Goal: Task Accomplishment & Management: Use online tool/utility

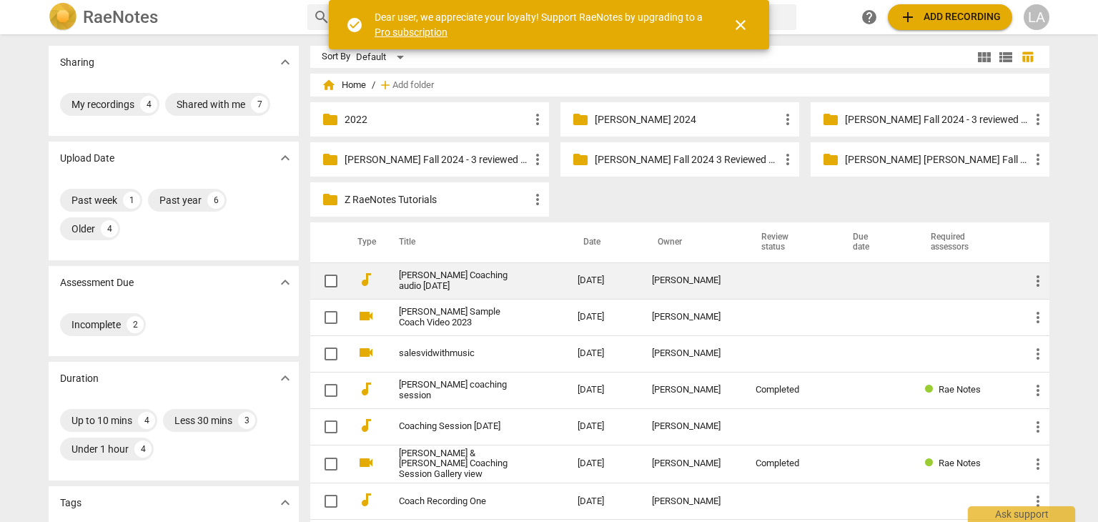
click at [486, 277] on link "[PERSON_NAME] Coaching audio [DATE]" at bounding box center [462, 280] width 127 height 21
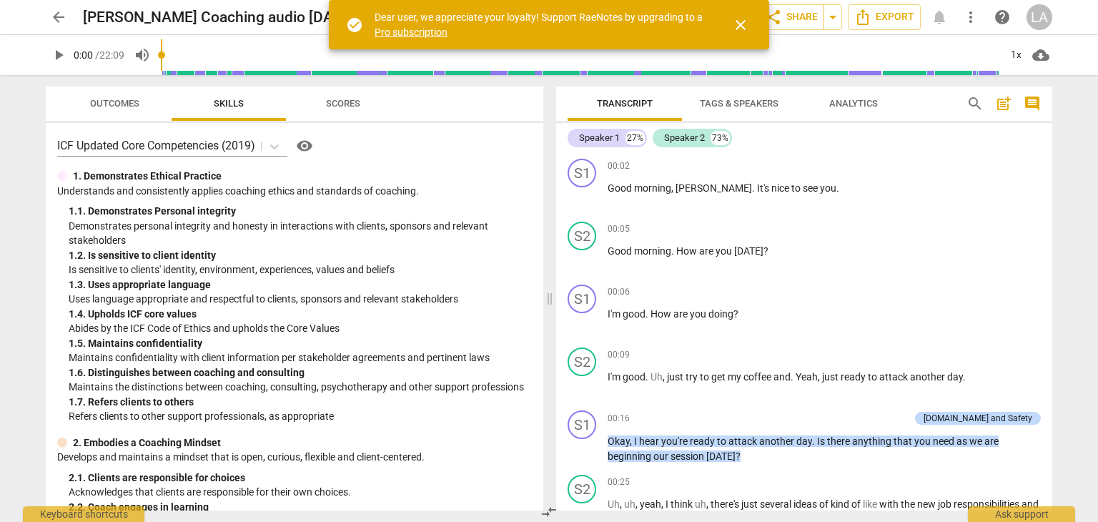
click at [377, 179] on div "1. Demonstrates Ethical Practice" at bounding box center [294, 176] width 475 height 15
click at [123, 101] on span "Outcomes" at bounding box center [114, 103] width 49 height 11
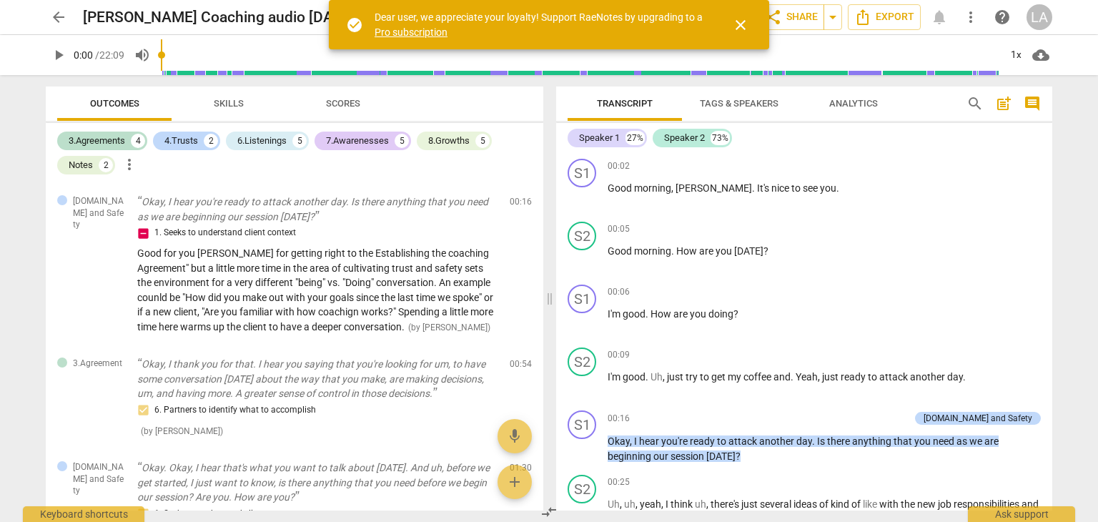
click at [750, 29] on span "close" at bounding box center [740, 24] width 34 height 17
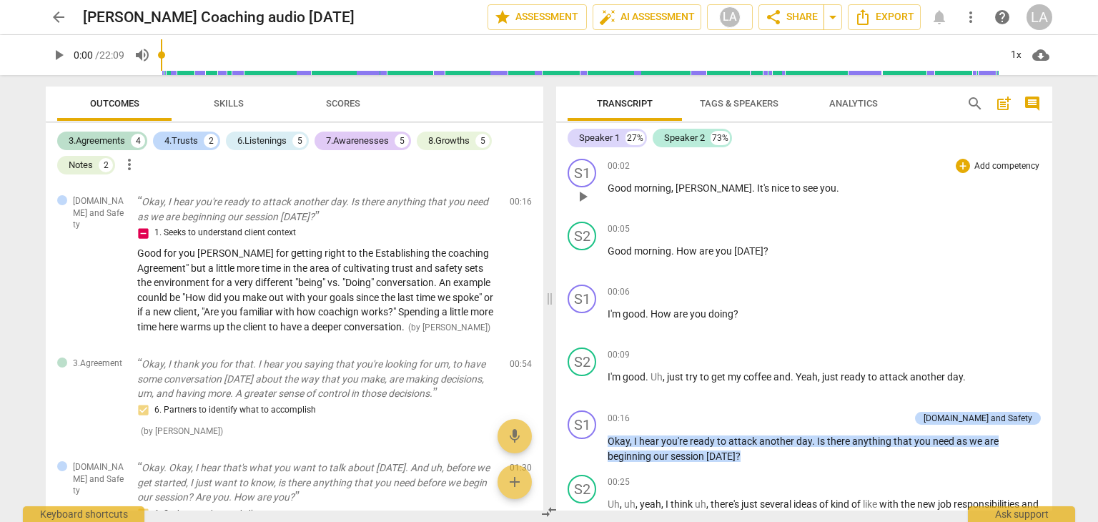
click at [1000, 169] on p "Add competency" at bounding box center [1007, 166] width 68 height 13
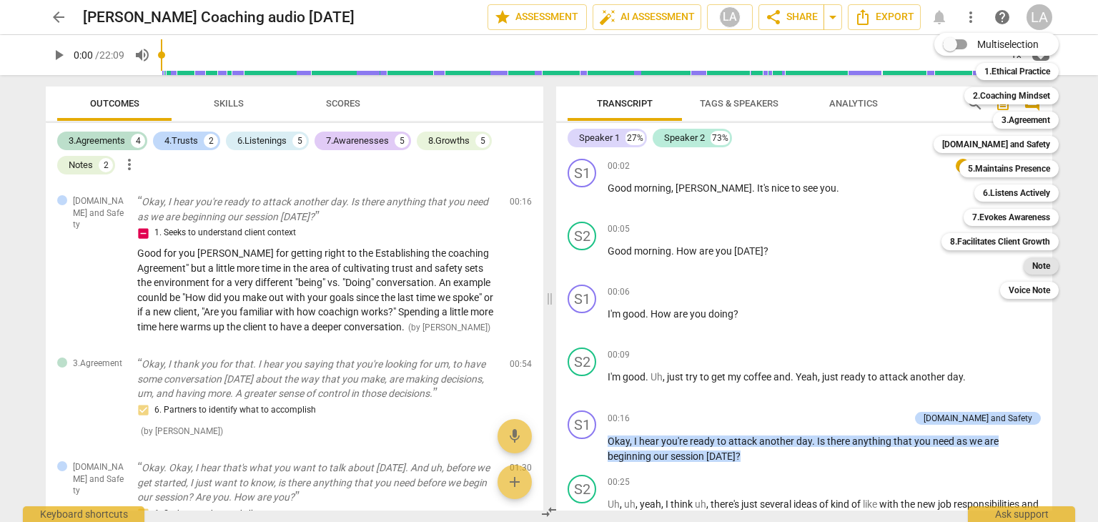
click at [1041, 264] on b "Note" at bounding box center [1041, 265] width 18 height 17
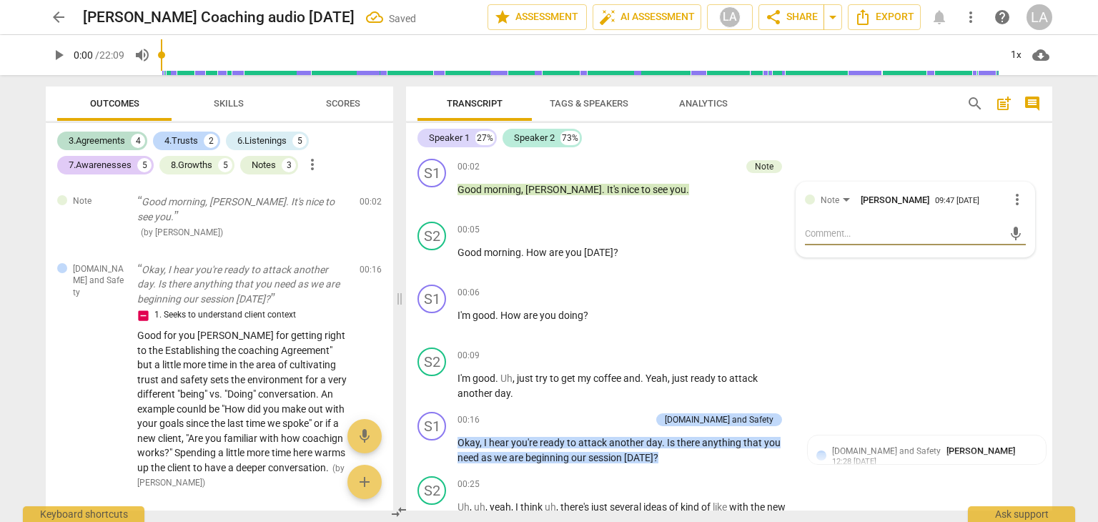
type textarea "T"
type textarea "Th"
type textarea "Thi"
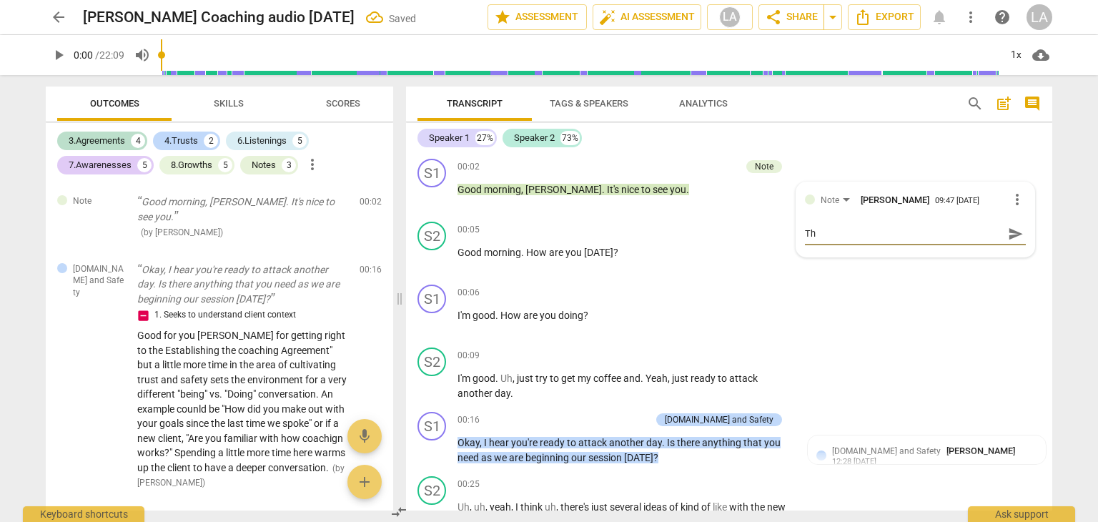
type textarea "Thi"
type textarea "This"
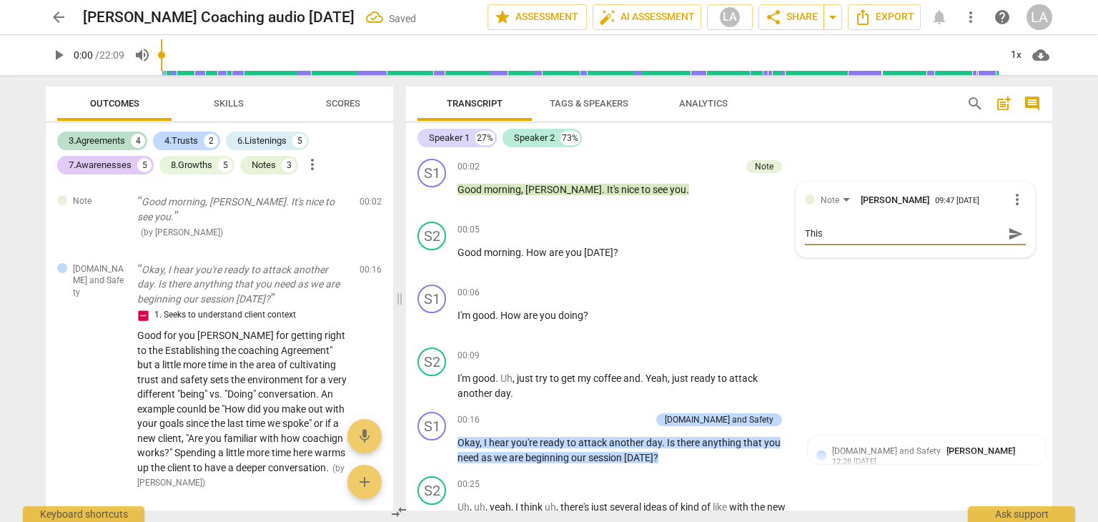
type textarea "This a"
type textarea "This au"
type textarea "This aud"
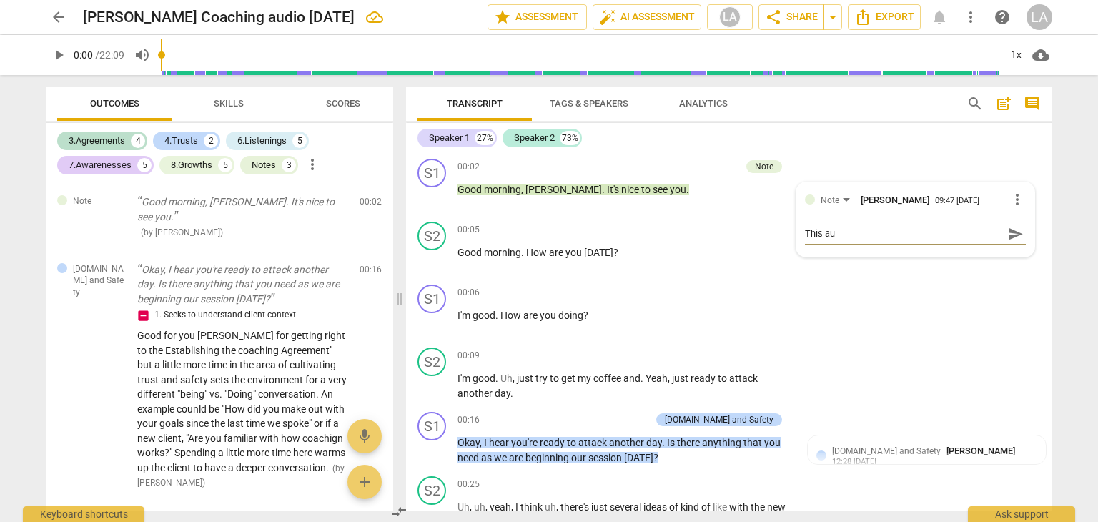
type textarea "This aud"
type textarea "This audi"
type textarea "This audio"
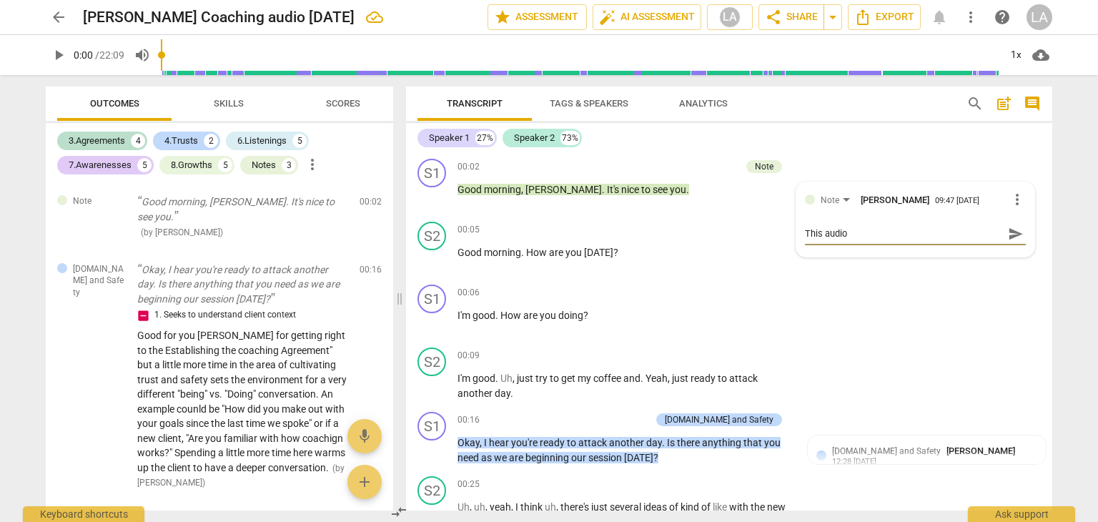
type textarea "This audio"
type textarea "This audio i"
type textarea "This audio is"
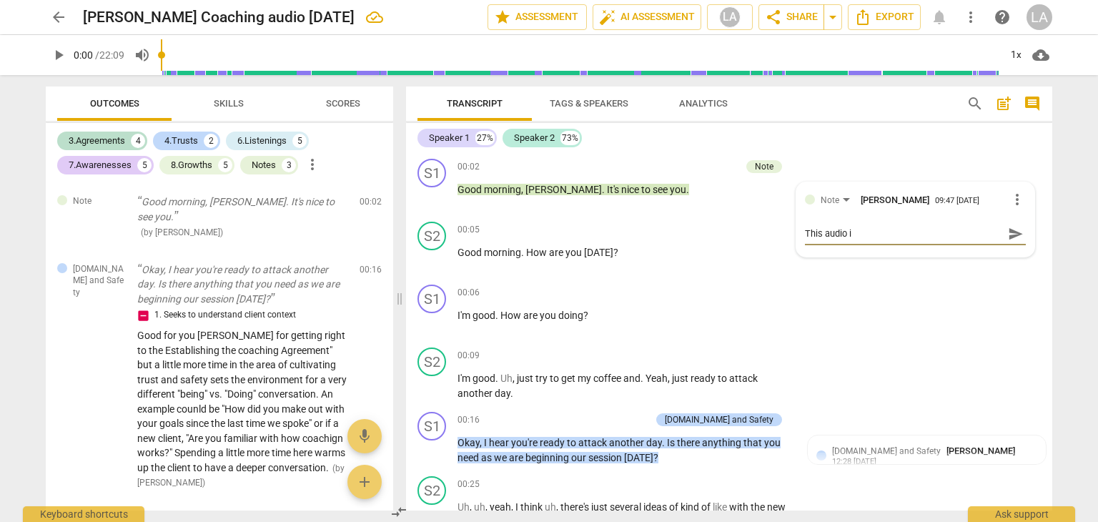
type textarea "This audio is"
type textarea "This audio is f"
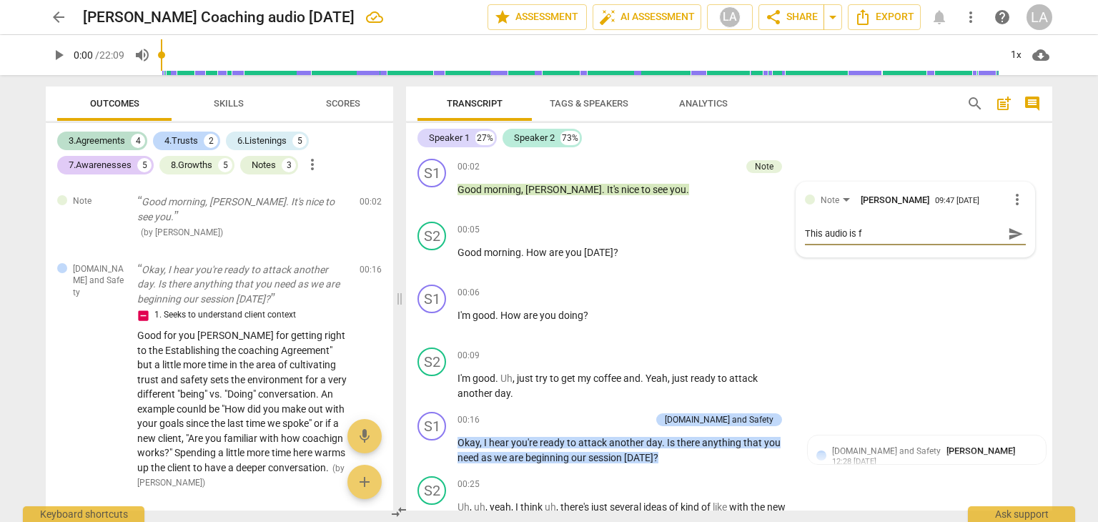
type textarea "This audio is fi"
type textarea "This audio is fin"
type textarea "This audio is fine"
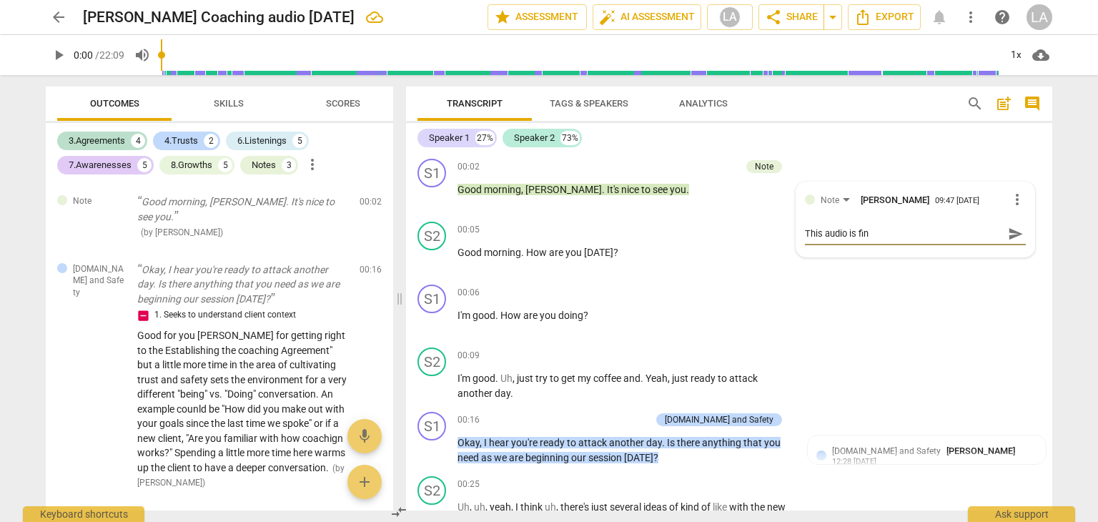
type textarea "This audio is fine"
type textarea "This audio is fine f"
type textarea "This audio is fine fo"
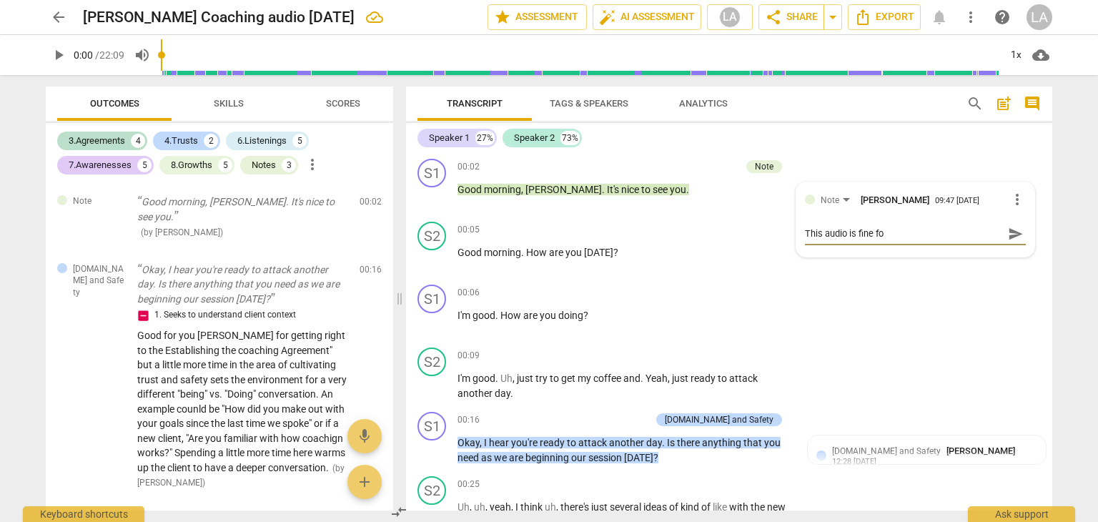
type textarea "This audio is fine for"
type textarea "This audio is fine for m"
type textarea "This audio is fine for"
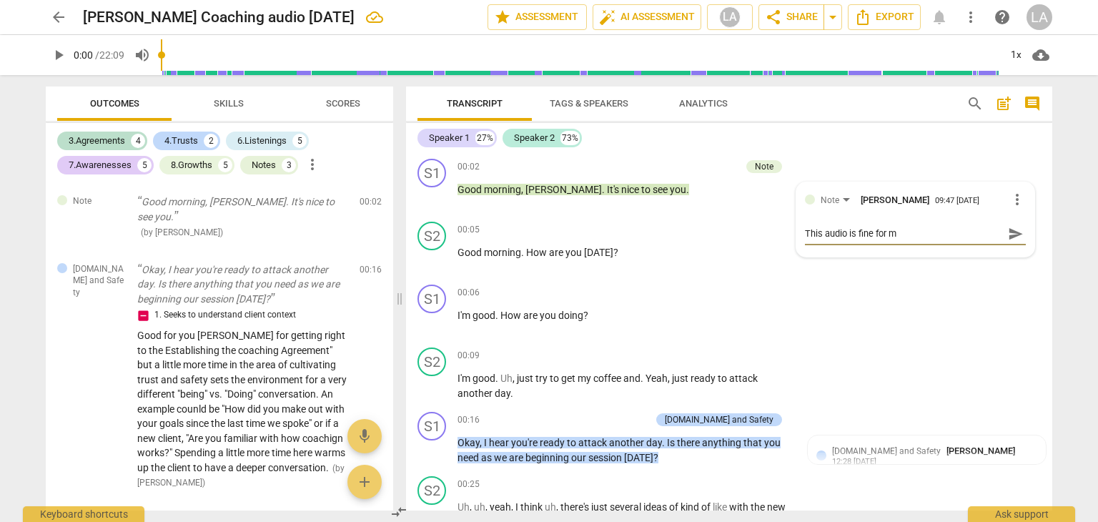
type textarea "This audio is fine for"
type textarea "This audio is fine for M"
type textarea "This audio is fine for Me"
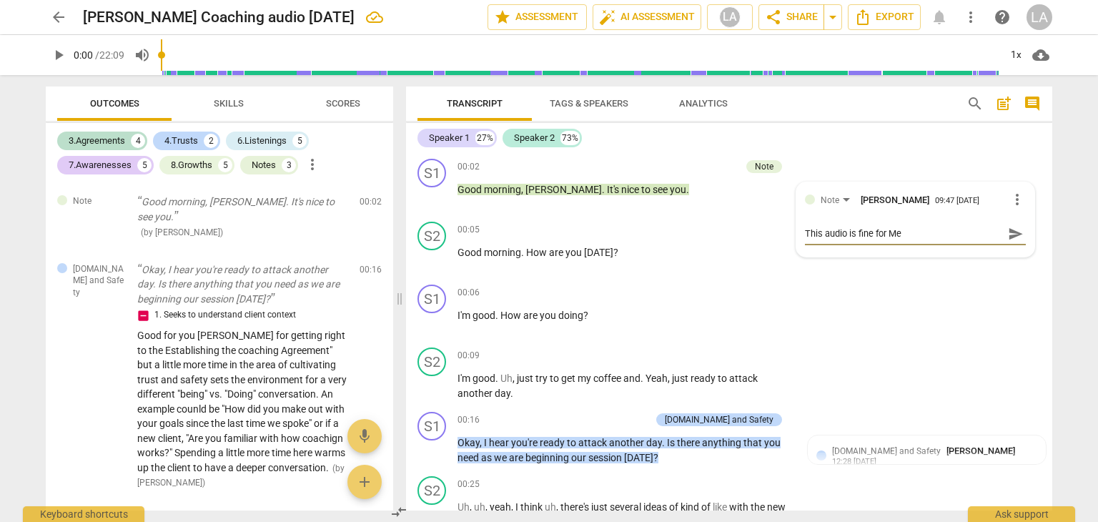
type textarea "This audio is fine for Men"
type textarea "This audio is fine for Ment"
type textarea "This audio is fine for Mento"
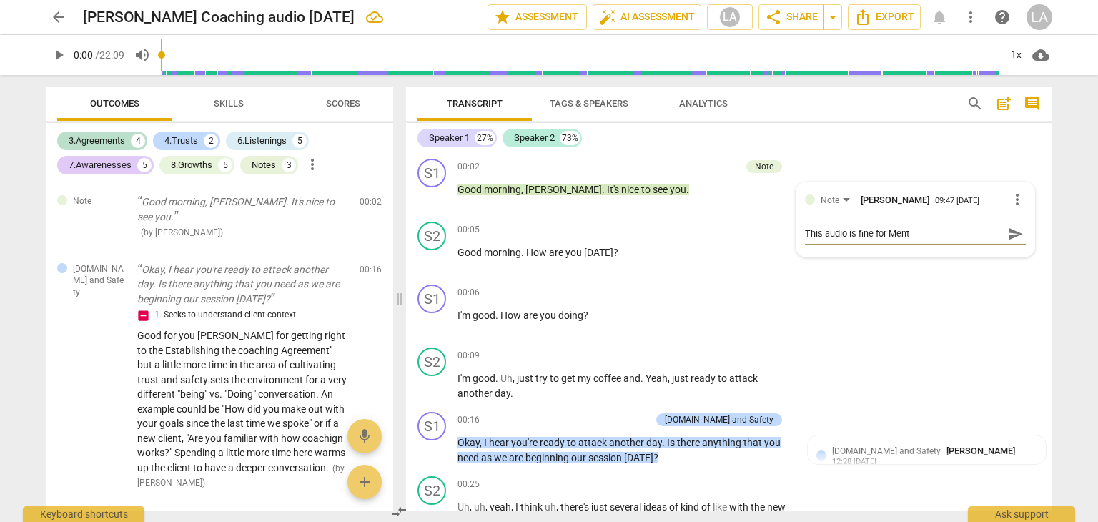
type textarea "This audio is fine for Mento"
type textarea "This audio is fine for Mentor"
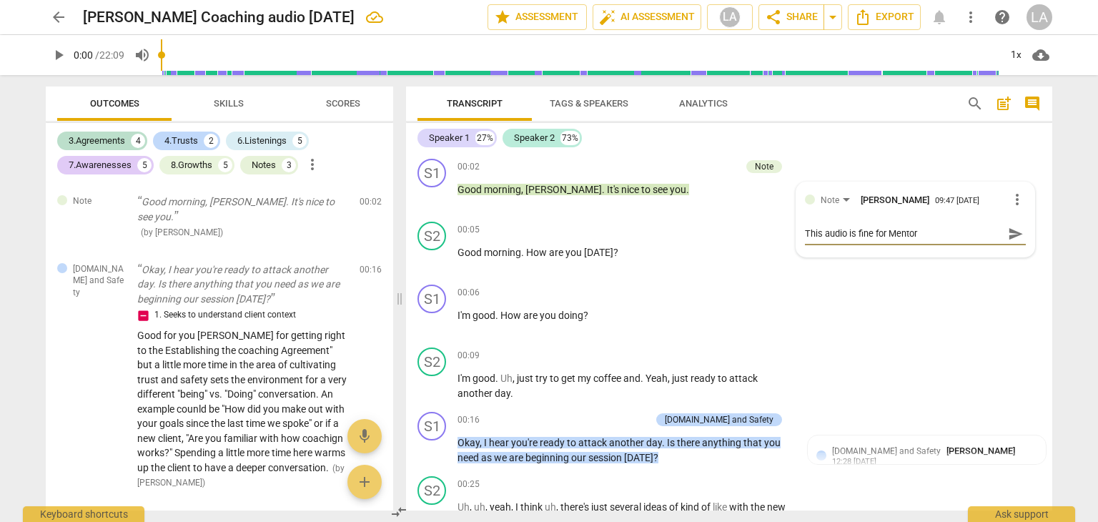
type textarea "This audio is fine for Mentor o"
type textarea "This audio is fine for Mentor"
type textarea "This audio is fine for Mentor C"
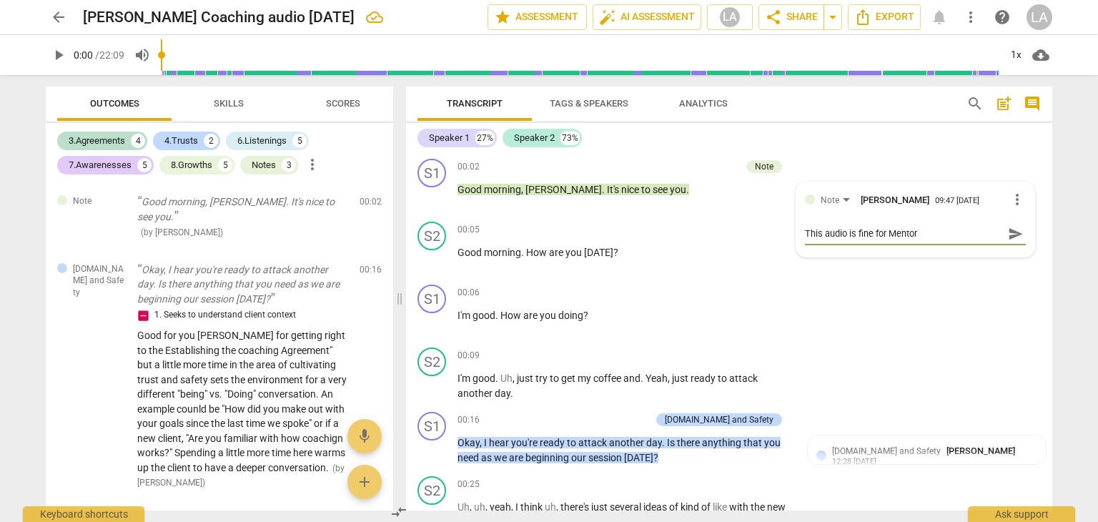
type textarea "This audio is fine for Mentor C"
type textarea "This audio is fine for Mentor Co"
type textarea "This audio is fine for Mentor Coa"
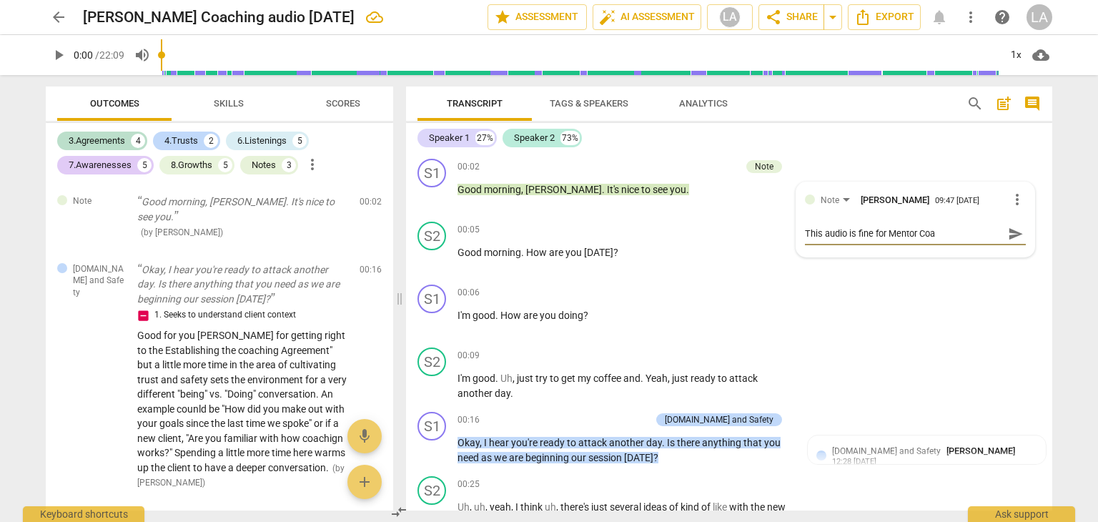
type textarea "This audio is fine for Mentor Coah"
type textarea "Theis audio is fine for Mentor Coah"
type textarea "The is audio is fine for Mentor Coah"
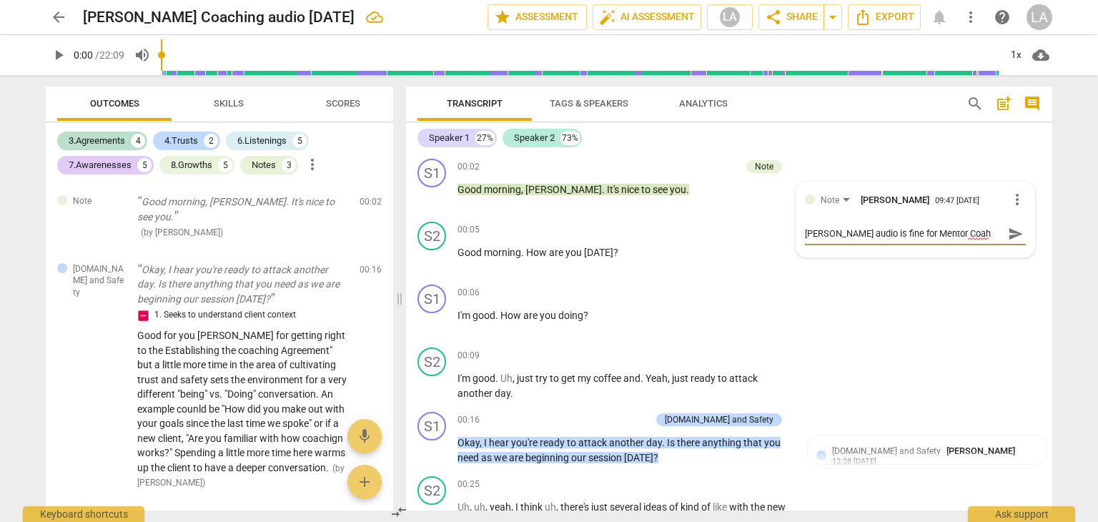
type textarea "The is audio is fine for Mentor Coah"
type textarea "The lis audio is fine for Mentor Coah"
type textarea "The leis audio is fine for Mentor Coah"
type textarea "The lenis audio is fine for Mentor Coah"
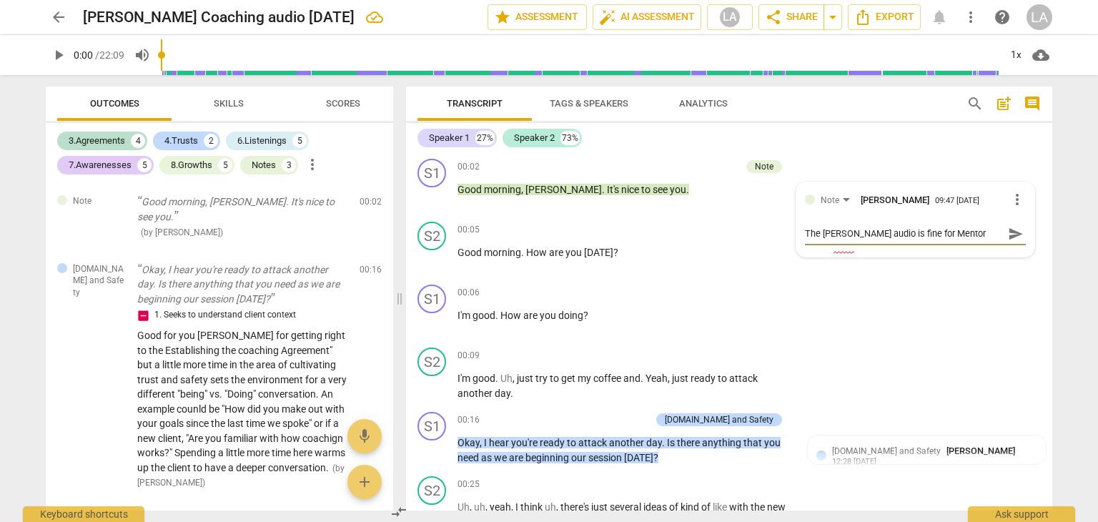
type textarea "The lengis audio is fine for Mentor Coah"
type textarea "The lengtis audio is fine for Mentor Coah"
type textarea "The lengthis audio is fine for Mentor Coah"
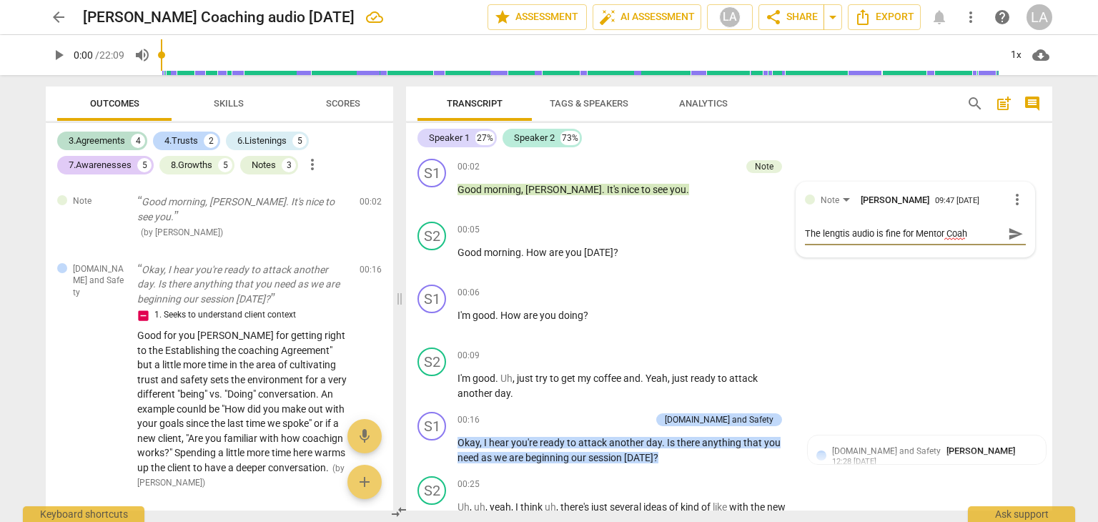
type textarea "The lengthis audio is fine for Mentor Coah"
type textarea "The length is audio is fine for Mentor Coah"
type textarea "The length ois audio is fine for Mentor Coah"
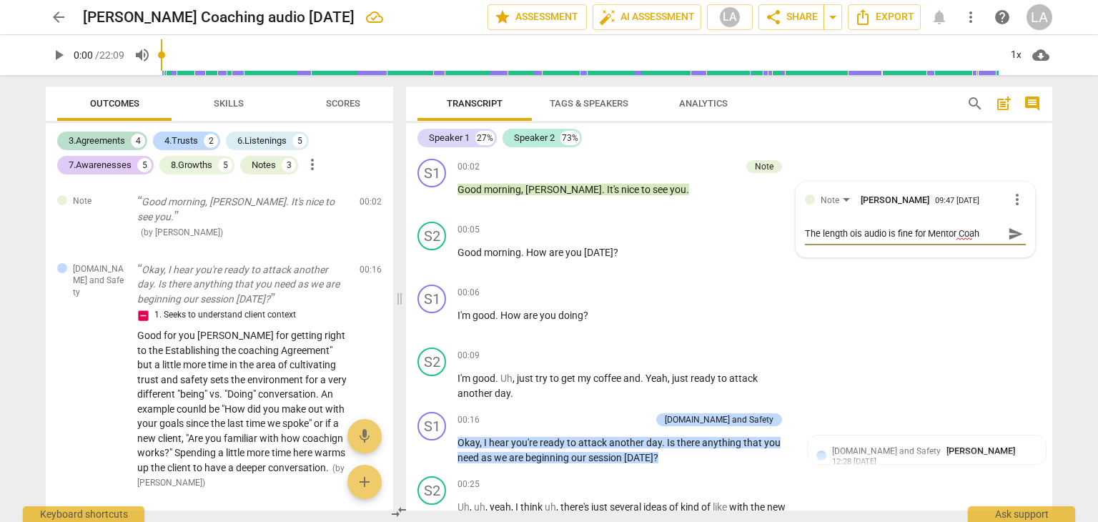
type textarea "The length ofis audio is fine for Mentor Coah"
type textarea "The length of is audio is fine for Mentor Coah"
type textarea "The length of tis audio is fine for Mentor Coah"
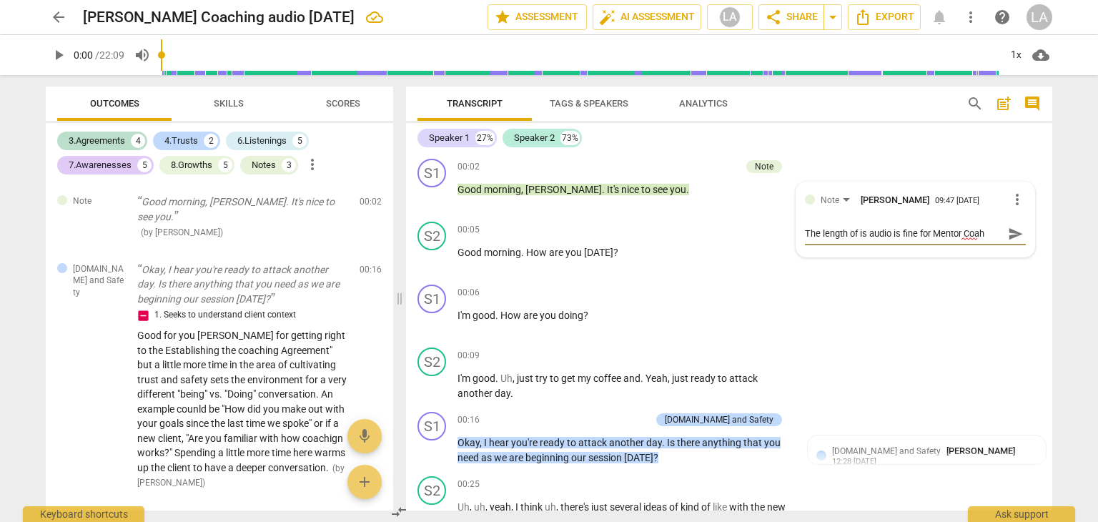
type textarea "The length of tis audio is fine for Mentor Coah"
type textarea "The length of this audio is fine for Mentor Coah"
type textarea "The length of thiis audio is fine for Mentor Coah"
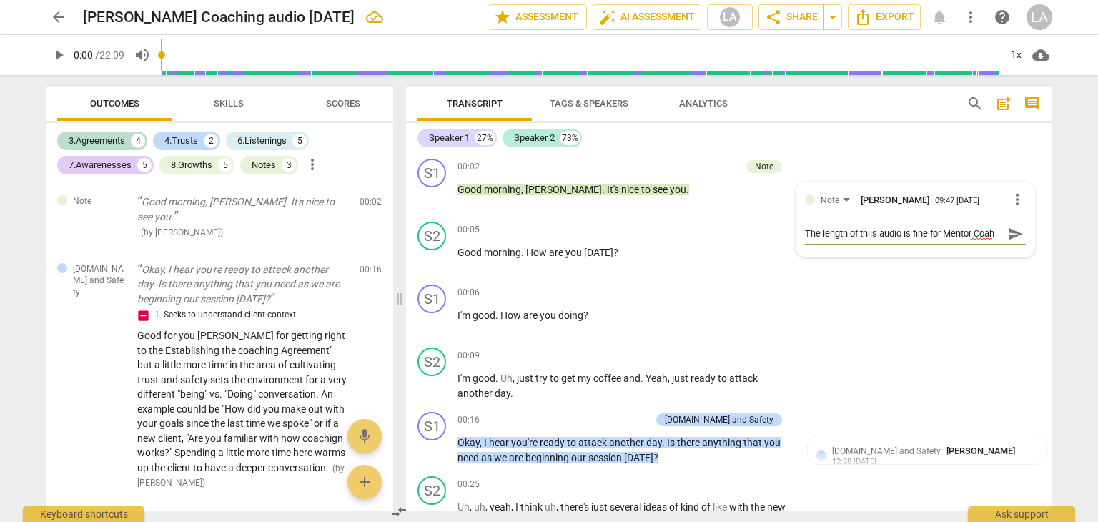
type textarea "The length of thisis audio is fine for Mentor Coah"
type textarea "The length of this is audio is fine for Mentor Coah"
type textarea "The length of thisis audio is fine for Mentor Coah"
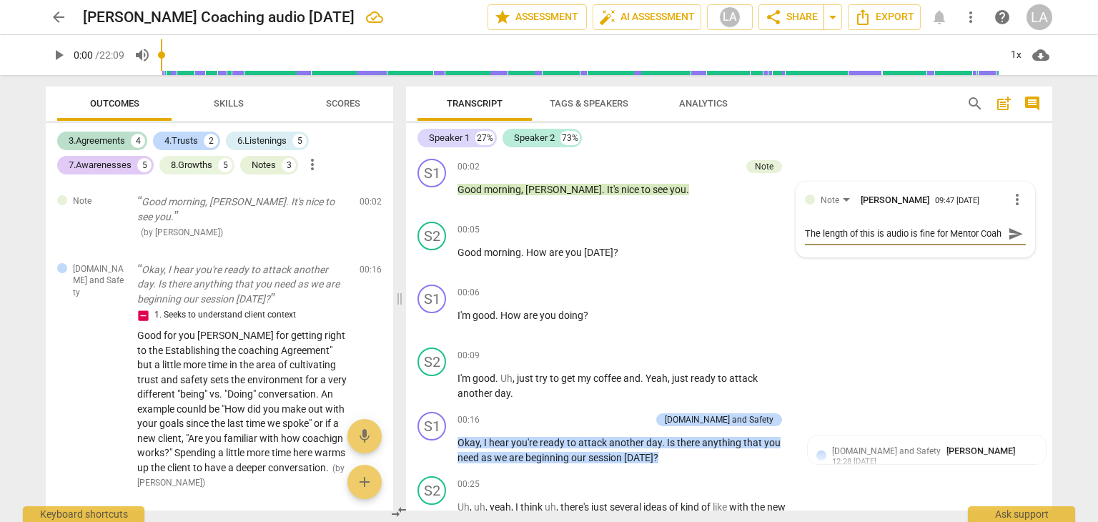
type textarea "The length of thisis audio is fine for Mentor Coah"
type textarea "The length of thiis audio is fine for Mentor Coah"
type textarea "The length of this audio is fine for Mentor Coah"
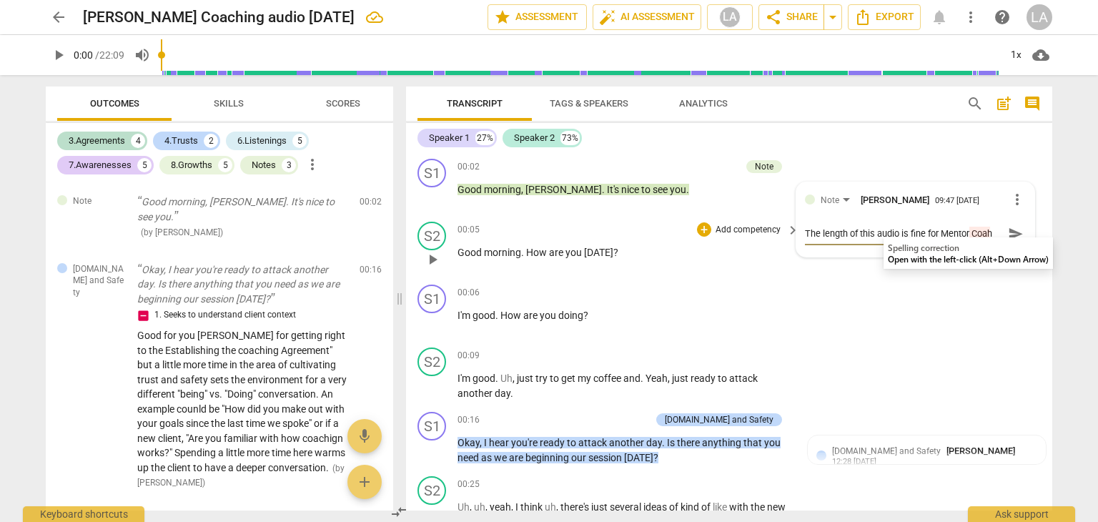
type textarea "The length of this audio is fine for Mentor Coach"
type textarea "The length of this audio is fine for Mentor Coachi"
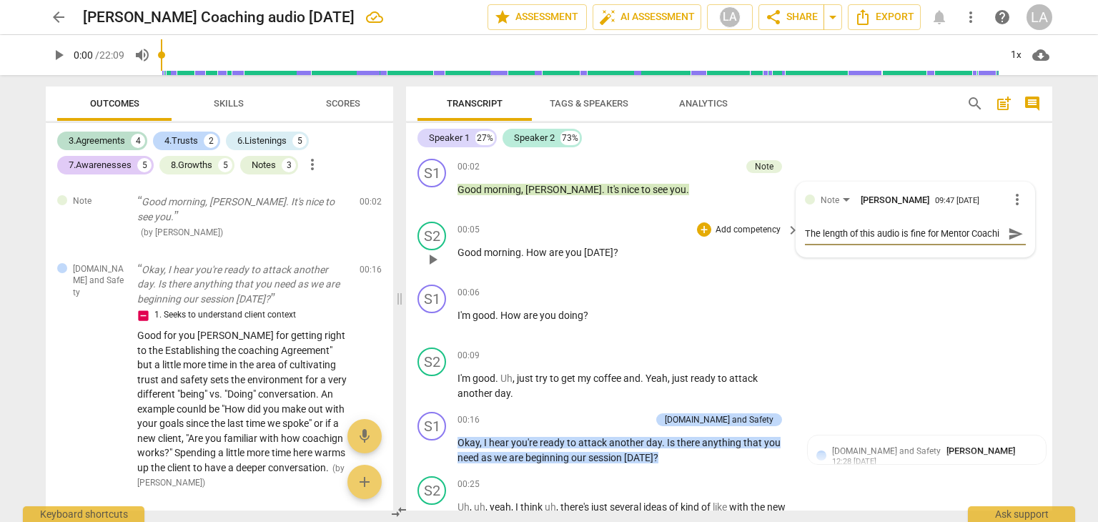
type textarea "The length of this audio is fine for Mentor Coachin"
type textarea "The length of this audio is fine for Mentor Coaching"
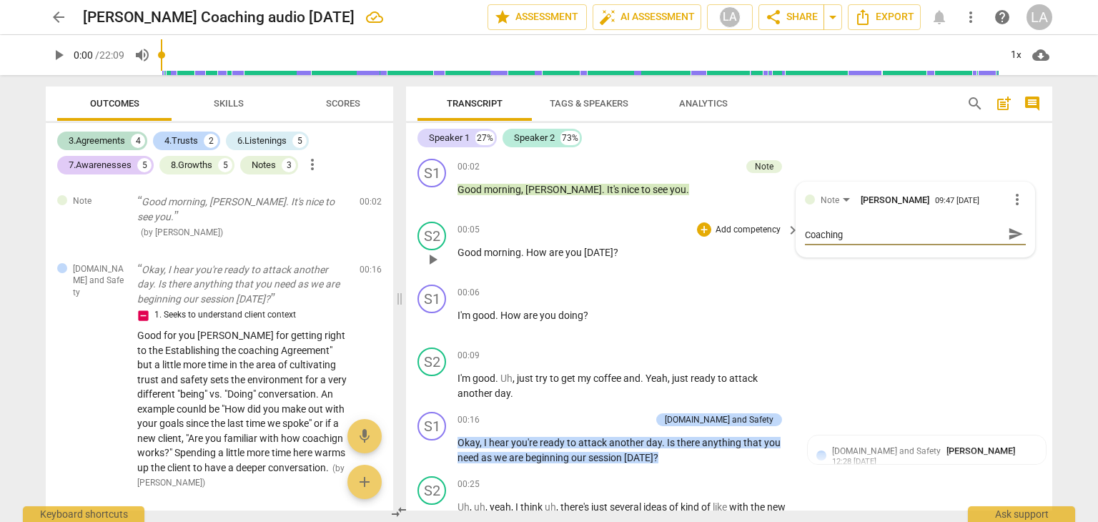
type textarea "The length of this audio is fine for Mentor Coaching"
type textarea "The length of this audio is fine for Mentor Coaching b"
type textarea "The length of this audio is fine for Mentor Coaching bu"
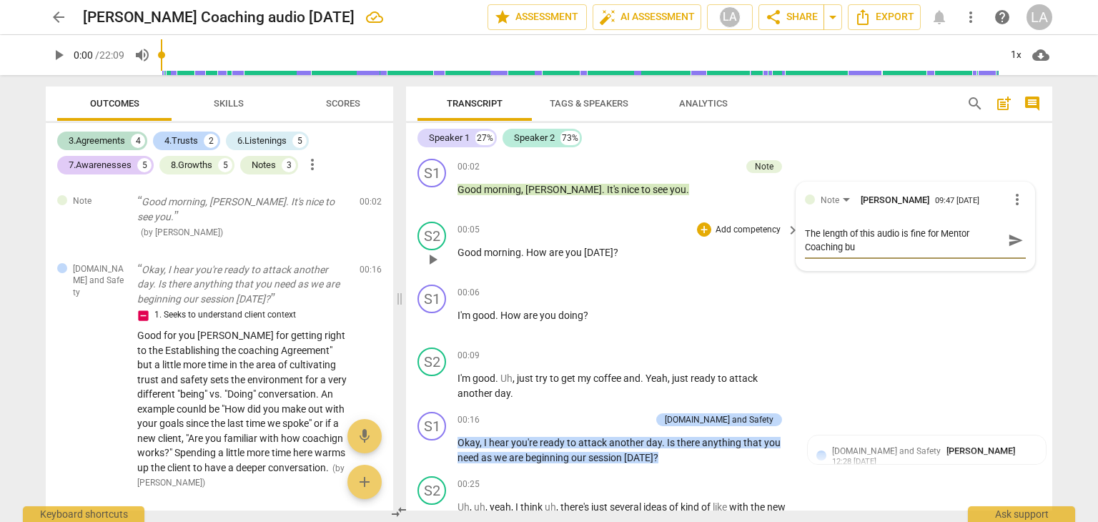
scroll to position [0, 0]
type textarea "The length of this audio is fine for Mentor Coaching but"
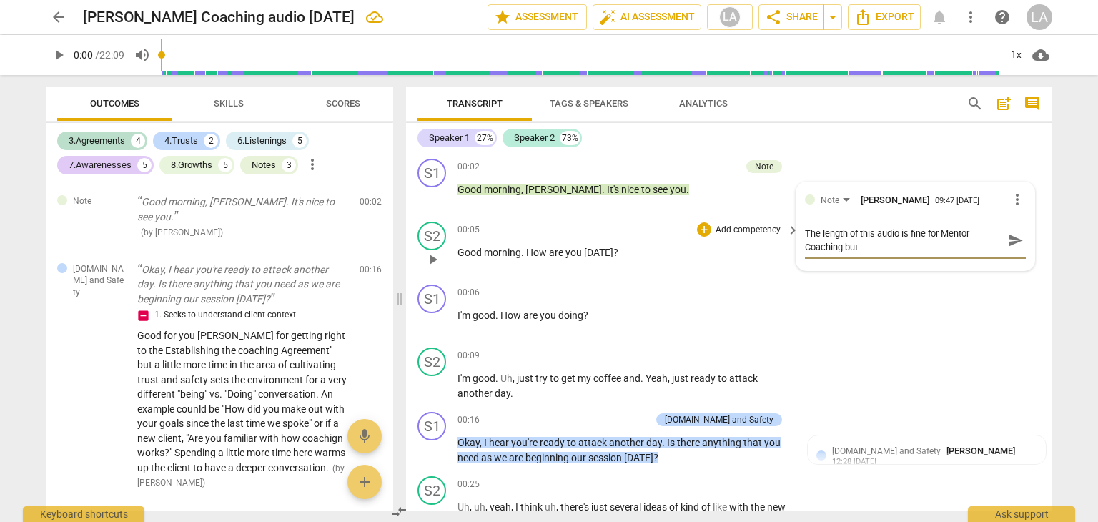
type textarea "The length of this audio is fine for Mentor Coaching but n"
type textarea "The length of this audio is fine for Mentor Coaching but no"
type textarea "The length of this audio is fine for Mentor Coaching but not"
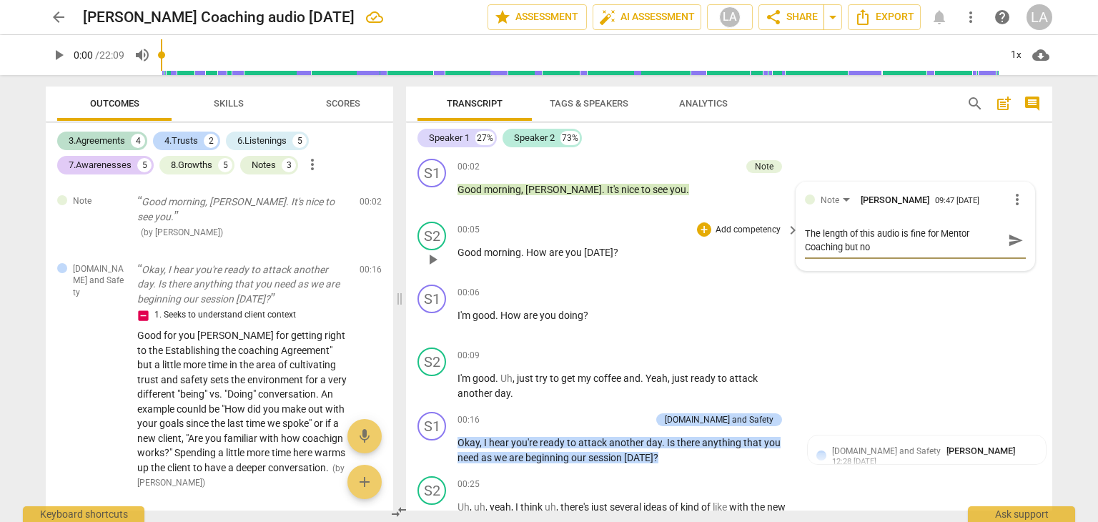
type textarea "The length of this audio is fine for Mentor Coaching but not"
type textarea "The length of this audio is fine for Mentor Coaching but not f"
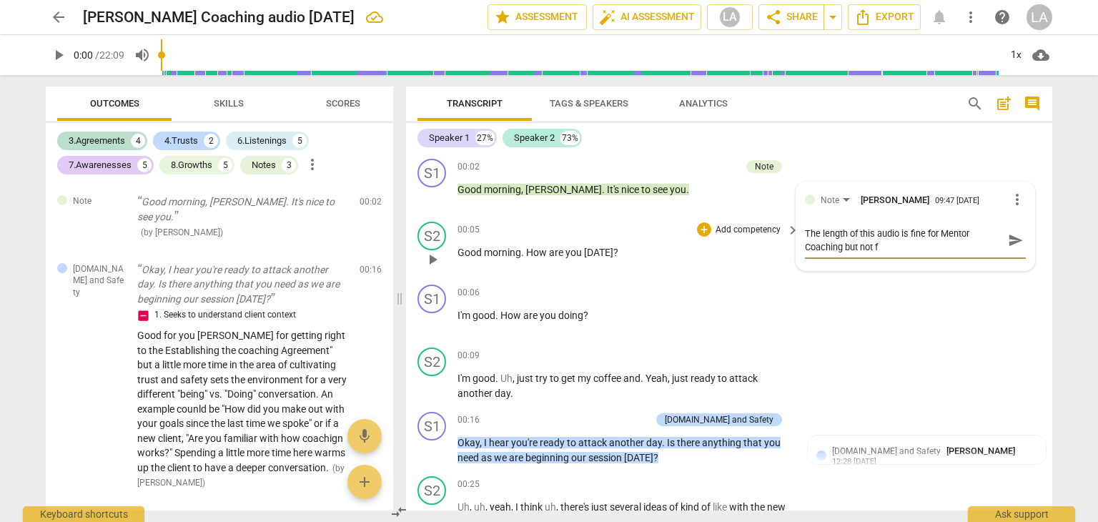
type textarea "The length of this audio is fine for Mentor Coaching but not fo"
type textarea "The length of this audio is fine for Mentor Coaching but not for"
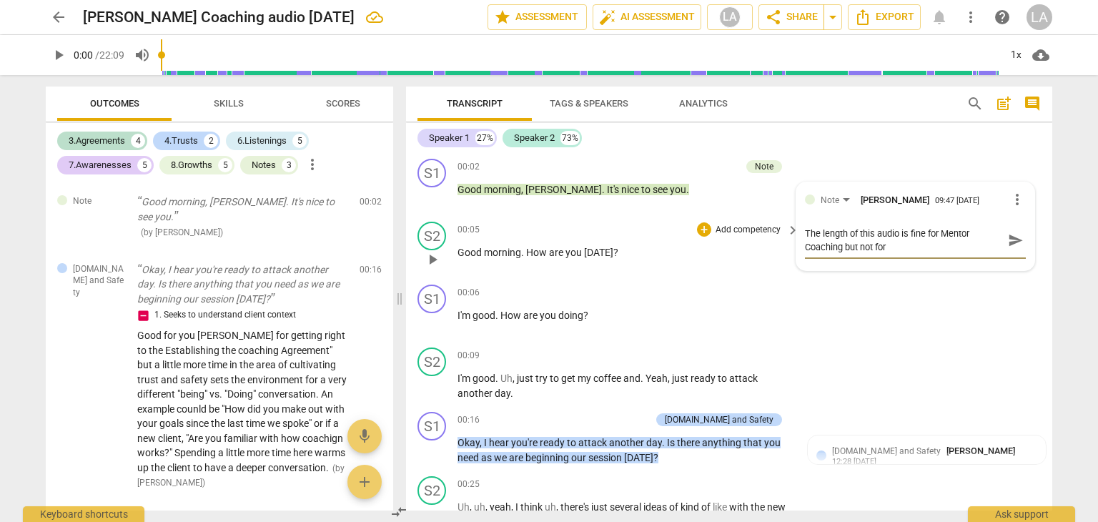
type textarea "The length of this audio is fine for Mentor Coaching but not for"
type textarea "The length of this audio is fine for Mentor Coaching but not for I"
type textarea "The length of this audio is fine for Mentor Coaching but not for IC"
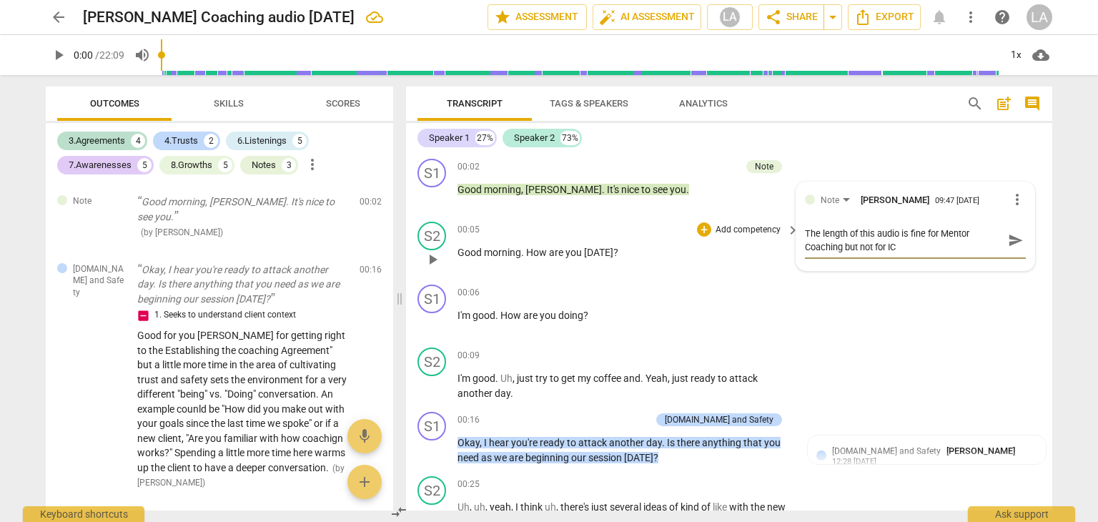
type textarea "The length of this audio is fine for Mentor Coaching but not for ICF"
type textarea "The length of this audio is fine for Mentor Coaching but not for ICF s"
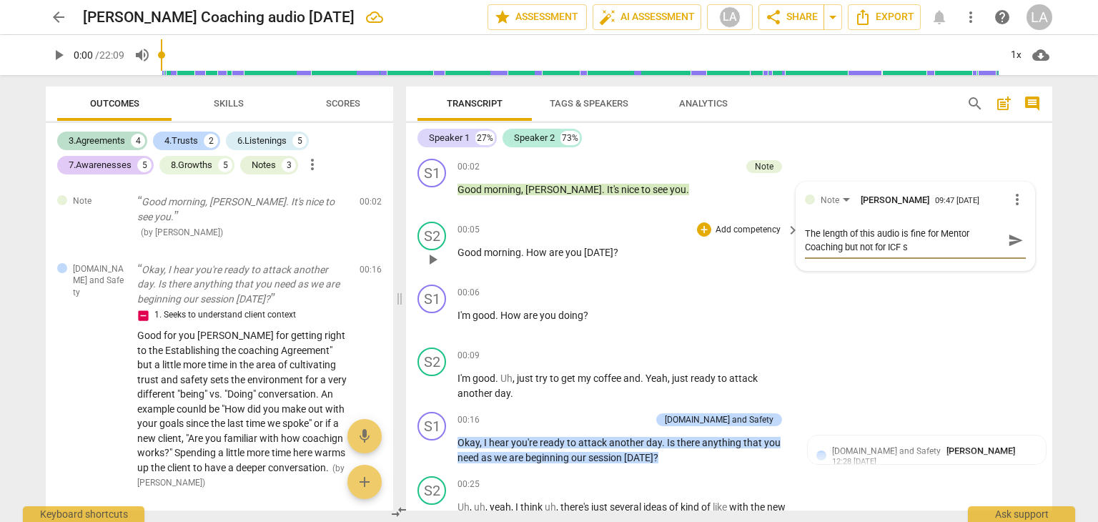
type textarea "The length of this audio is fine for Mentor Coaching but not for ICF su"
type textarea "The length of this audio is fine for Mentor Coaching but not for ICF sub"
type textarea "The length of this audio is fine for Mentor Coaching but not for ICF subm"
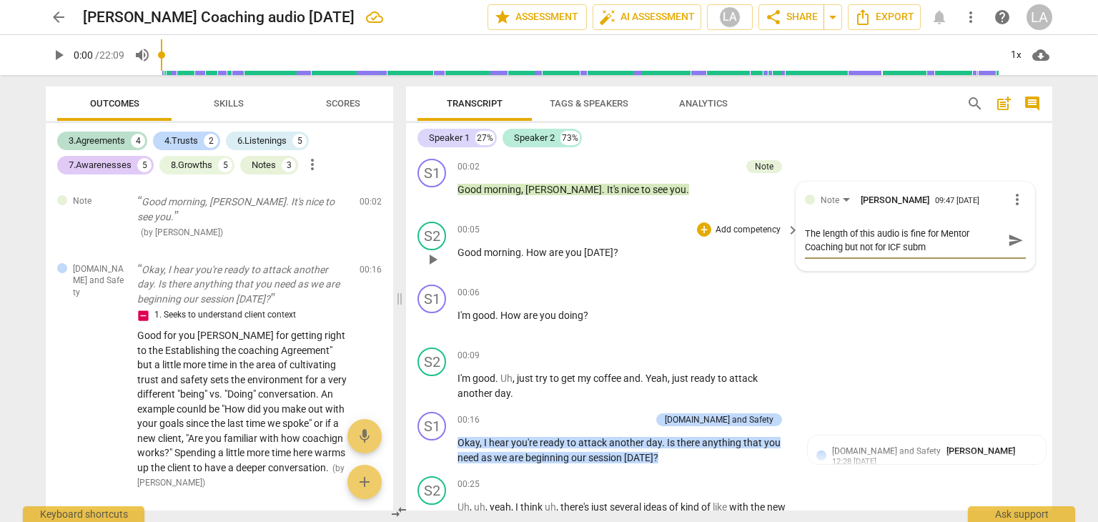
type textarea "The length of this audio is fine for Mentor Coaching but not for ICF submi"
type textarea "The length of this audio is fine for Mentor Coaching but not for ICF submis"
type textarea "The length of this audio is fine for Mentor Coaching but not for ICF submiss"
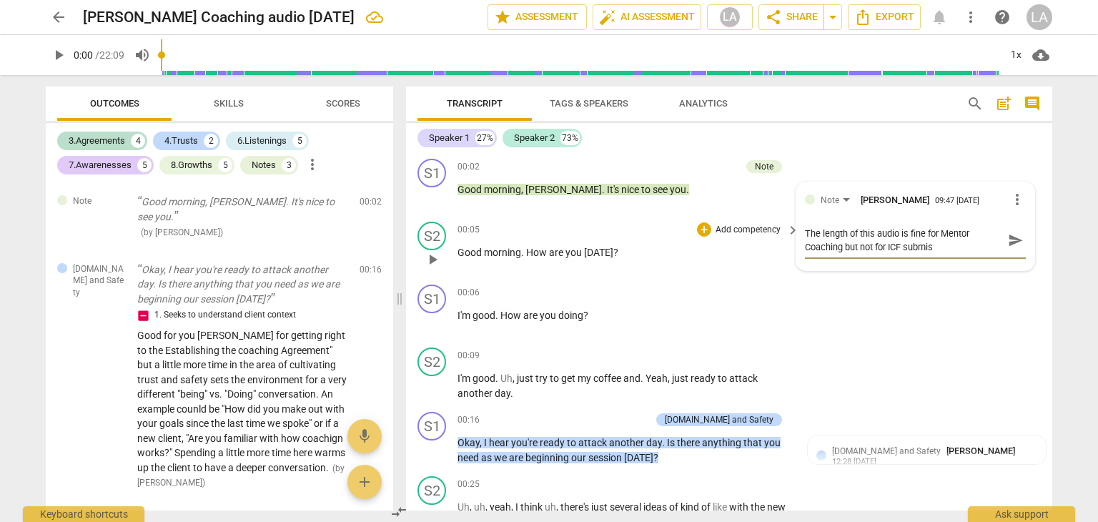
type textarea "The length of this audio is fine for Mentor Coaching but not for ICF submiss"
type textarea "The length of this audio is fine for Mentor Coaching but not for ICF submissi"
type textarea "The length of this audio is fine for Mentor Coaching but not for ICF submissio"
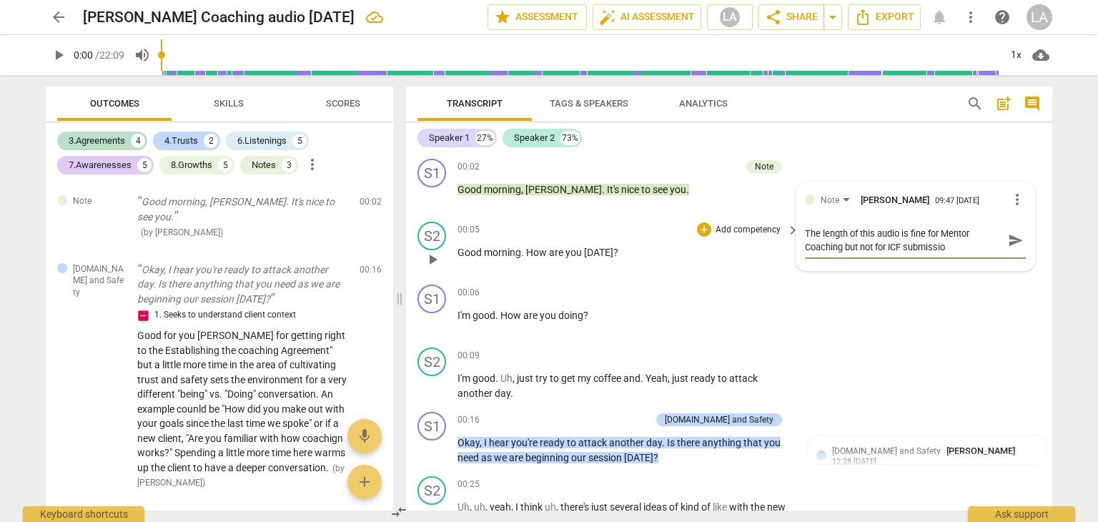
type textarea "The length of this audio is fine for Mentor Coaching but not for ICF submission"
type textarea "The length of this audio is fine for Mentor Coaching but not for ICF submission…"
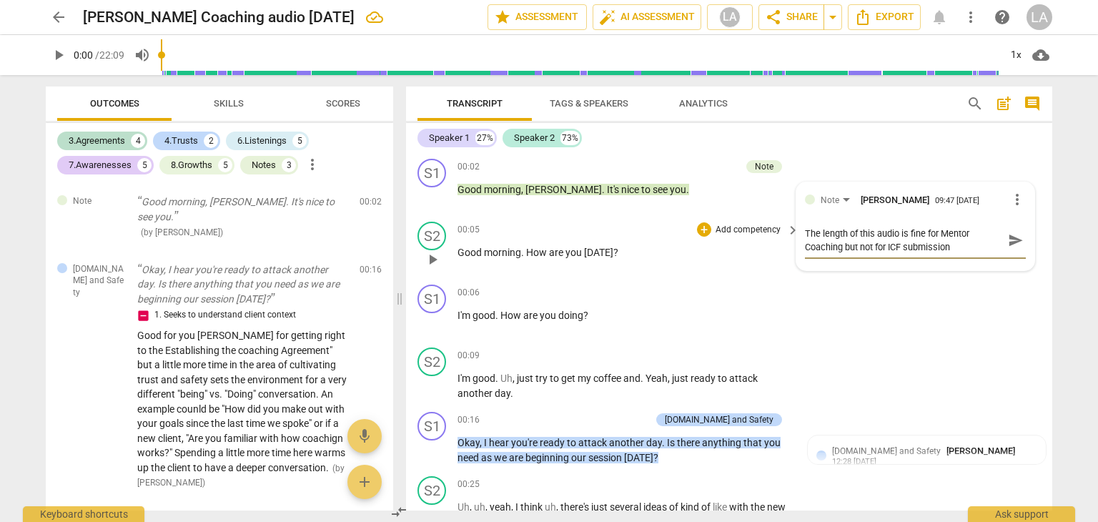
type textarea "The length of this audio is fine for Mentor Coaching but not for ICF submission…"
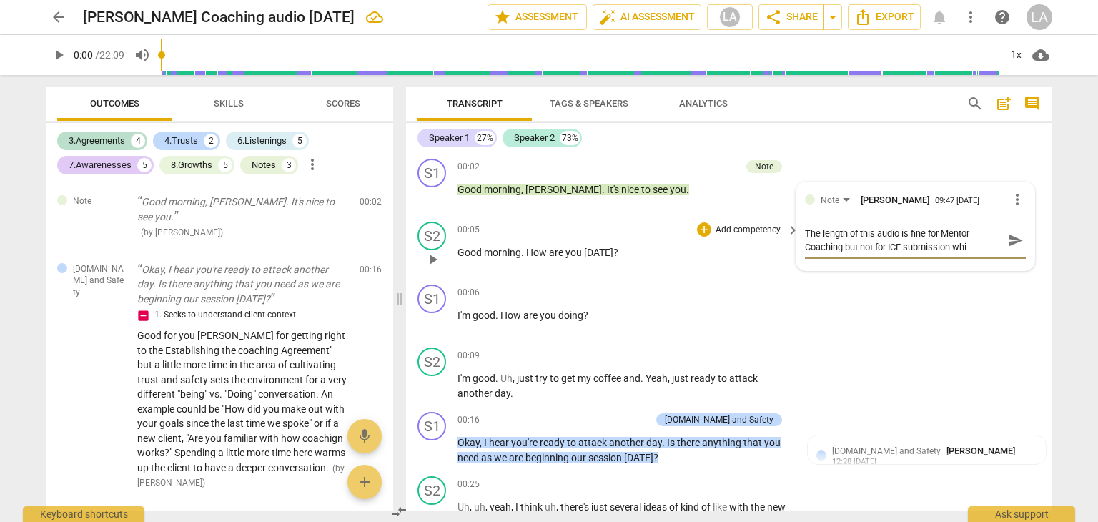
type textarea "The length of this audio is fine for Mentor Coaching but not for ICF submission…"
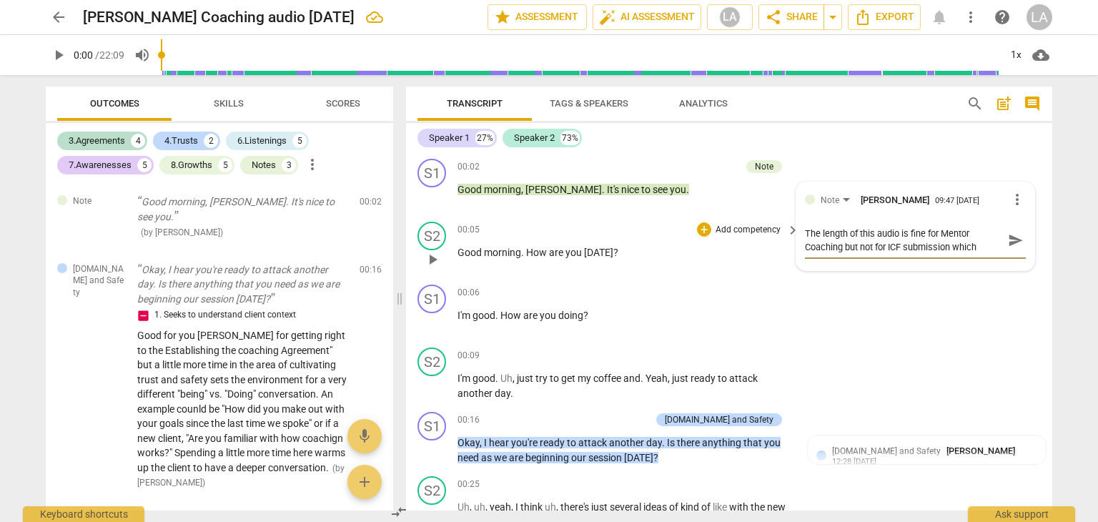
type textarea "The length of this audio is fine for Mentor Coaching but not for ICF submission…"
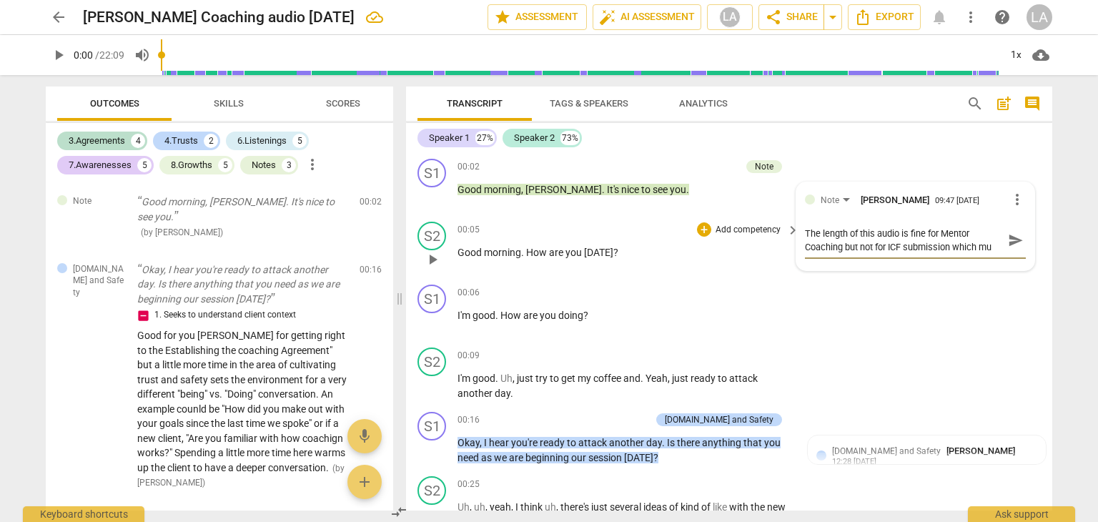
type textarea "The length of this audio is fine for Mentor Coaching but not for ICF submission…"
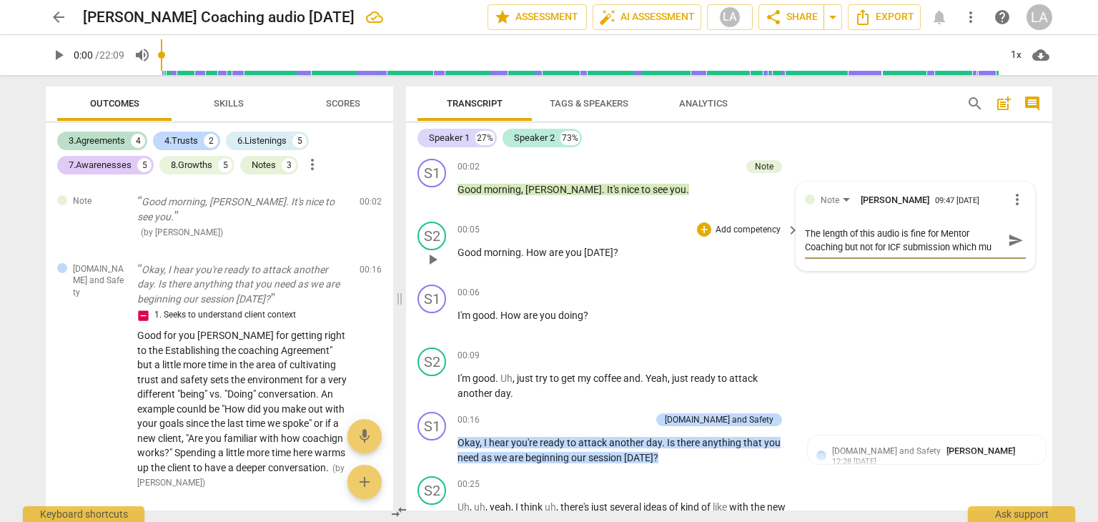
type textarea "The length of this audio is fine for Mentor Coaching but not for ICF submission…"
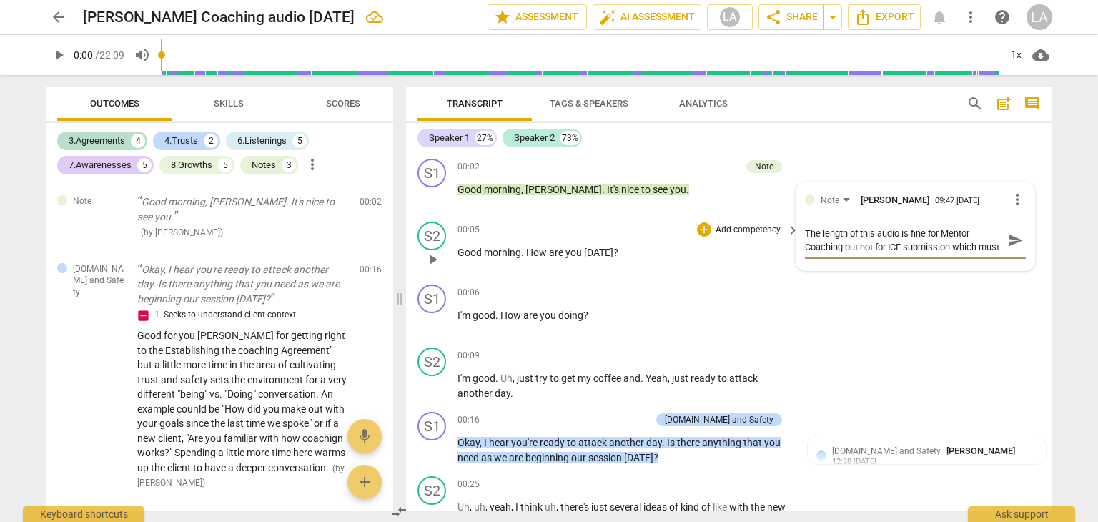
scroll to position [11, 0]
type textarea "The length of this audio is fine for Mentor Coaching but not for ICF submission…"
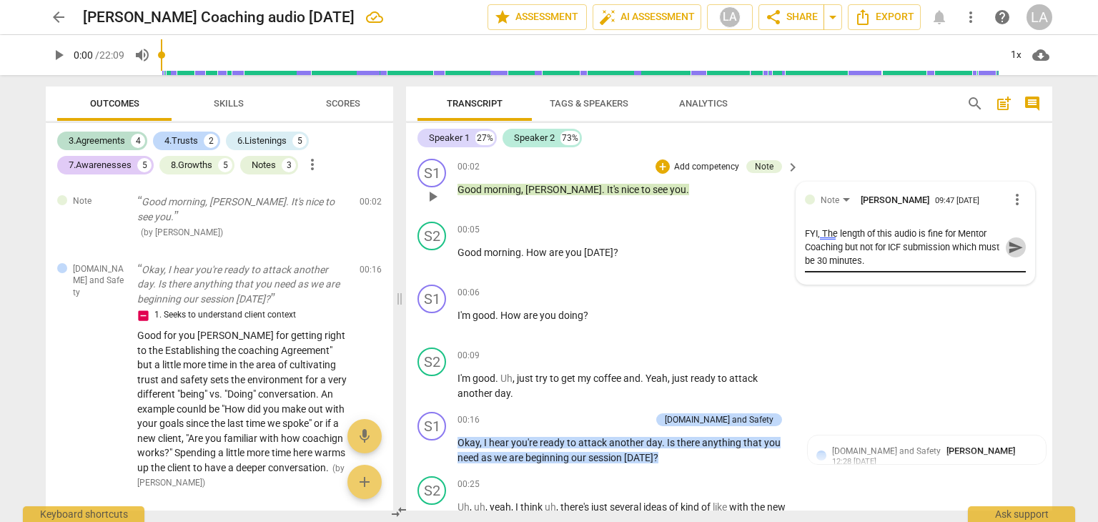
click at [1012, 241] on span "send" at bounding box center [1016, 247] width 16 height 16
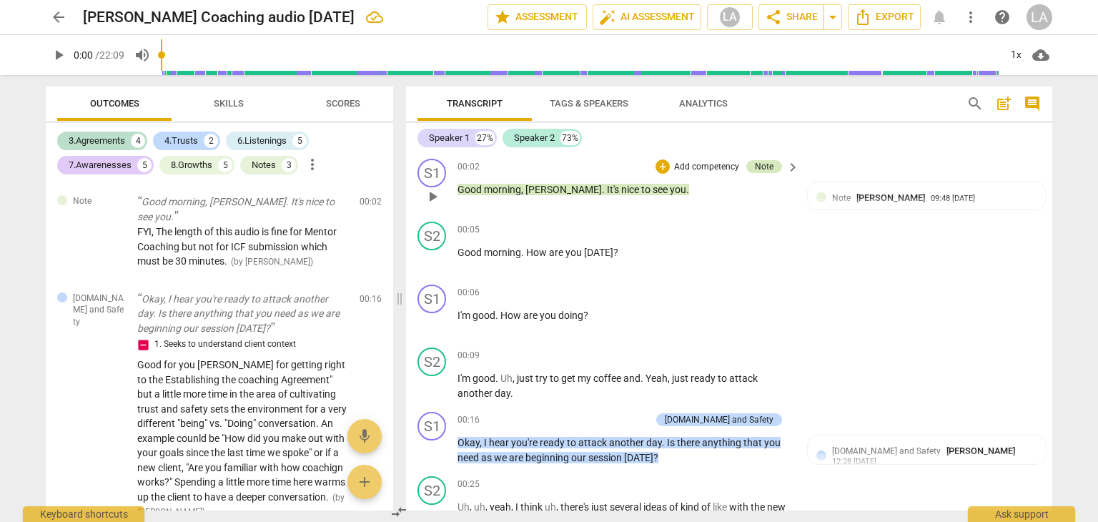
click at [767, 165] on div "Note" at bounding box center [764, 166] width 19 height 13
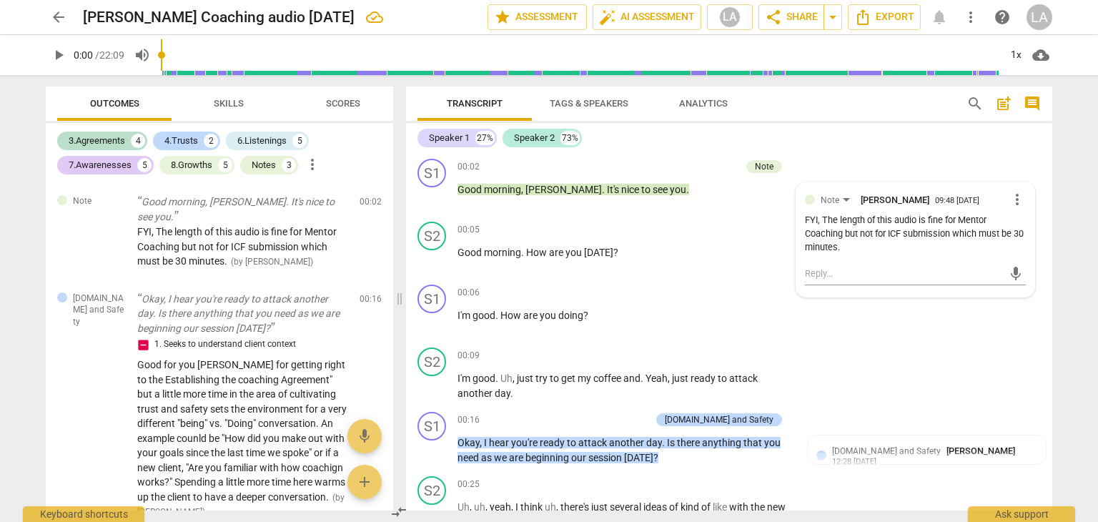
click at [806, 129] on div "Speaker 1 27% Speaker 2 73%" at bounding box center [728, 138] width 623 height 24
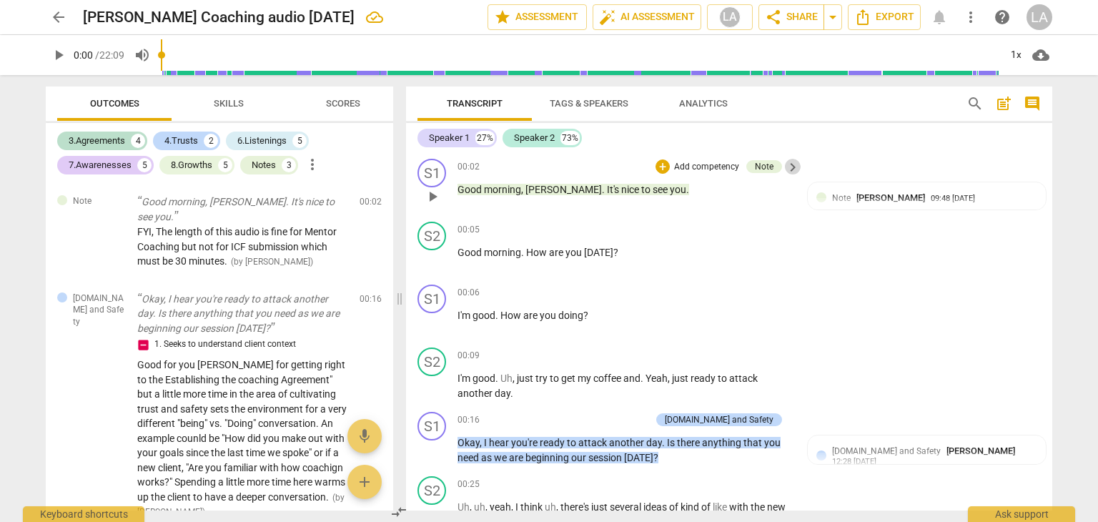
click at [792, 164] on span "keyboard_arrow_right" at bounding box center [792, 167] width 17 height 17
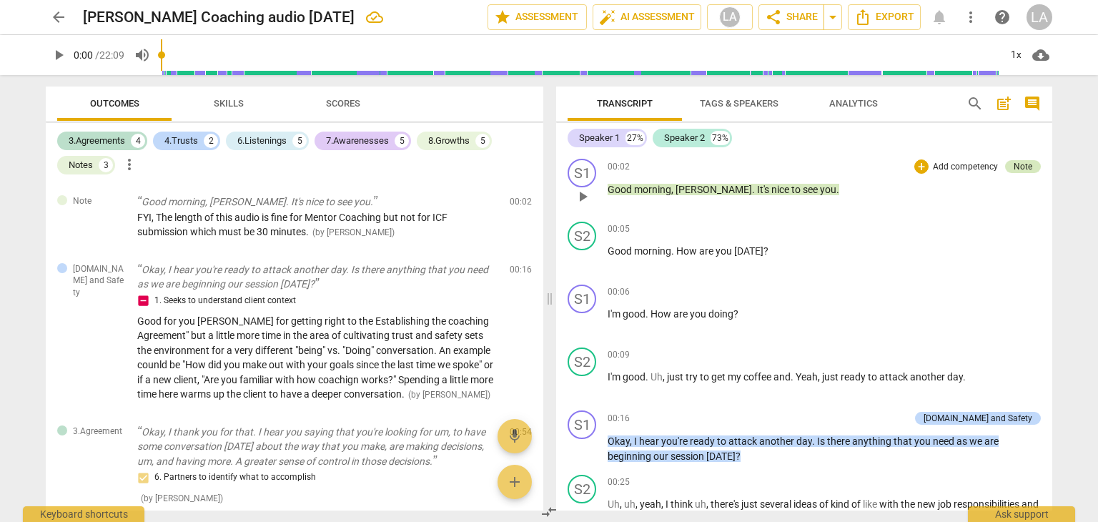
click at [1026, 172] on div "Note" at bounding box center [1022, 166] width 19 height 13
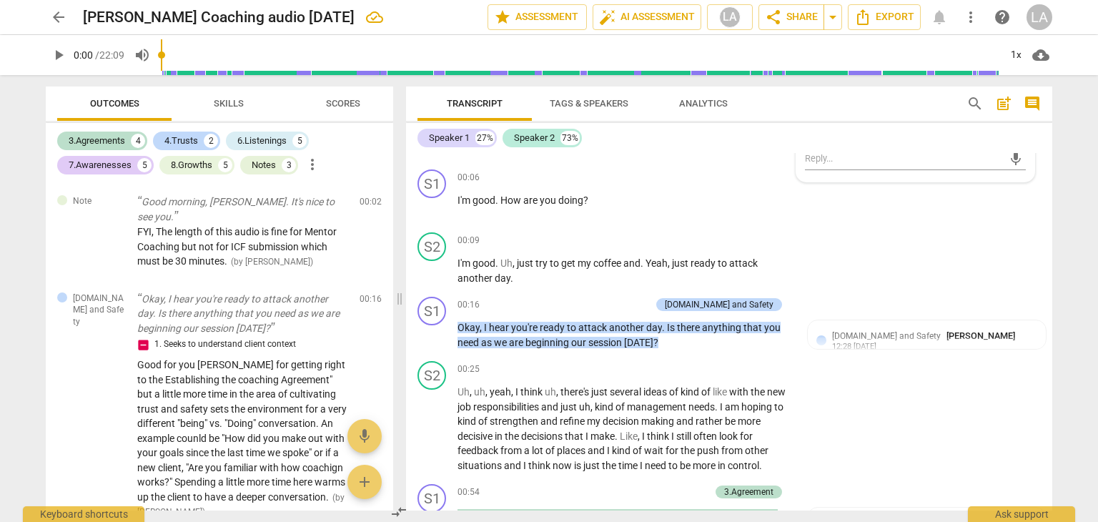
scroll to position [126, 0]
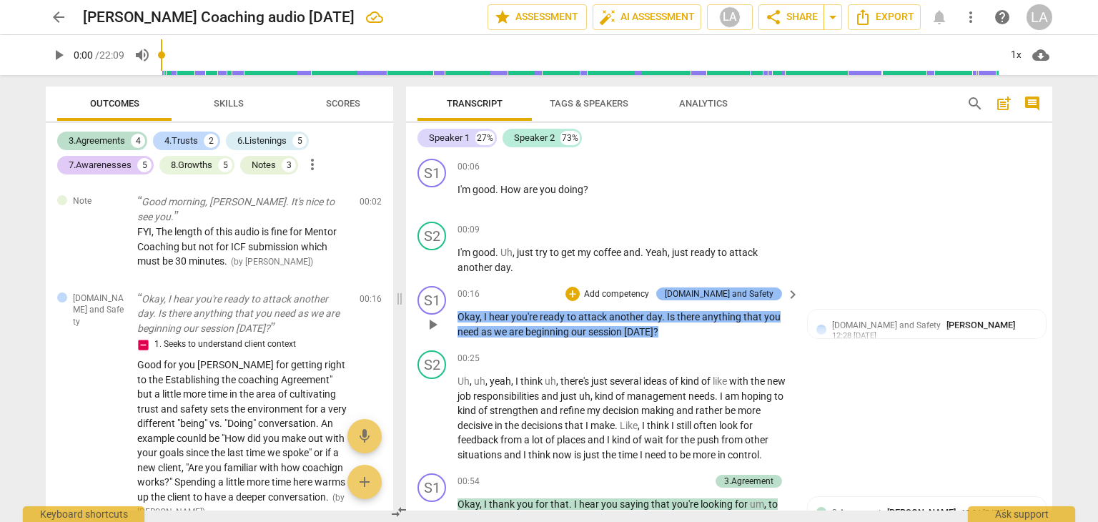
click at [743, 297] on div "[DOMAIN_NAME] and Safety" at bounding box center [719, 293] width 109 height 13
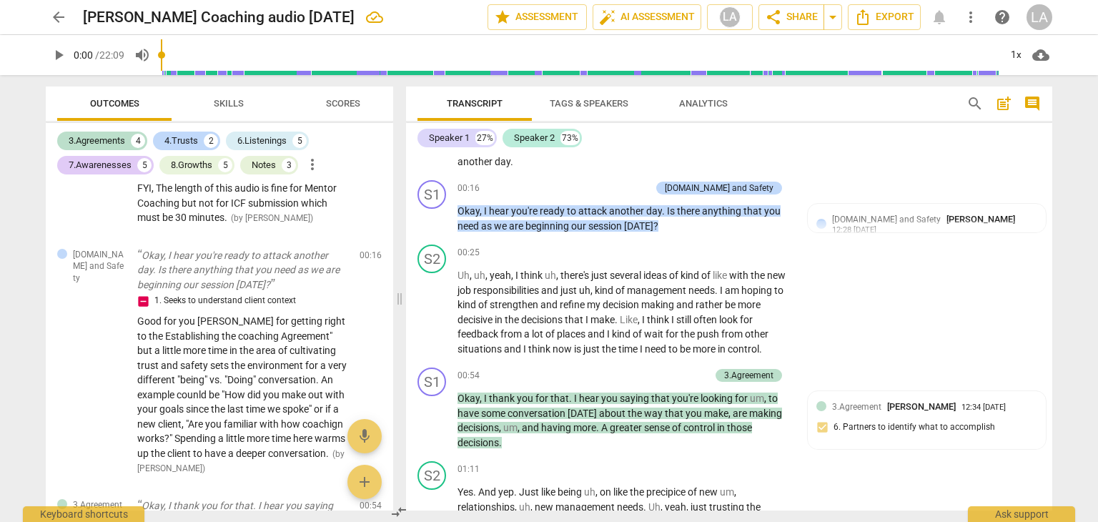
scroll to position [242, 0]
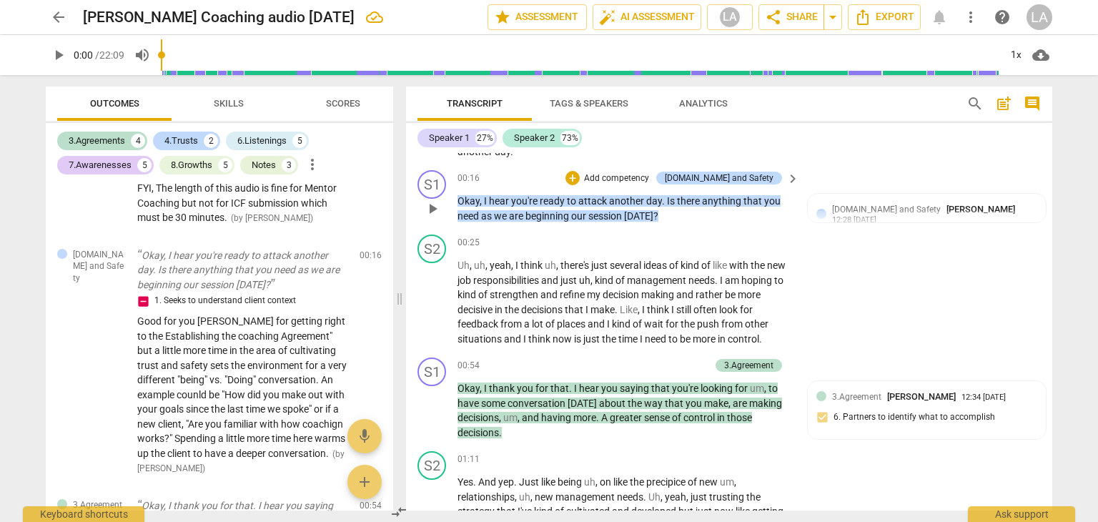
drag, startPoint x: 1046, startPoint y: 179, endPoint x: 1046, endPoint y: 197, distance: 18.6
click at [1046, 197] on div "S1 play_arrow pause 00:16 + Add competency 4.Trust and Safety keyboard_arrow_ri…" at bounding box center [729, 196] width 646 height 64
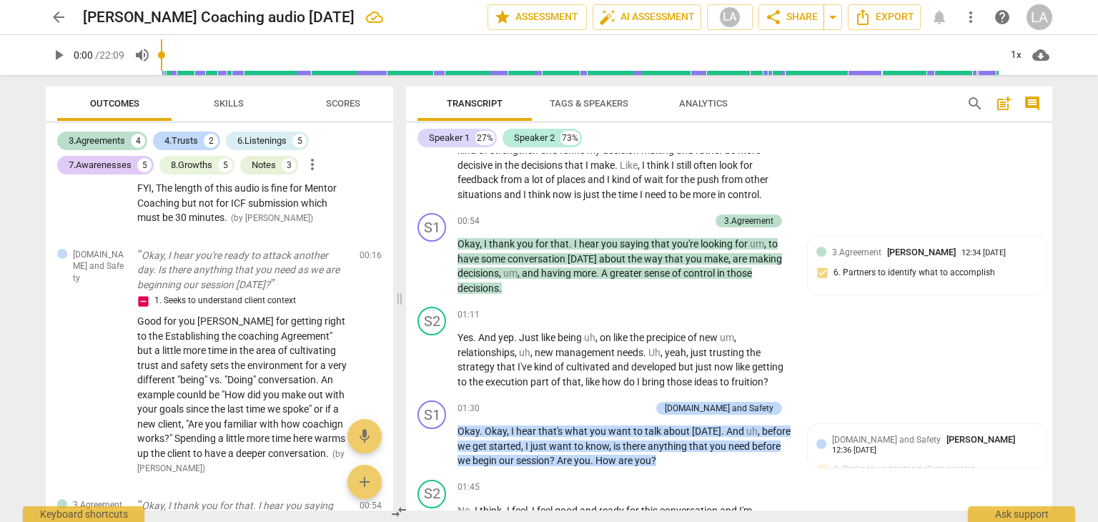
scroll to position [396, 0]
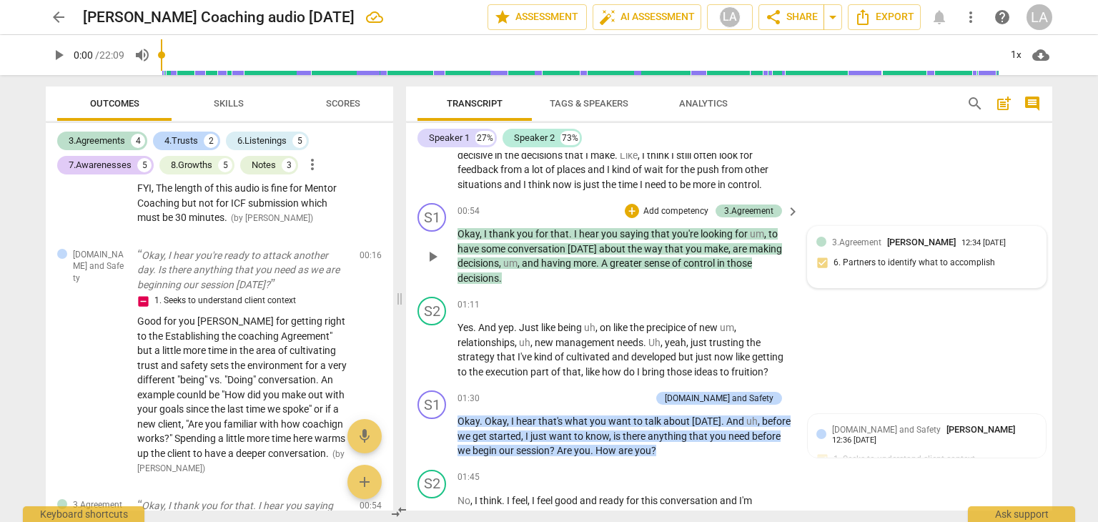
click at [840, 241] on span "3.Agreement" at bounding box center [856, 242] width 49 height 10
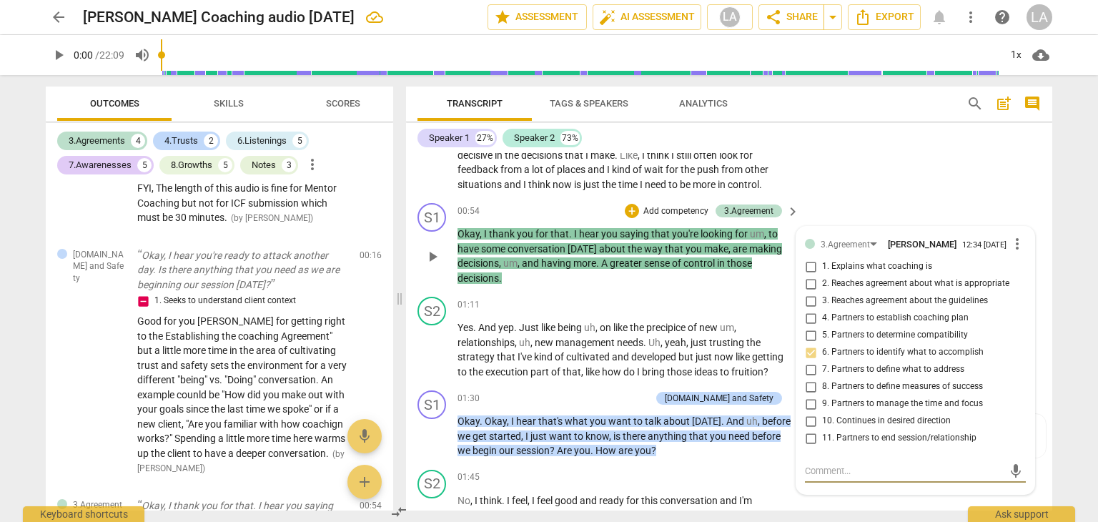
click at [870, 204] on div "S1 play_arrow pause 00:54 + Add competency 3.Agreement keyboard_arrow_right Oka…" at bounding box center [729, 244] width 646 height 94
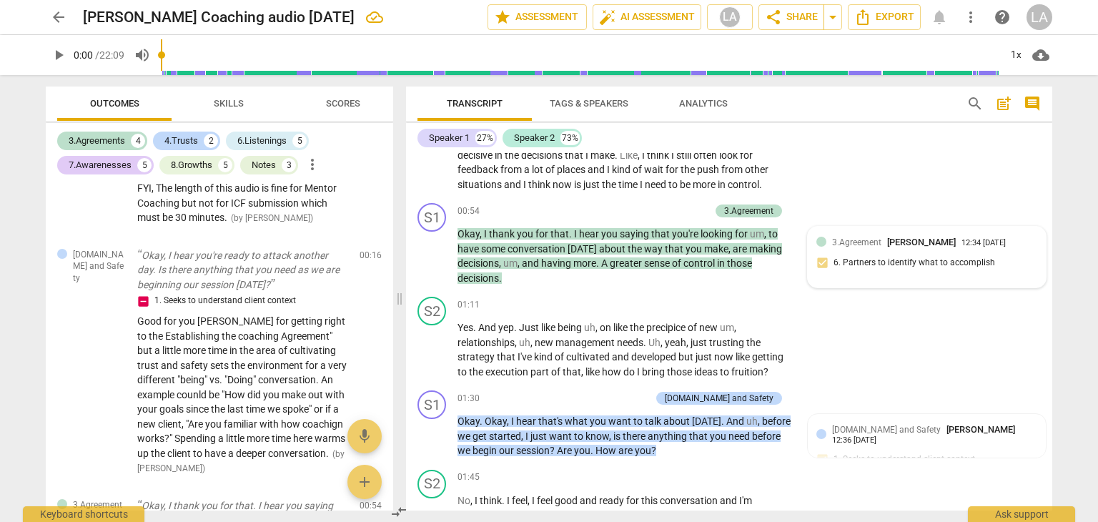
click at [885, 259] on div "3.Agreement LaVerne Adams 12:34 09-16-2025 6. Partners to identify what to acco…" at bounding box center [926, 257] width 221 height 44
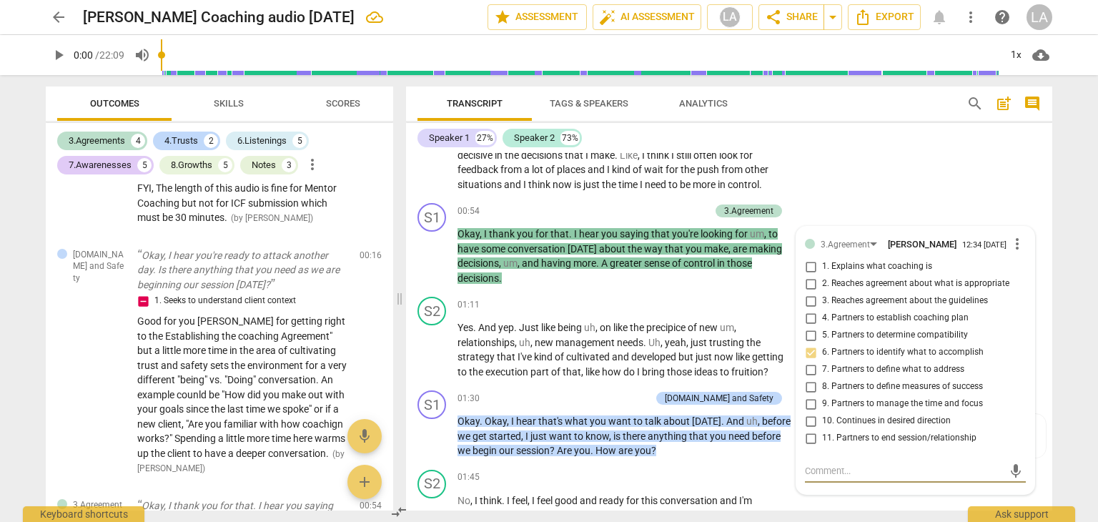
click at [808, 192] on div "S2 play_arrow pause 00:25 + Add competency keyboard_arrow_right Uh , uh , yeah …" at bounding box center [729, 135] width 646 height 123
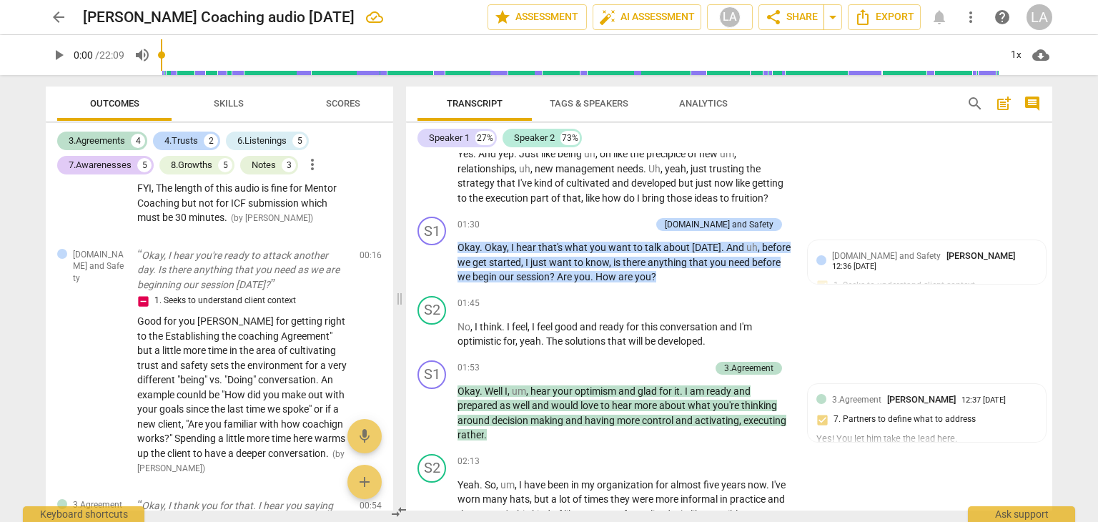
scroll to position [580, 0]
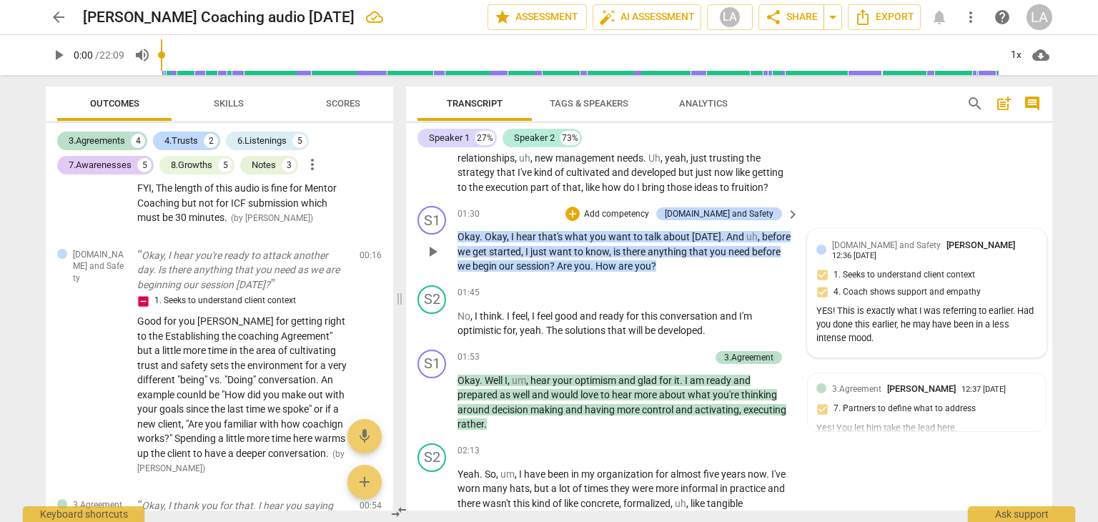
click at [881, 241] on span "[DOMAIN_NAME] and Safety" at bounding box center [886, 245] width 109 height 10
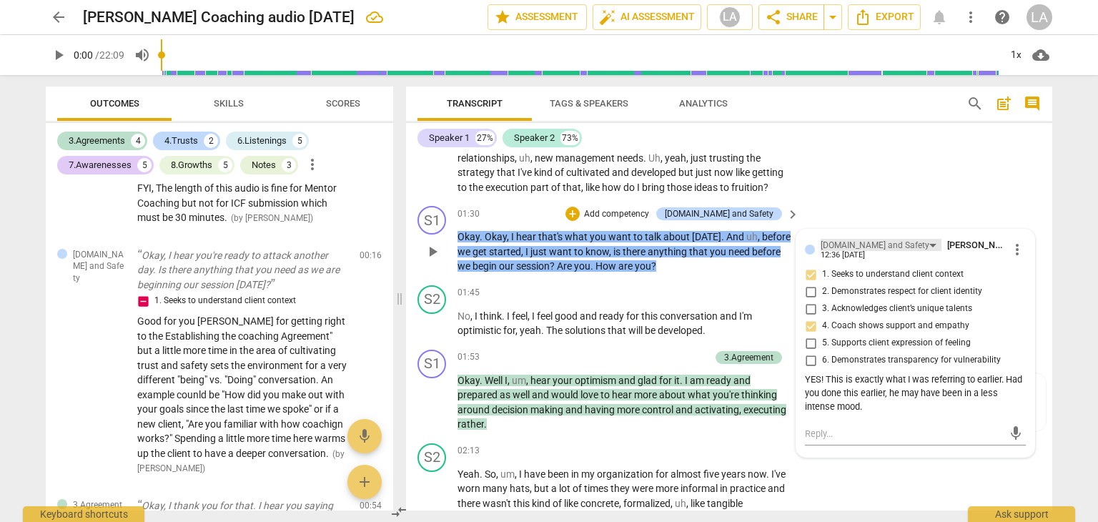
click at [881, 245] on div "[DOMAIN_NAME] and Safety" at bounding box center [874, 246] width 109 height 14
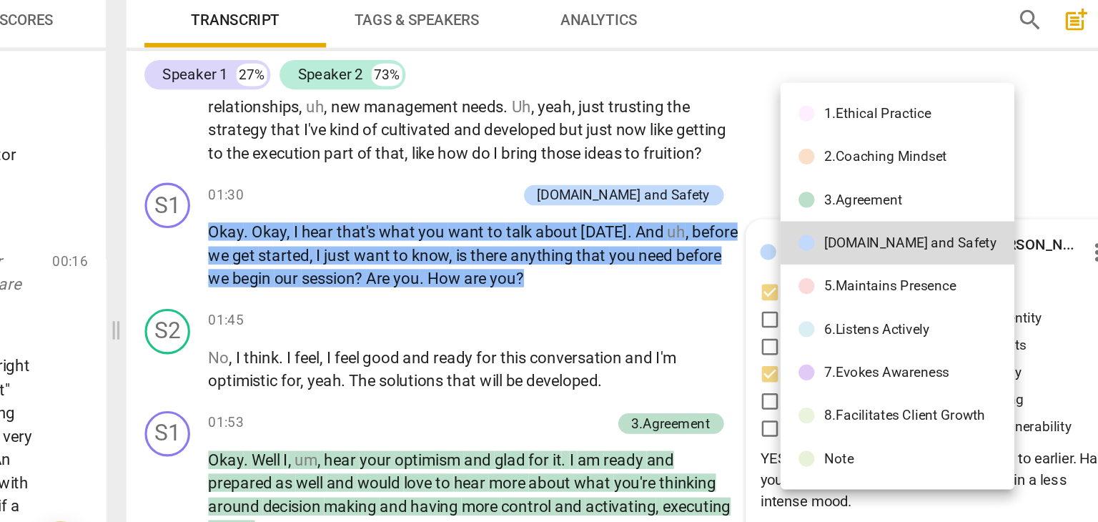
click at [978, 192] on div at bounding box center [549, 261] width 1098 height 522
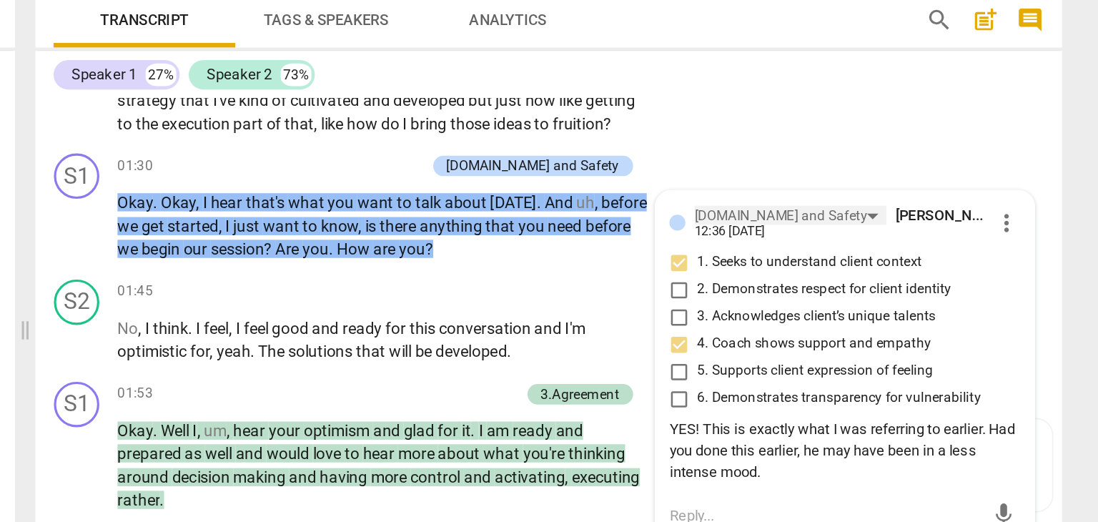
scroll to position [618, 0]
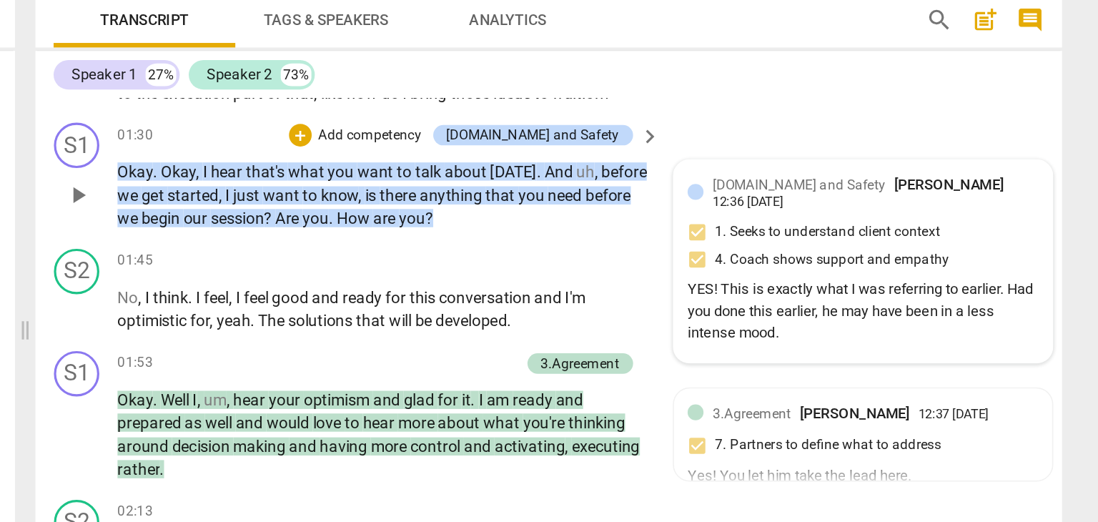
click at [972, 239] on div "4.Trust and Safety LaVerne Adams 12:36 09-16-2025 1. Seeks to understand client…" at bounding box center [926, 255] width 221 height 110
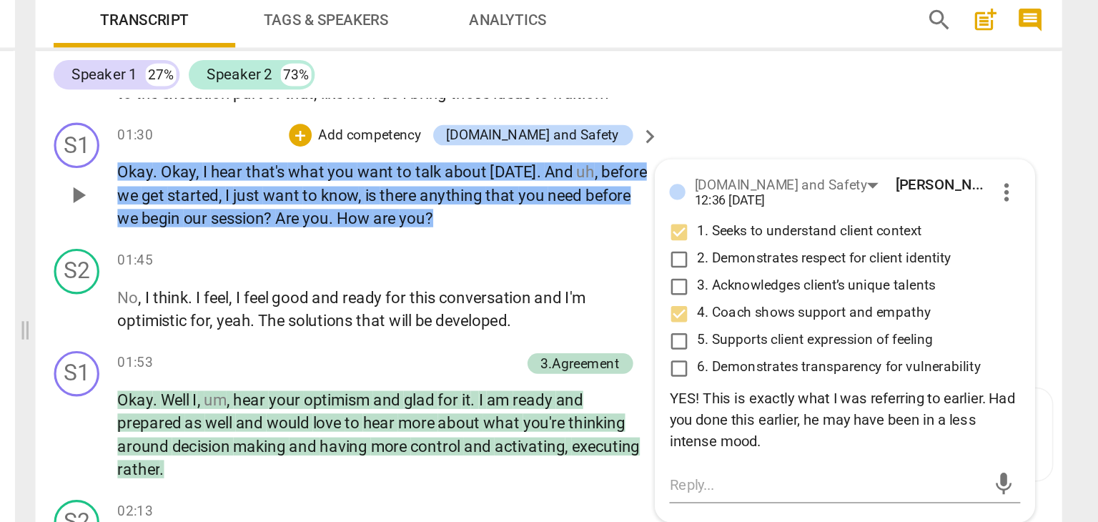
click at [1036, 200] on div "S1 play_arrow pause 01:30 + Add competency 4.Trust and Safety keyboard_arrow_ri…" at bounding box center [729, 201] width 646 height 79
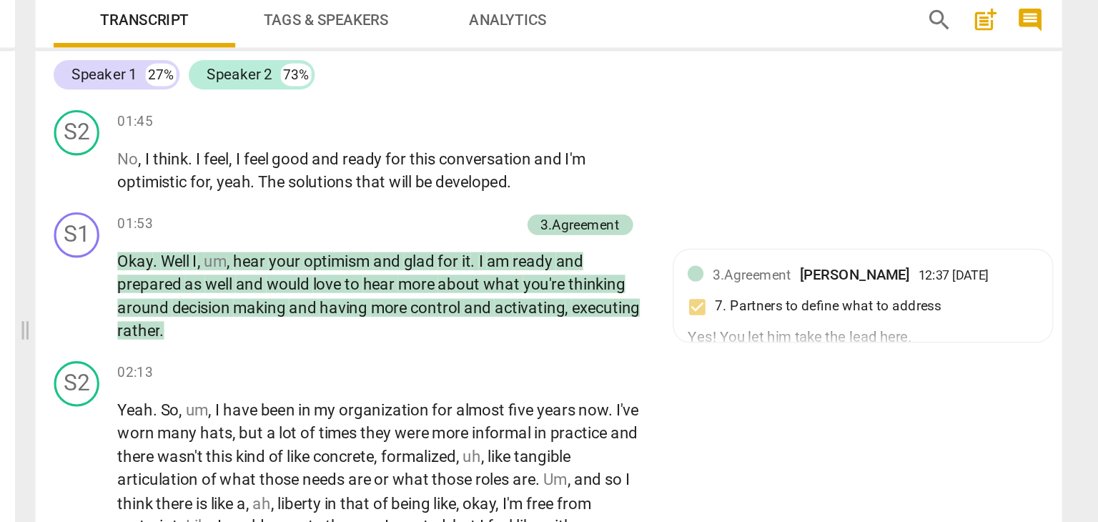
scroll to position [725, 0]
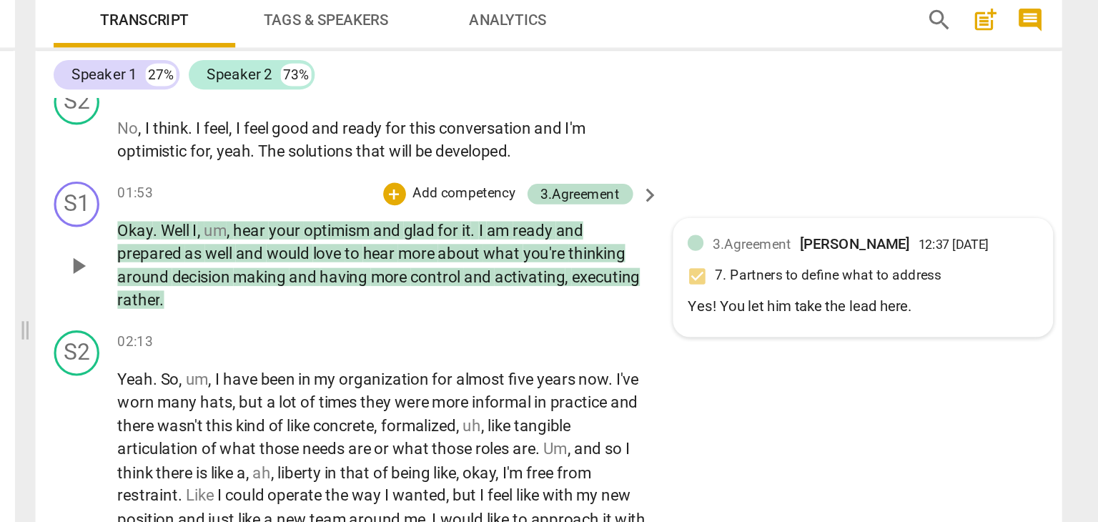
click at [861, 256] on div "3.Agreement LaVerne Adams 12:37 09-16-2025 7. Partners to define what to addres…" at bounding box center [926, 265] width 221 height 56
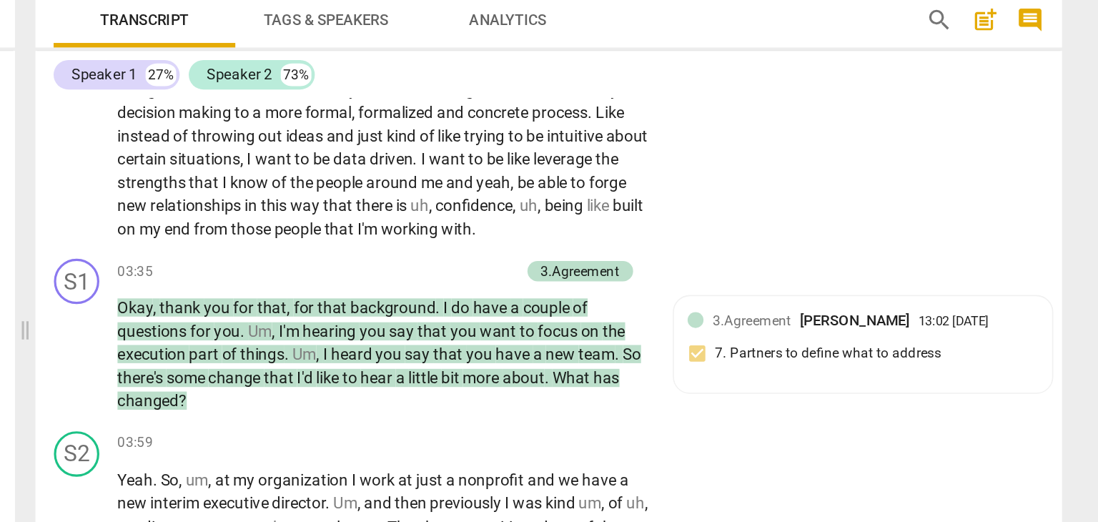
scroll to position [1063, 0]
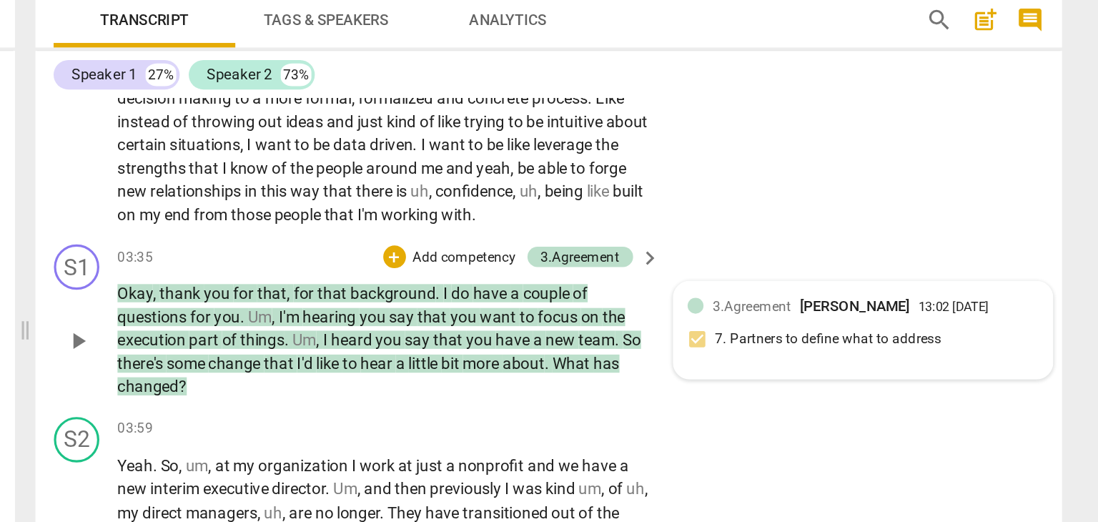
click at [874, 283] on span "3.Agreement" at bounding box center [856, 284] width 49 height 10
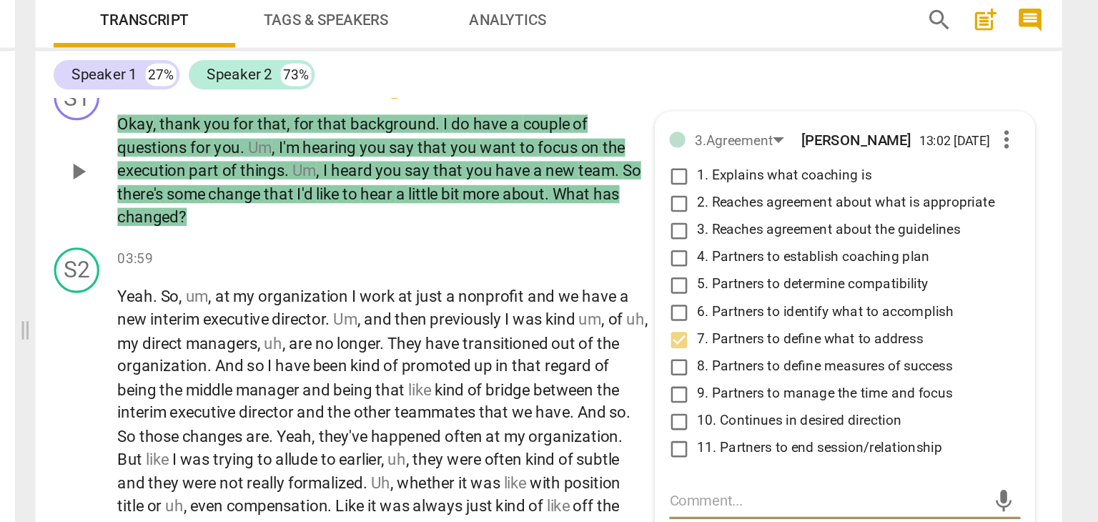
scroll to position [1140, 0]
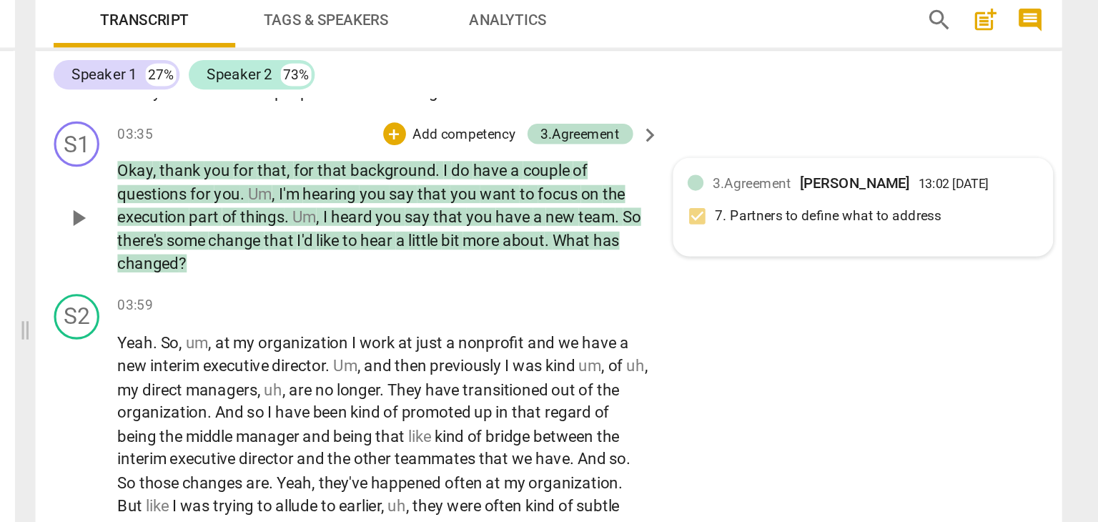
click at [725, 249] on p "Okay , thank you for that , for that background . I do have a couple of questio…" at bounding box center [624, 228] width 334 height 74
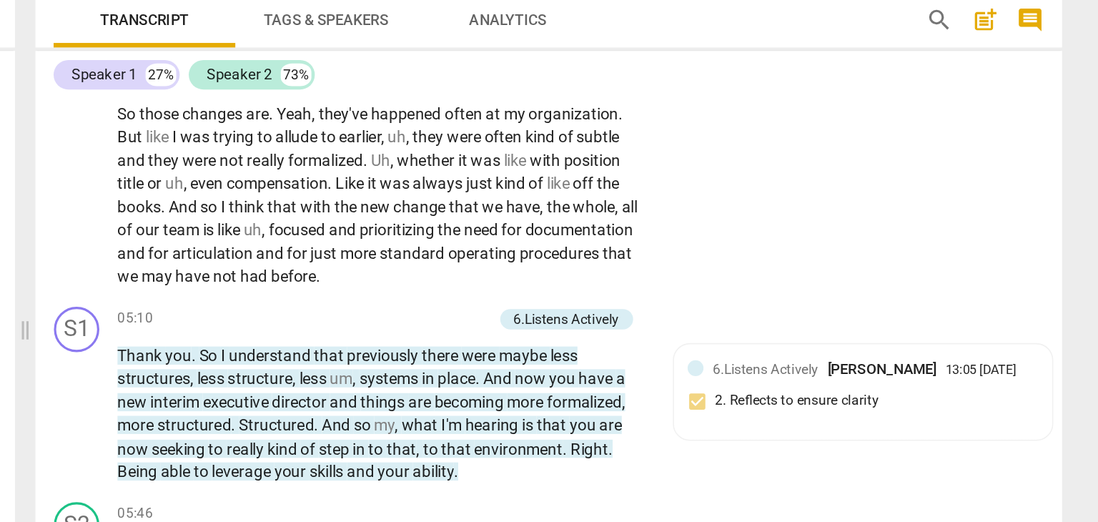
scroll to position [1401, 0]
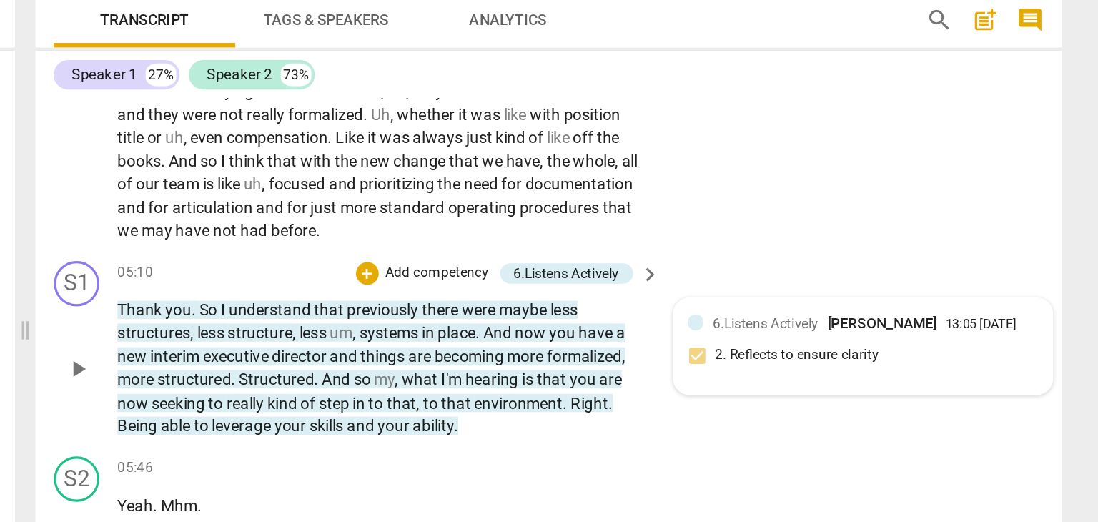
click at [865, 318] on div "6.Listens Actively LaVerne Adams 13:05 09-16-2025 2. Reflects to ensure clarity" at bounding box center [926, 309] width 221 height 44
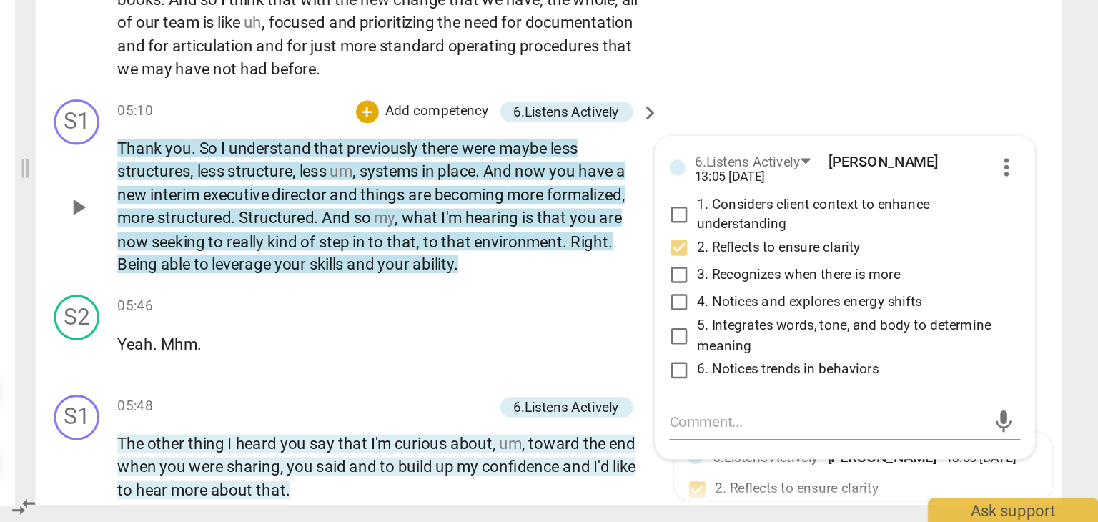
click at [1038, 364] on div "S1 play_arrow pause 05:10 + Add competency 6.Listens Actively keyboard_arrow_ri…" at bounding box center [729, 310] width 646 height 123
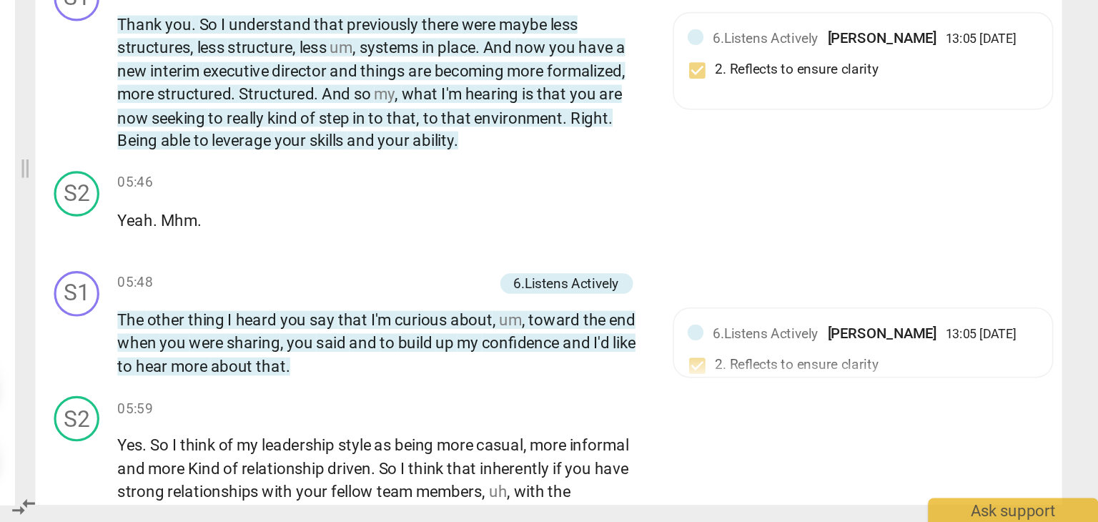
scroll to position [1488, 0]
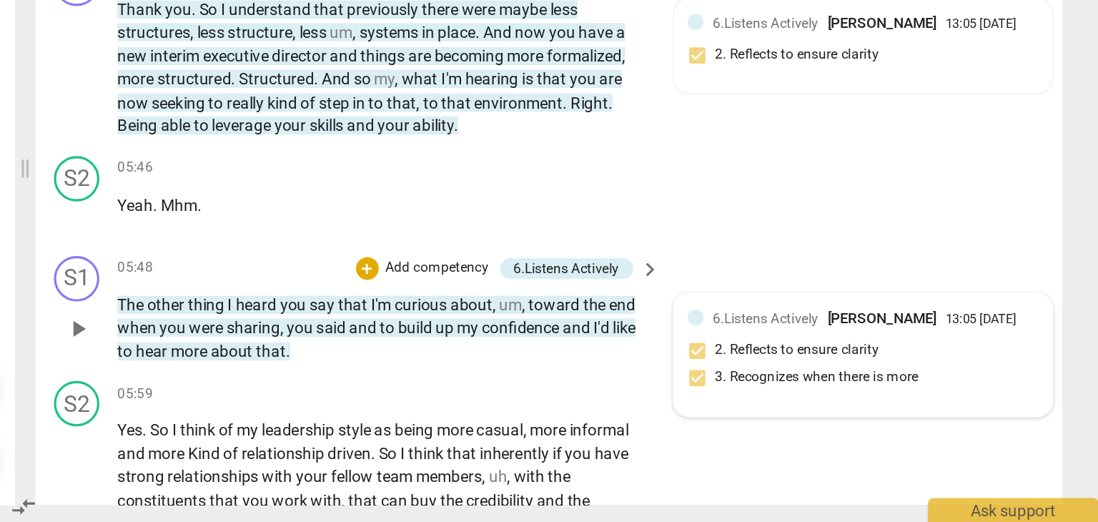
click at [911, 400] on div "6.Listens Actively LaVerne Adams 13:05 09-16-2025" at bounding box center [934, 393] width 205 height 14
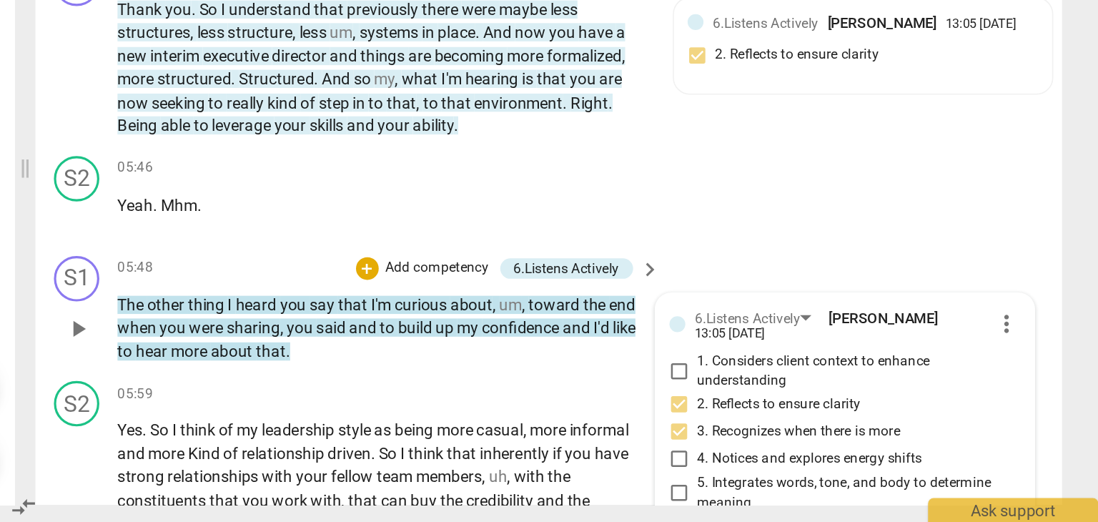
scroll to position [1710, 0]
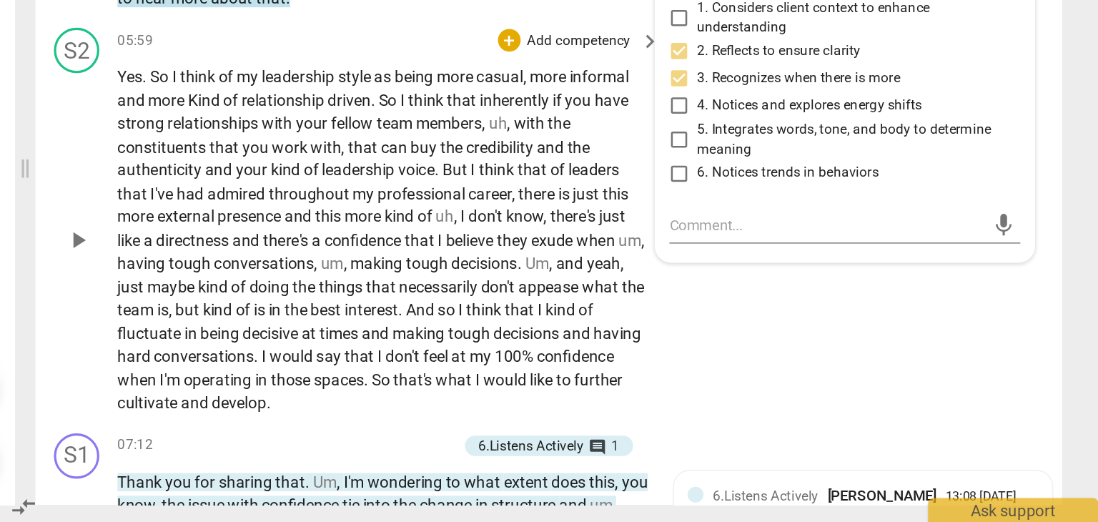
click at [897, 410] on div "S2 play_arrow pause 05:59 + Add competency keyboard_arrow_right Yes . So I thin…" at bounding box center [729, 331] width 646 height 255
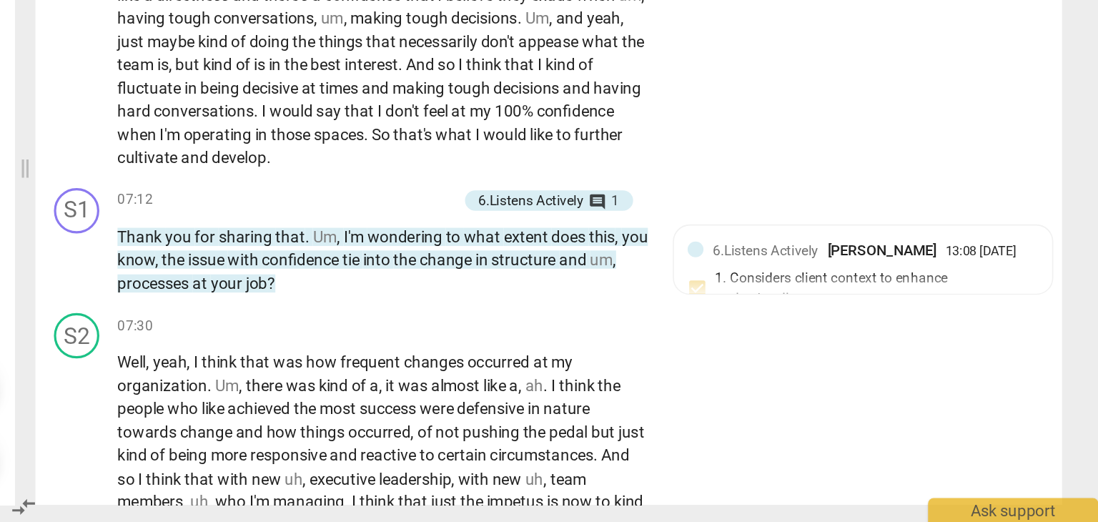
scroll to position [1884, 0]
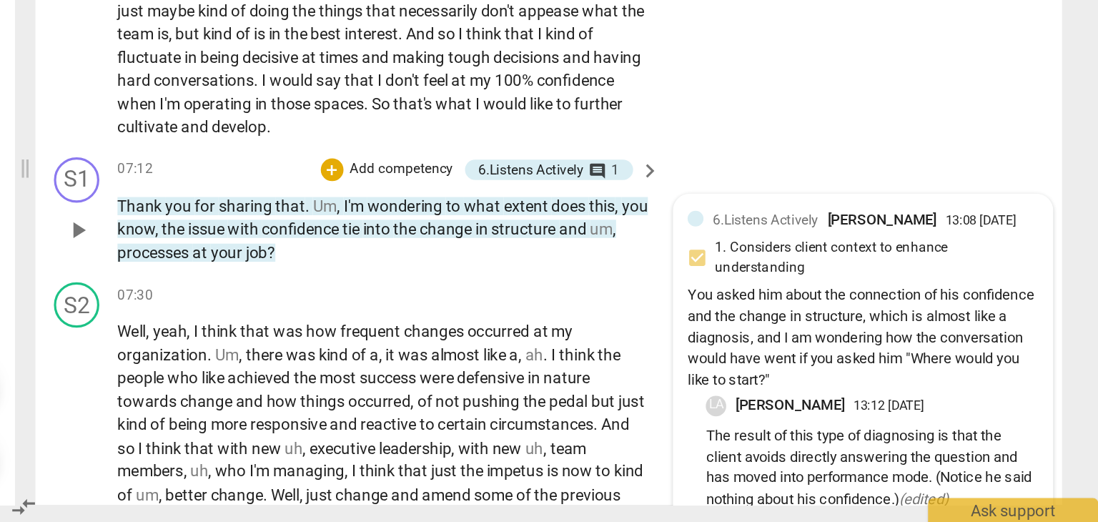
click at [922, 374] on div "6.Listens Actively LaVerne Adams 13:08 09-16-2025 1. Considers client context t…" at bounding box center [926, 383] width 221 height 118
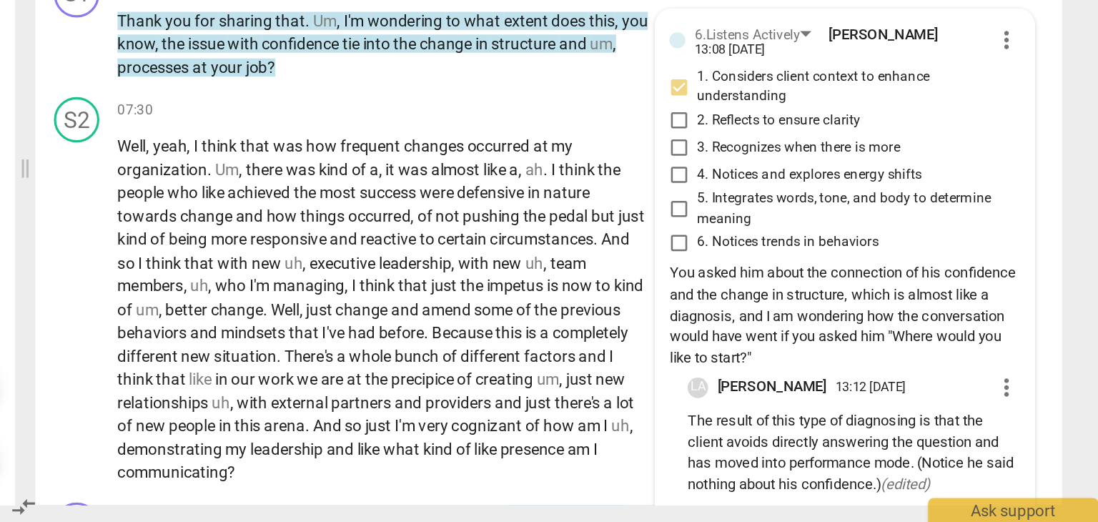
scroll to position [2010, 0]
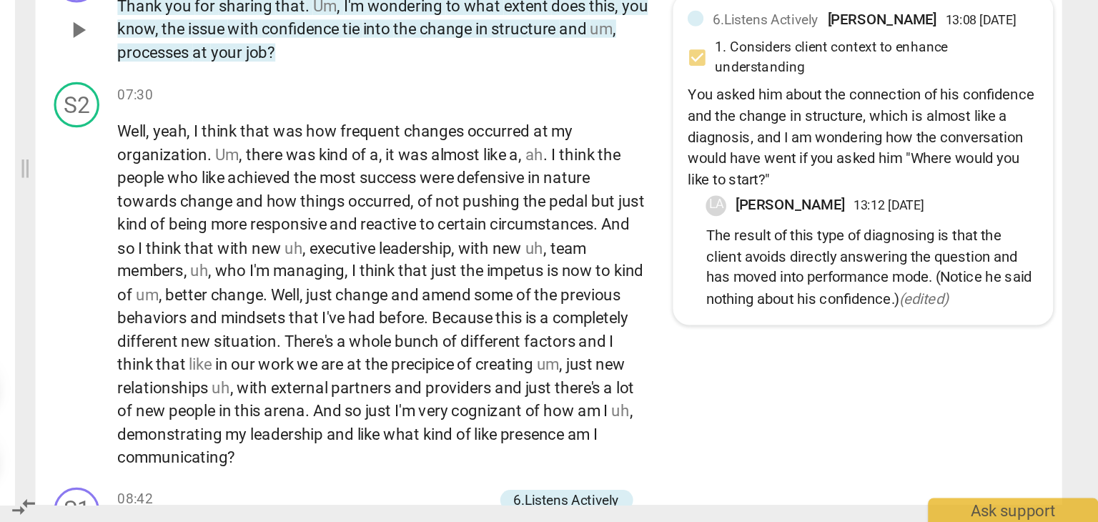
click at [977, 243] on div "6.Listens Actively LaVerne Adams 13:08 09-16-2025 1. Considers client context t…" at bounding box center [926, 257] width 221 height 118
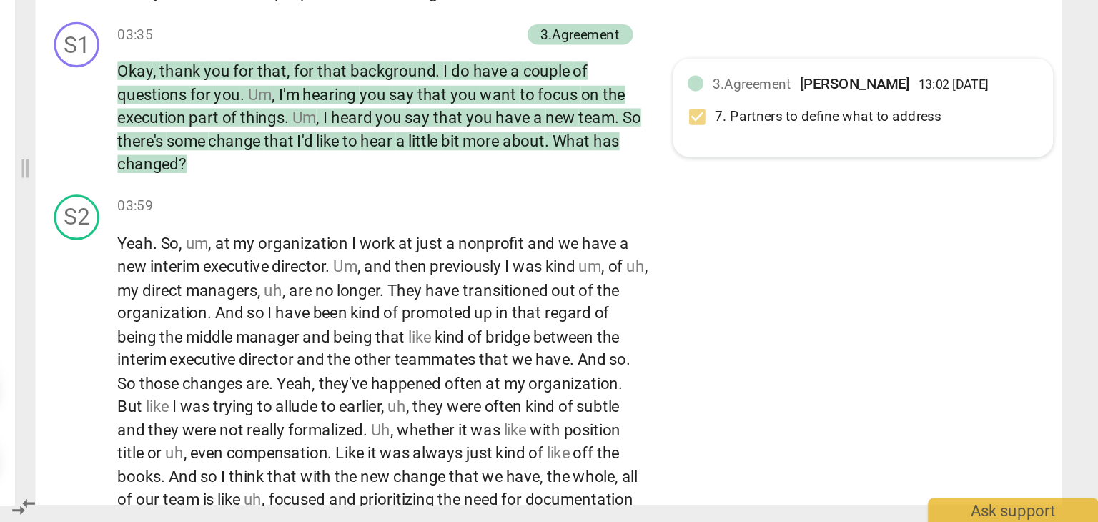
scroll to position [1276, 0]
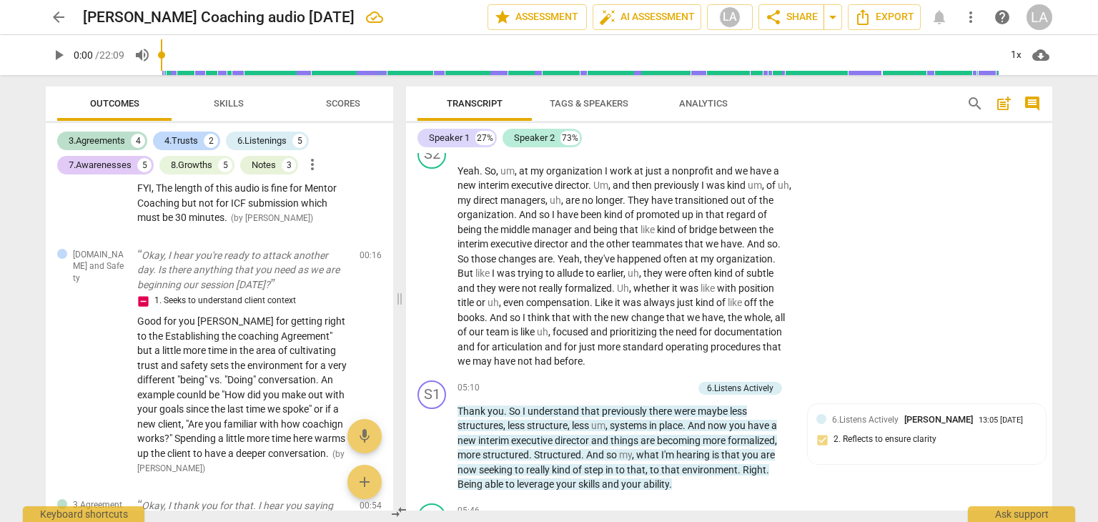
drag, startPoint x: 1053, startPoint y: 241, endPoint x: 1054, endPoint y: 254, distance: 12.9
click at [1054, 254] on div "Transcript Tags & Speakers Analytics search post_add comment Speaker 1 27% Spea…" at bounding box center [731, 298] width 663 height 447
click at [971, 103] on span "search" at bounding box center [974, 103] width 17 height 17
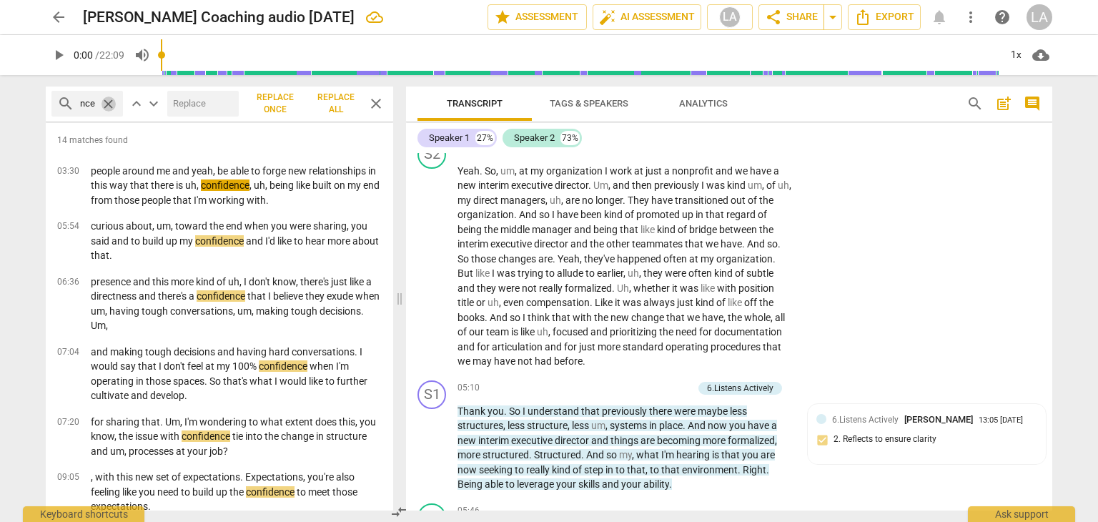
scroll to position [0, 0]
click at [108, 105] on span "close" at bounding box center [108, 103] width 15 height 15
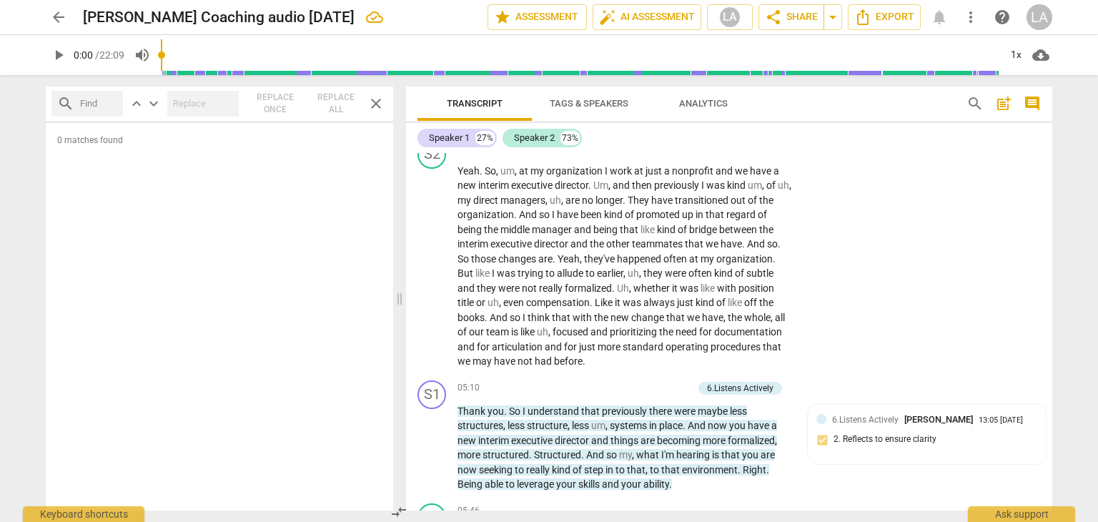
click at [371, 108] on span "close" at bounding box center [375, 103] width 17 height 17
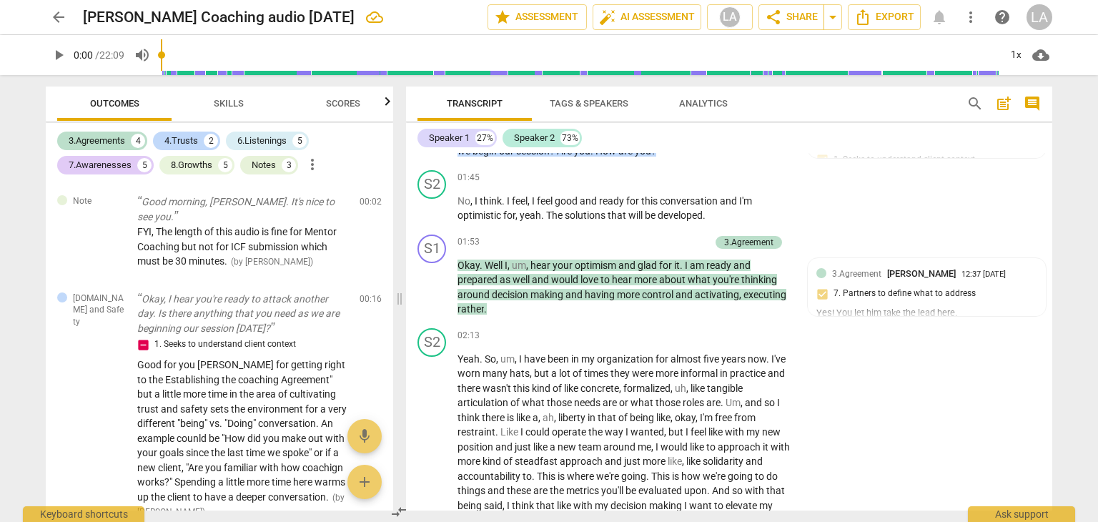
scroll to position [676, 0]
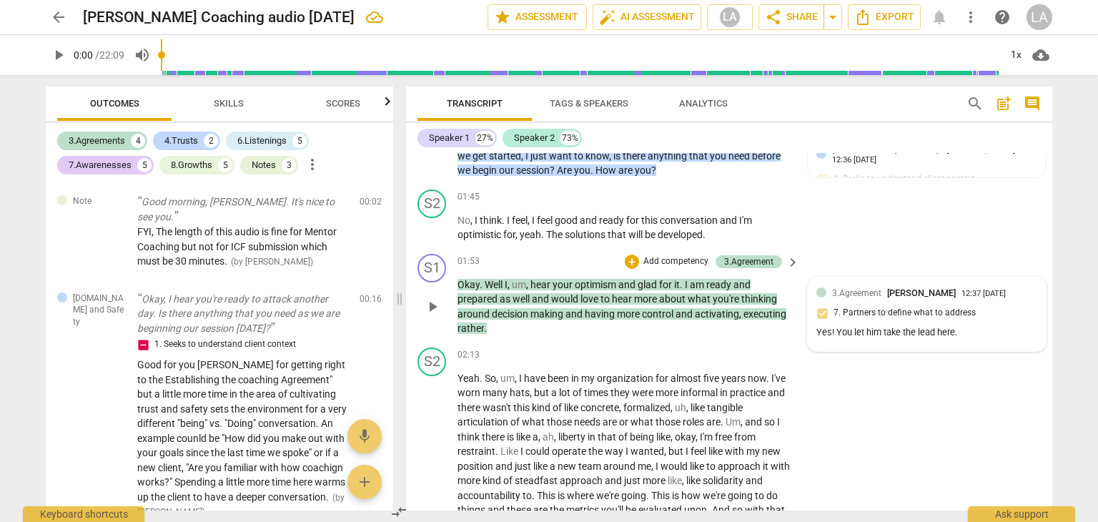
click at [941, 312] on div "3.Agreement LaVerne Adams 12:37 09-16-2025 7. Partners to define what to addres…" at bounding box center [926, 314] width 221 height 56
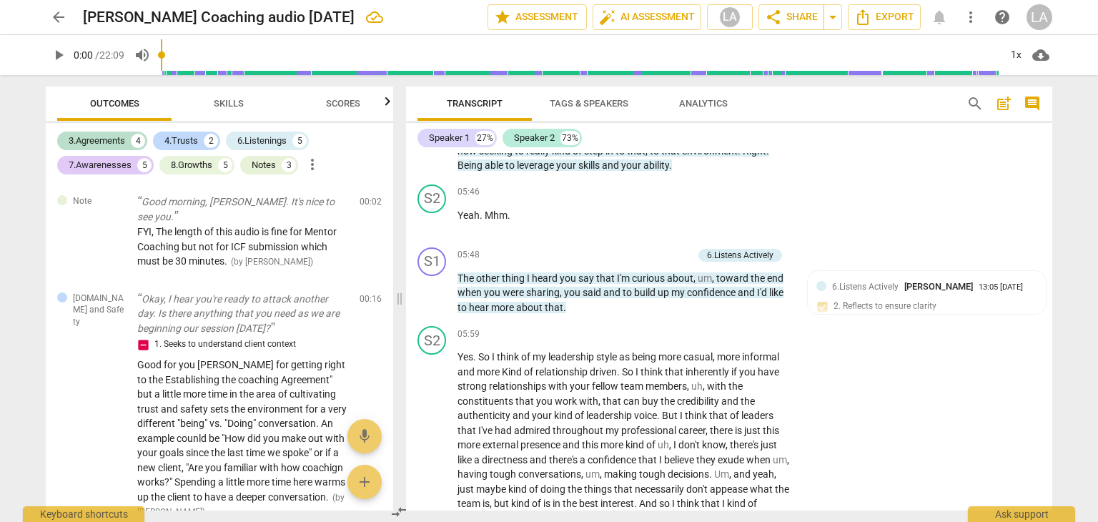
scroll to position [1701, 0]
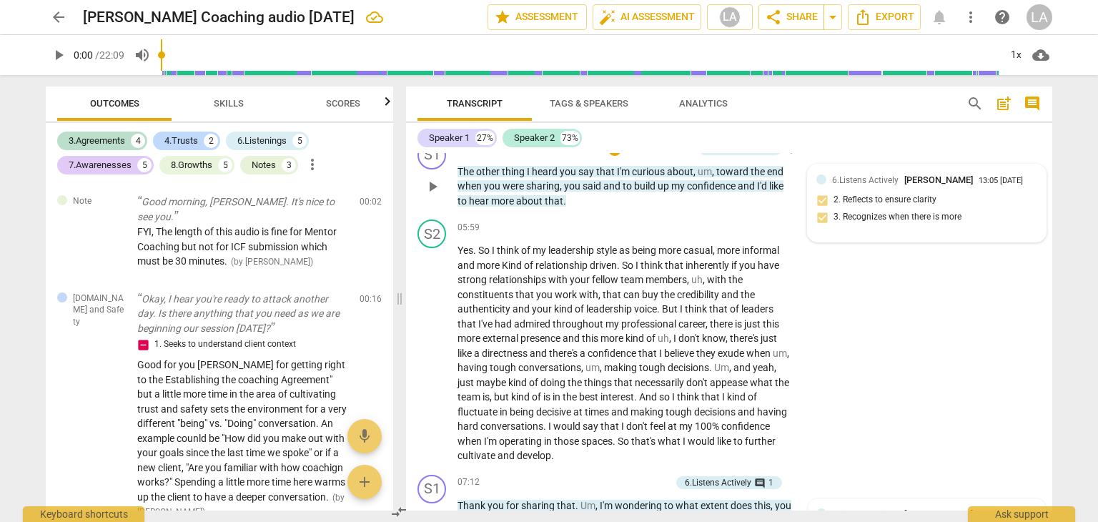
click at [978, 186] on div "13:05 [DATE]" at bounding box center [1000, 181] width 44 height 9
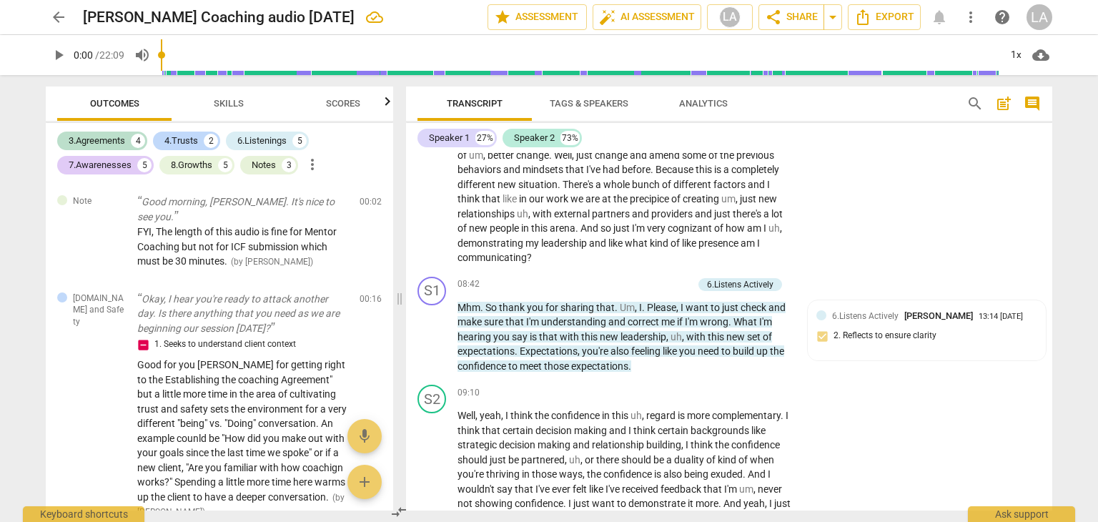
scroll to position [2251, 0]
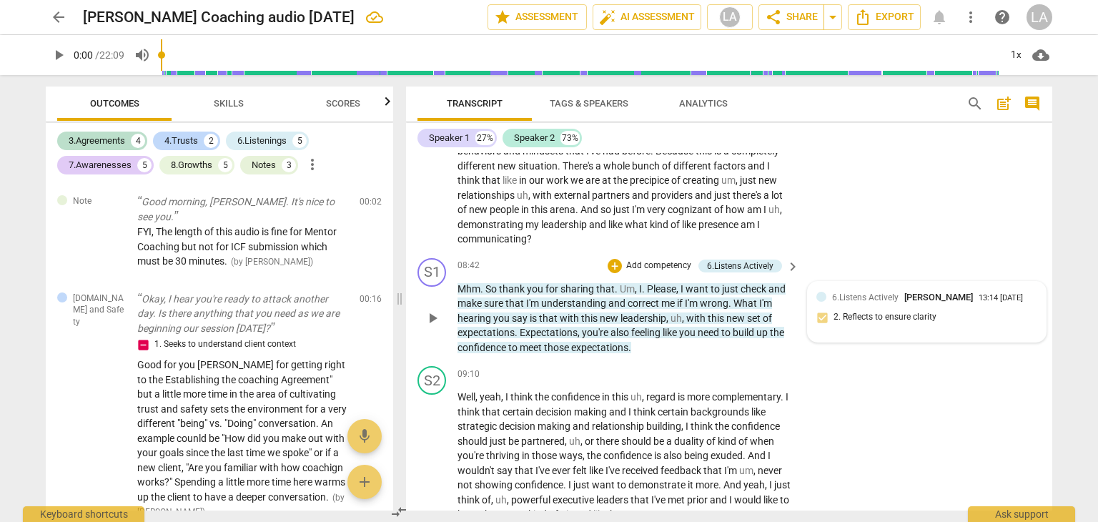
click at [978, 303] on div "13:14 [DATE]" at bounding box center [1000, 298] width 44 height 9
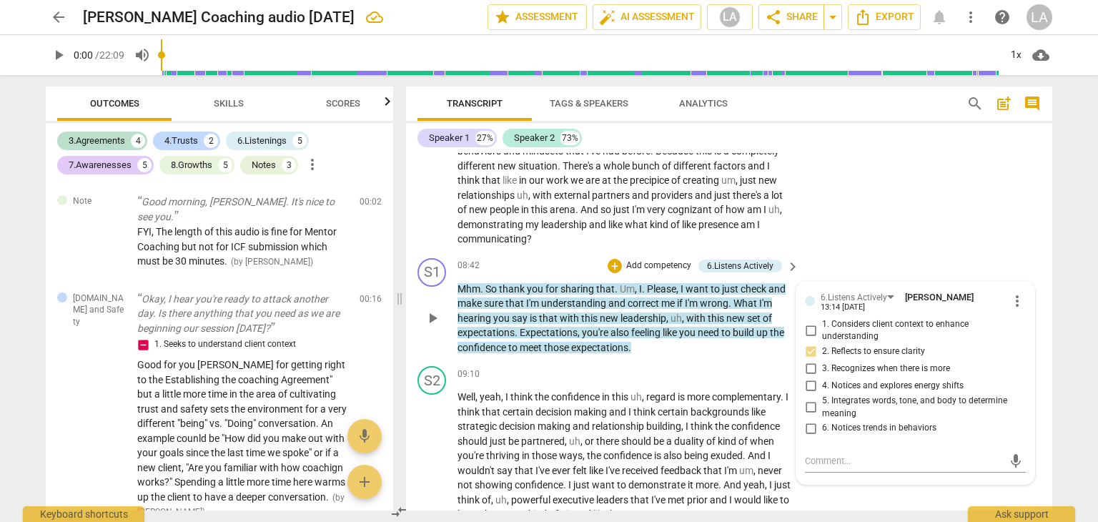
drag, startPoint x: 1046, startPoint y: 293, endPoint x: 1046, endPoint y: 302, distance: 8.6
click at [1046, 302] on div "S1 play_arrow pause 08:42 + Add competency 6.Listens Actively keyboard_arrow_ri…" at bounding box center [729, 306] width 646 height 109
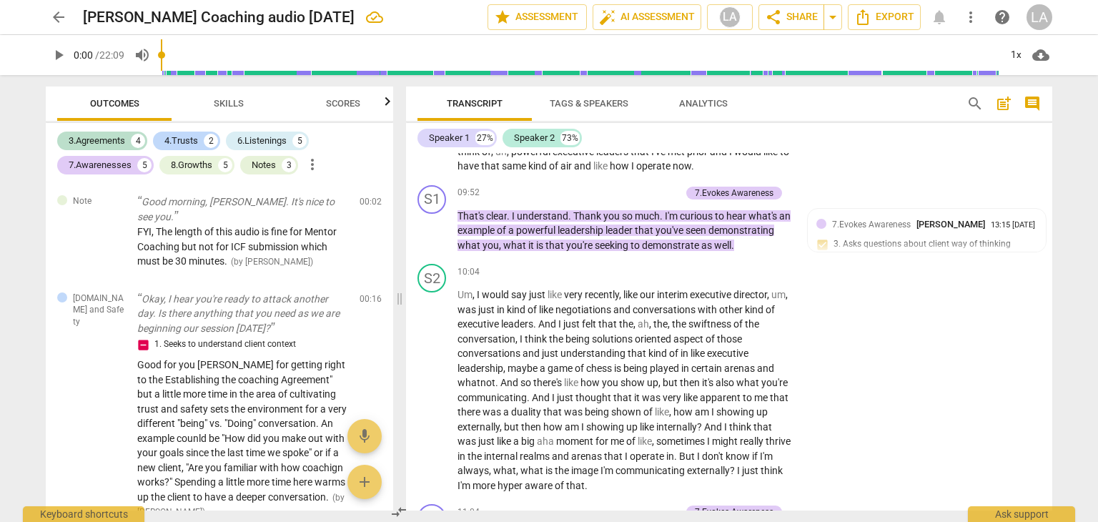
scroll to position [2619, 0]
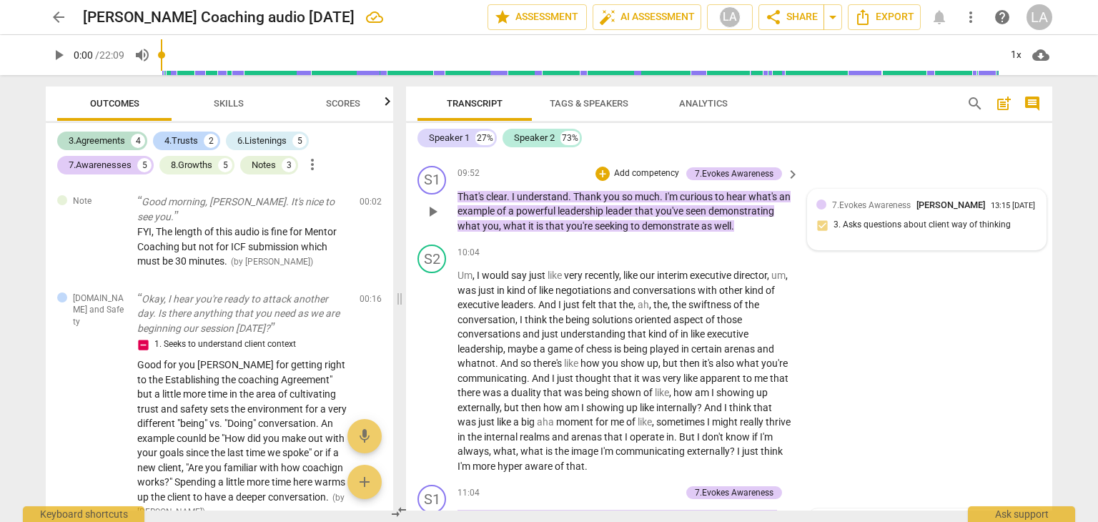
click at [885, 223] on div "7.Evokes Awareness LaVerne Adams 13:15 09-16-2025 3. Asks questions about clien…" at bounding box center [926, 220] width 221 height 44
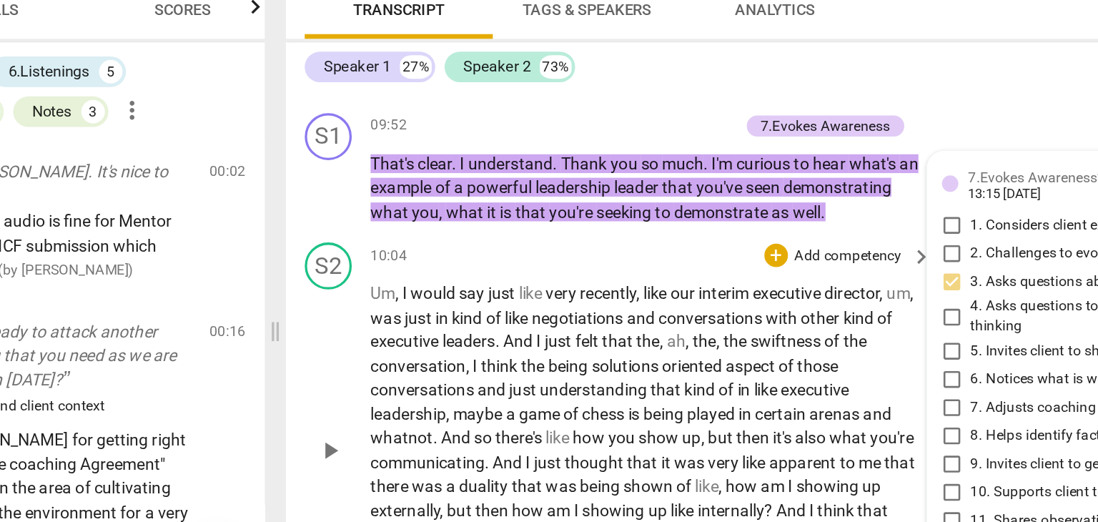
click at [610, 339] on span "understanding" at bounding box center [593, 333] width 67 height 11
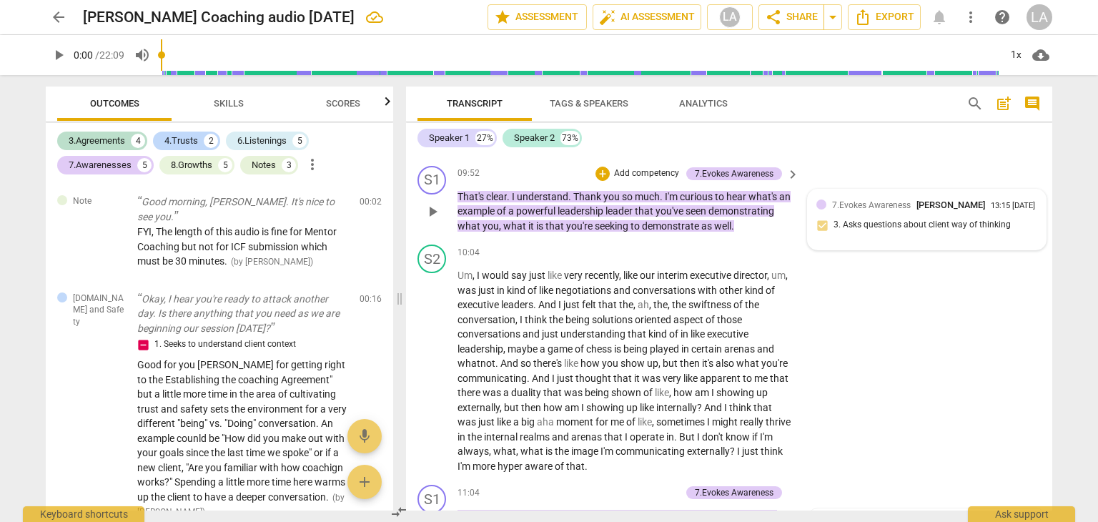
click at [938, 240] on div "7.Evokes Awareness LaVerne Adams 13:15 09-16-2025 3. Asks questions about clien…" at bounding box center [926, 220] width 221 height 44
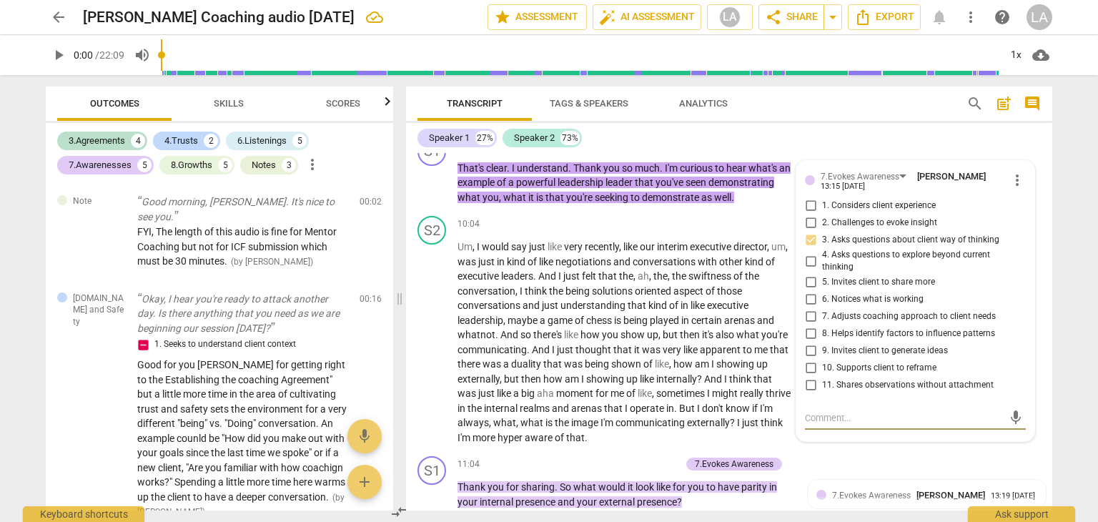
scroll to position [2676, 0]
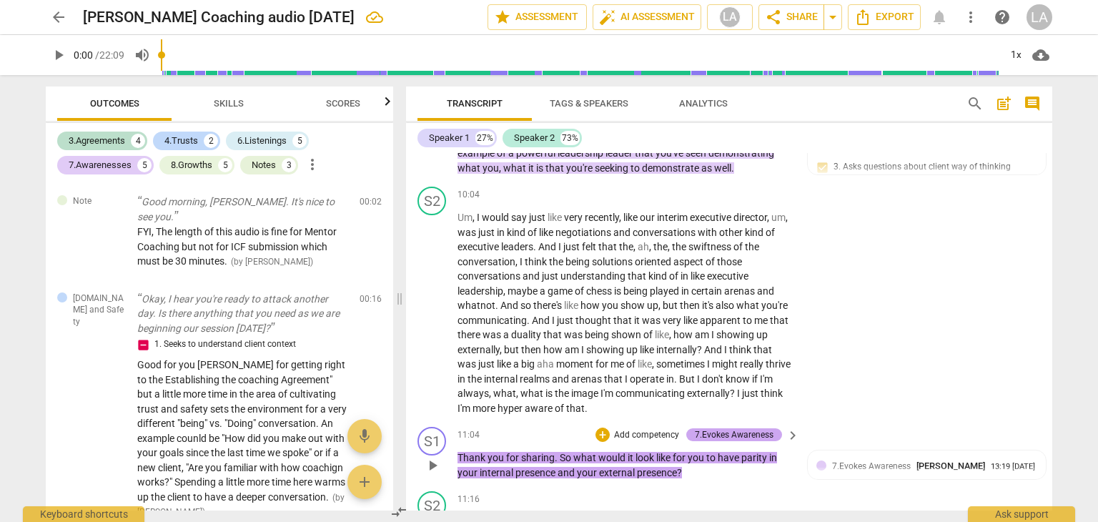
click at [753, 441] on div "7.Evokes Awareness" at bounding box center [734, 434] width 79 height 13
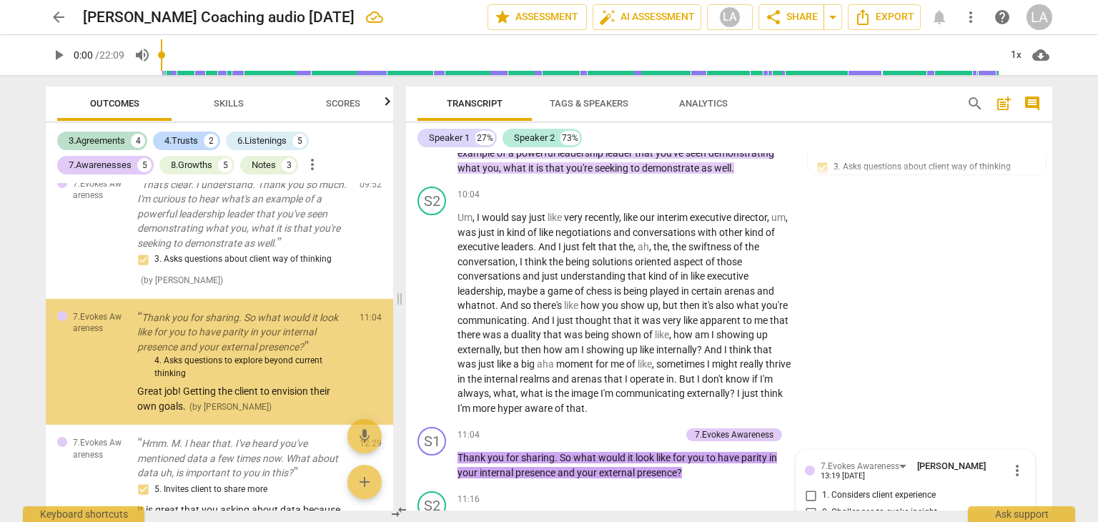
scroll to position [1749, 0]
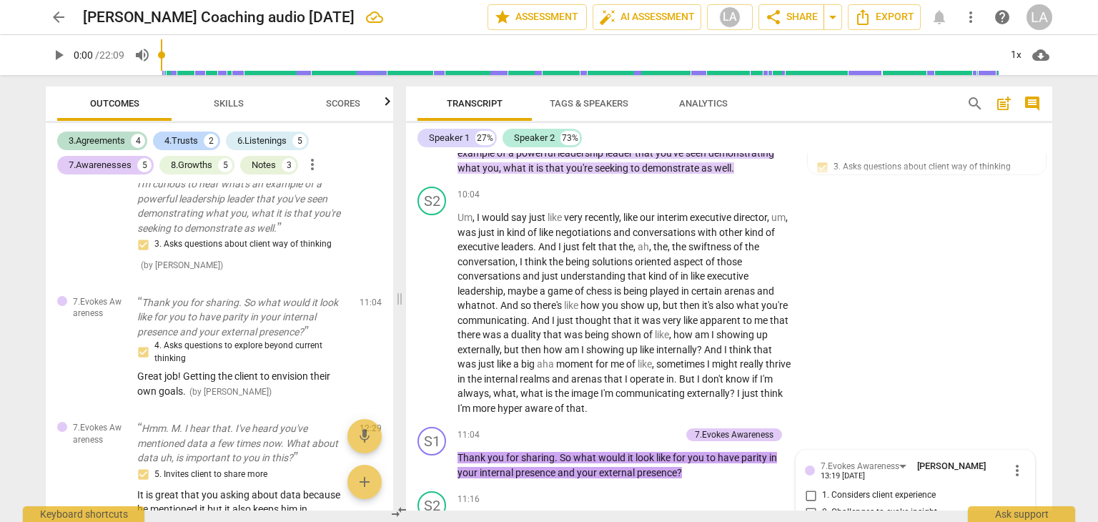
drag, startPoint x: 1052, startPoint y: 318, endPoint x: 1052, endPoint y: 333, distance: 15.0
click at [1052, 333] on div "Transcript Tags & Speakers Analytics search post_add comment Speaker 1 27% Spea…" at bounding box center [731, 298] width 663 height 447
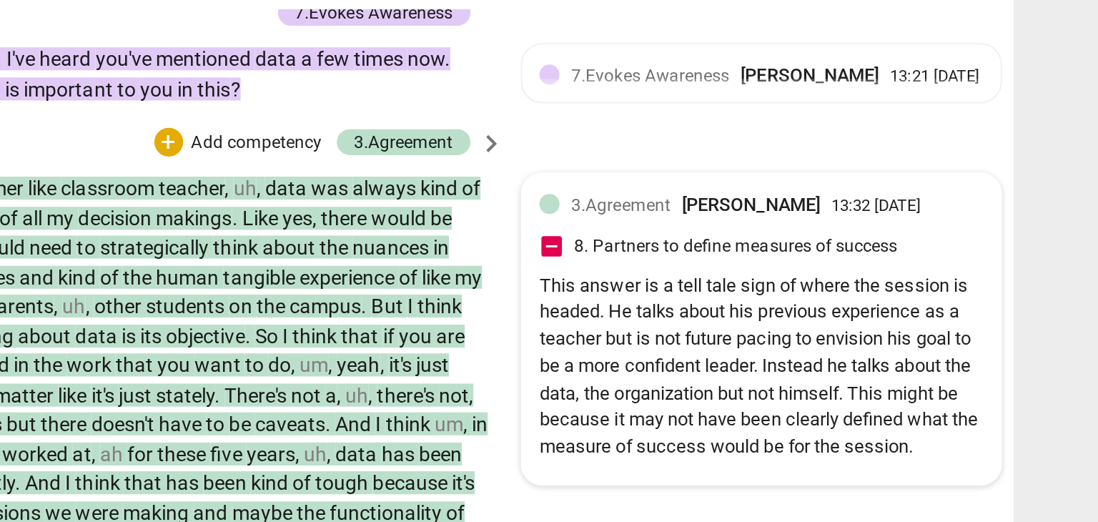
scroll to position [3295, 0]
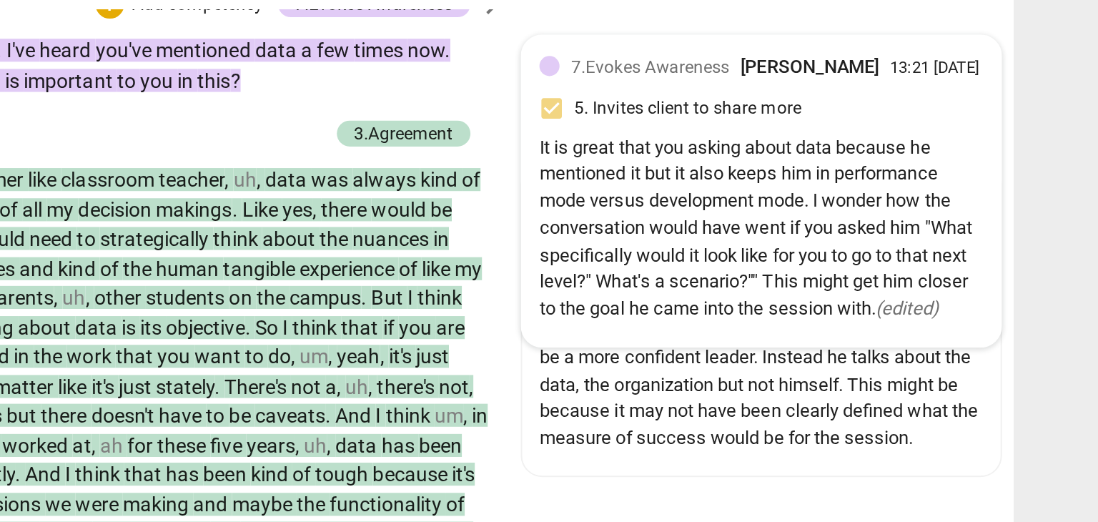
click at [991, 187] on div "13:21 [DATE]" at bounding box center [1013, 182] width 44 height 9
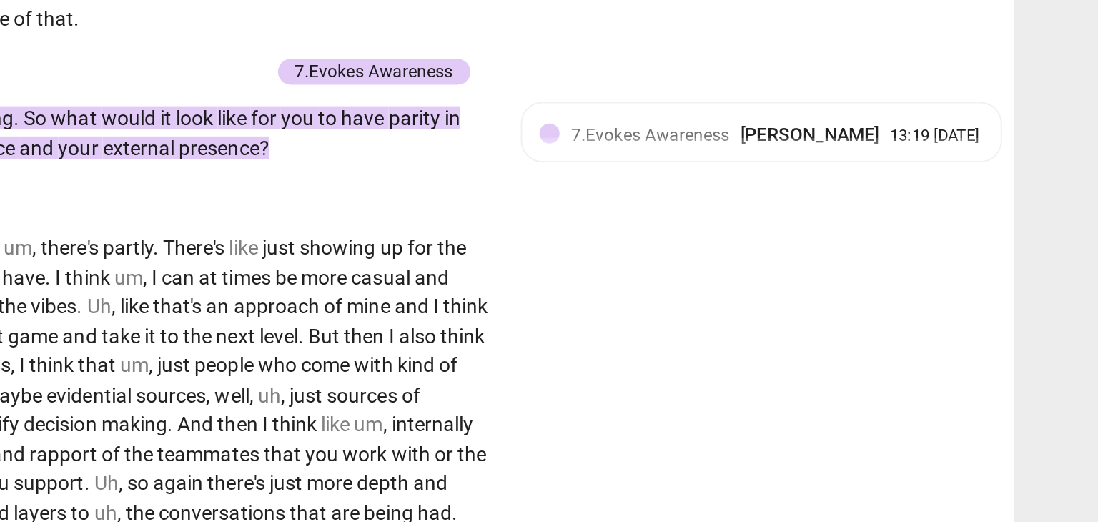
scroll to position [2919, 0]
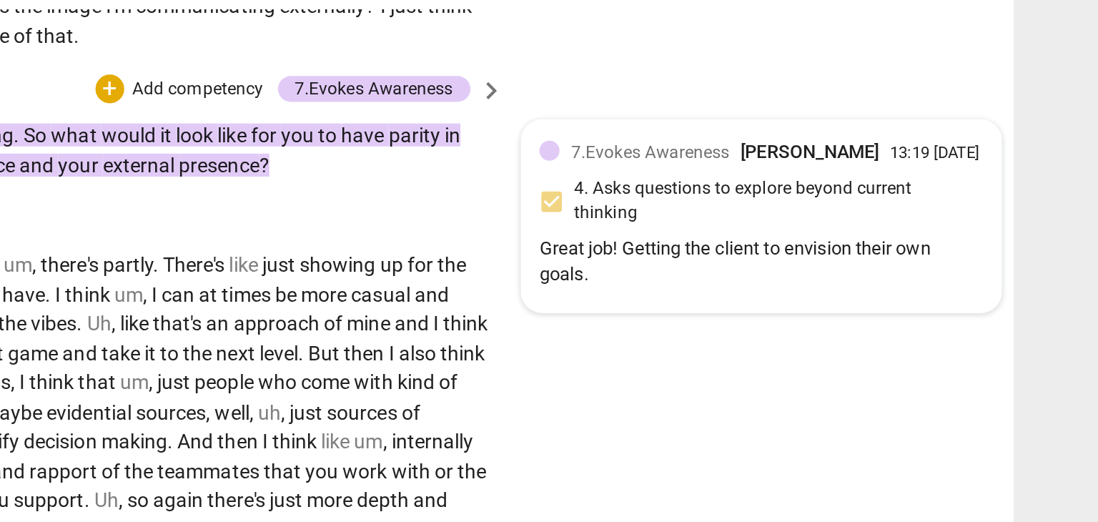
click at [901, 229] on span "7.Evokes Awareness" at bounding box center [871, 224] width 79 height 10
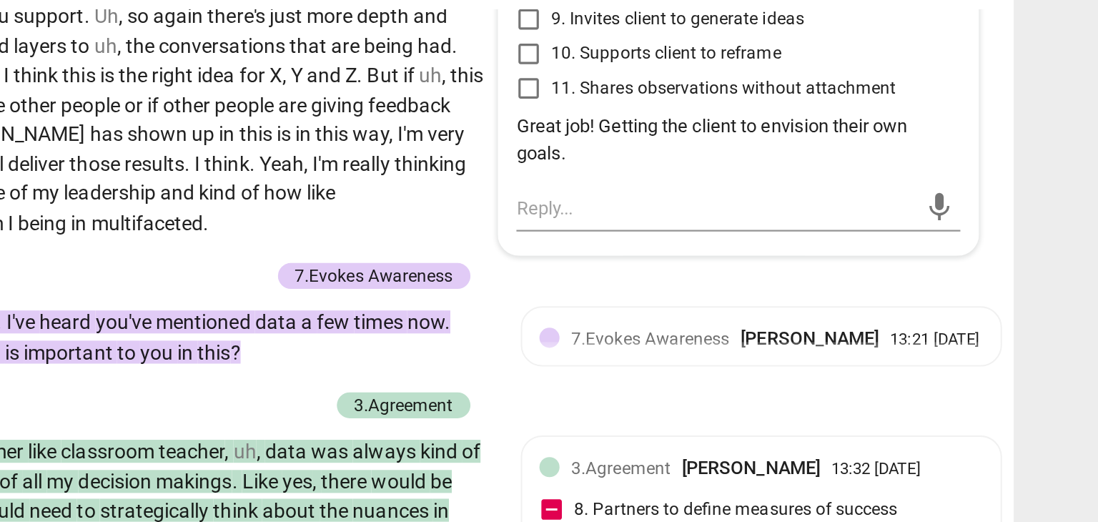
scroll to position [3170, 0]
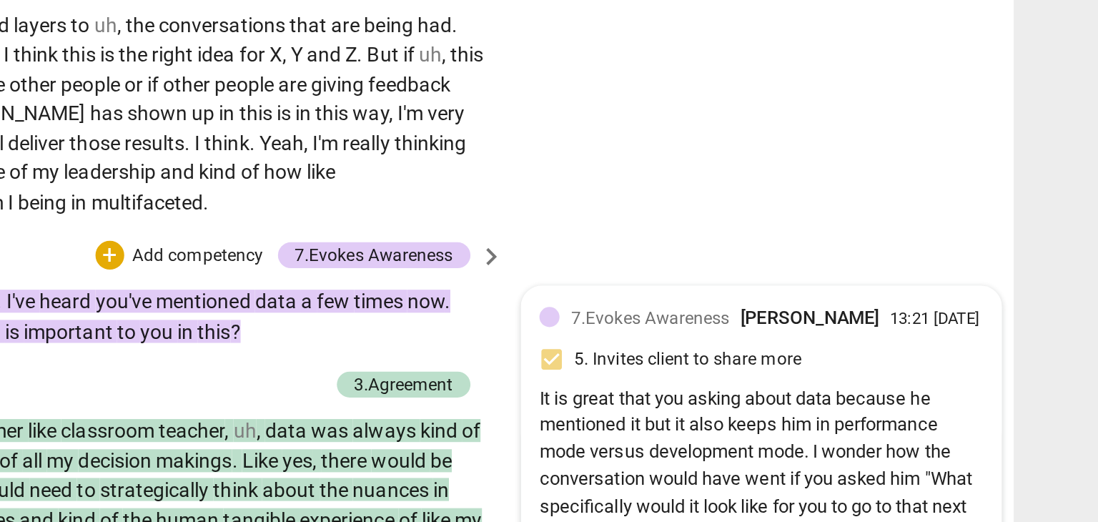
click at [901, 312] on span "7.Evokes Awareness" at bounding box center [871, 307] width 79 height 10
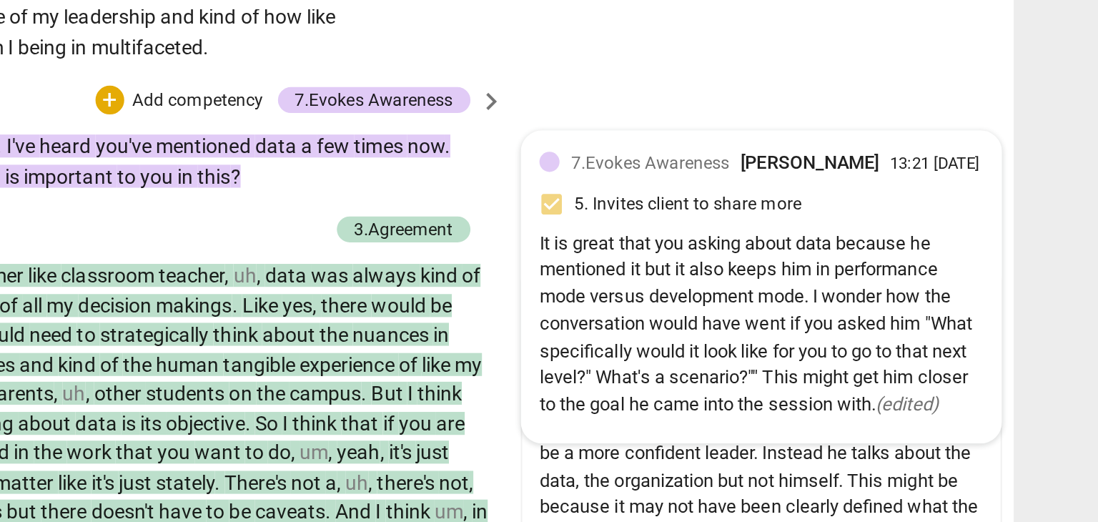
scroll to position [3228, 0]
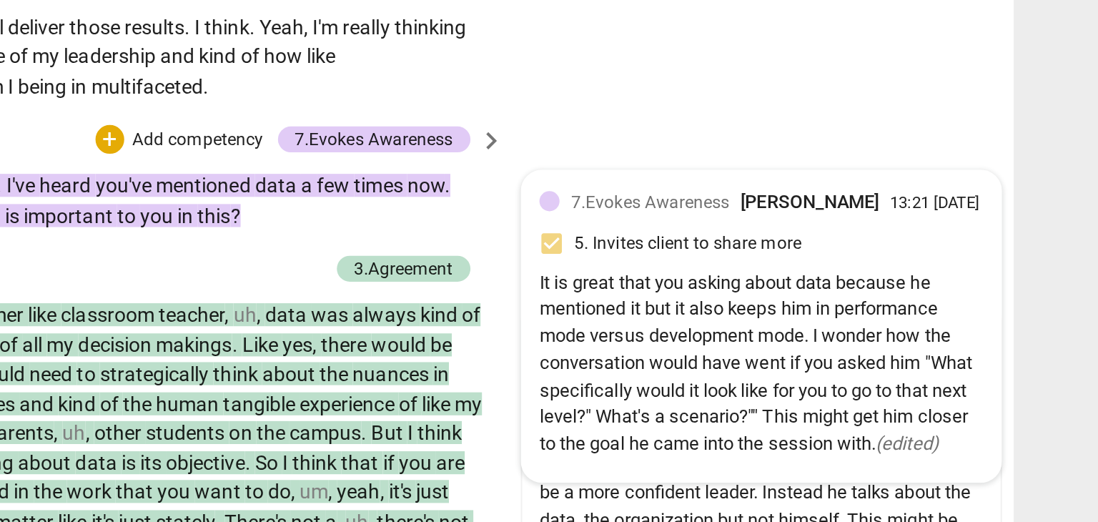
click at [888, 254] on span "7.Evokes Awareness" at bounding box center [871, 249] width 79 height 10
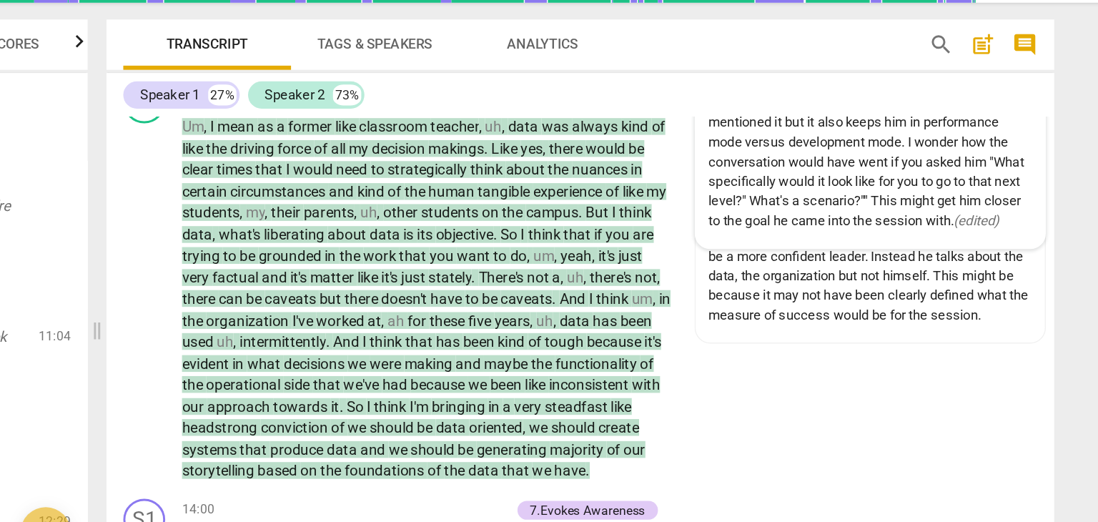
scroll to position [3353, 0]
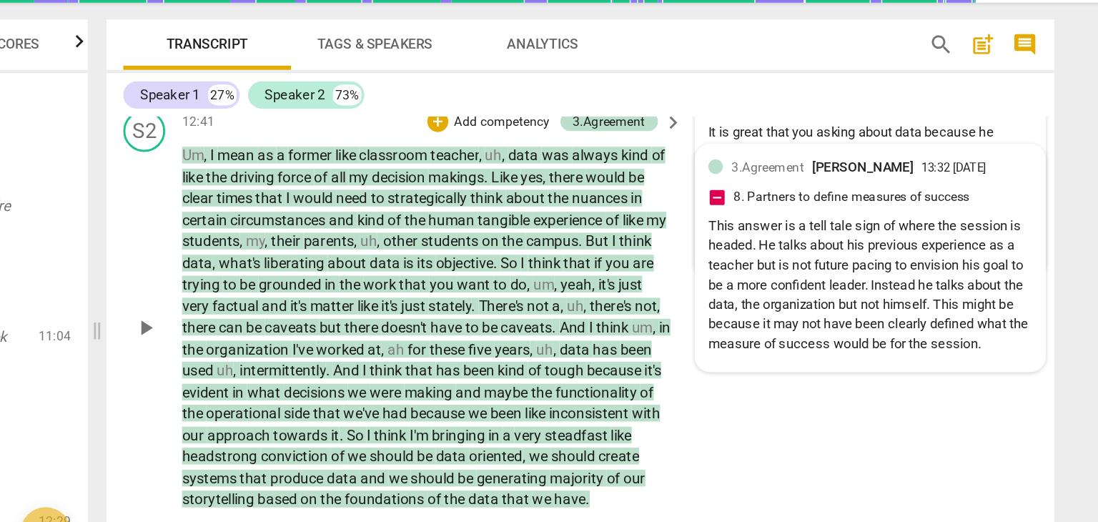
click at [1013, 317] on div "3.Agreement LaVerne Adams 13:32 09-16-2025 8. Partners to define measures of su…" at bounding box center [926, 248] width 221 height 137
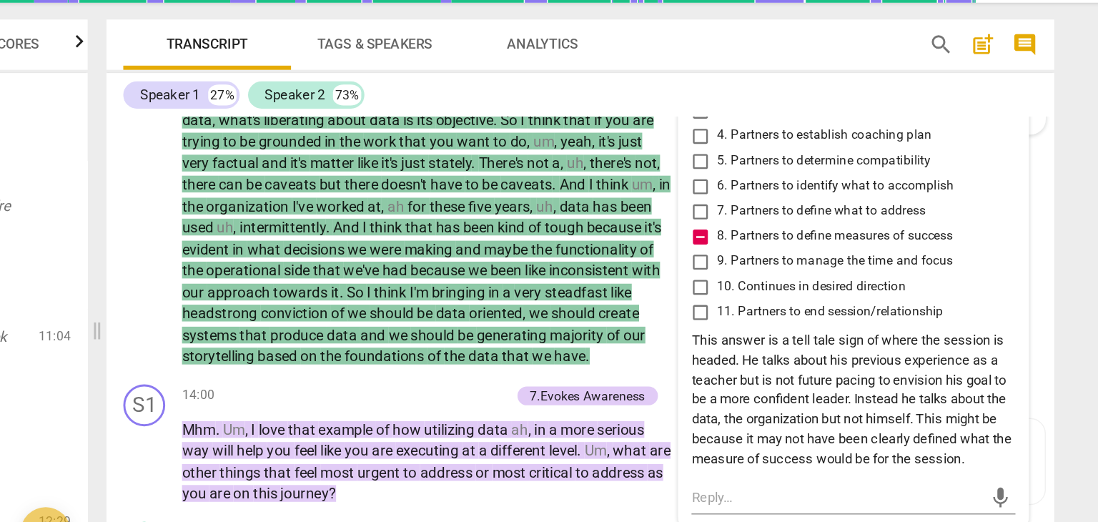
scroll to position [3469, 0]
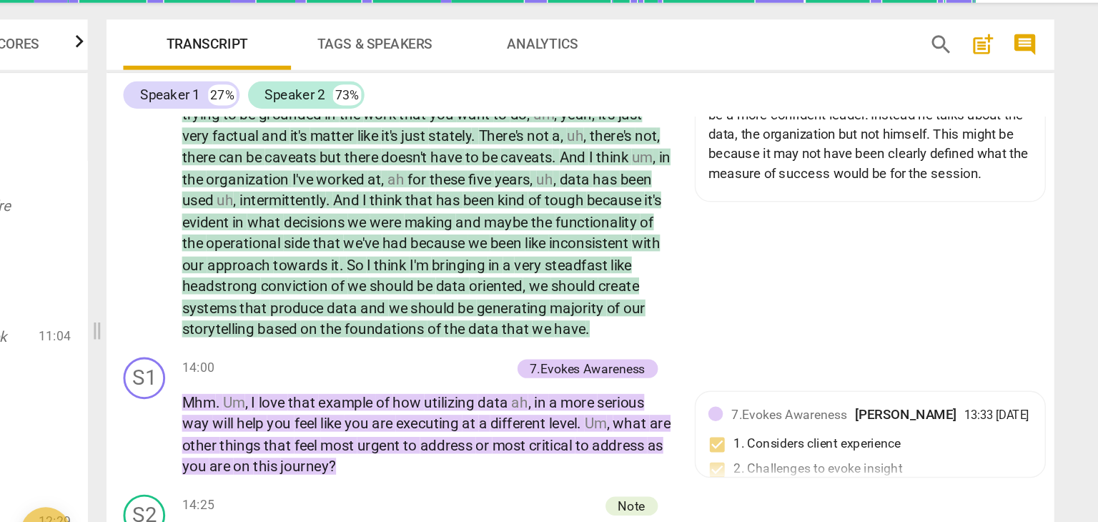
click at [1052, 369] on div "Transcript Tags & Speakers Analytics search post_add comment Speaker 1 27% Spea…" at bounding box center [731, 298] width 663 height 447
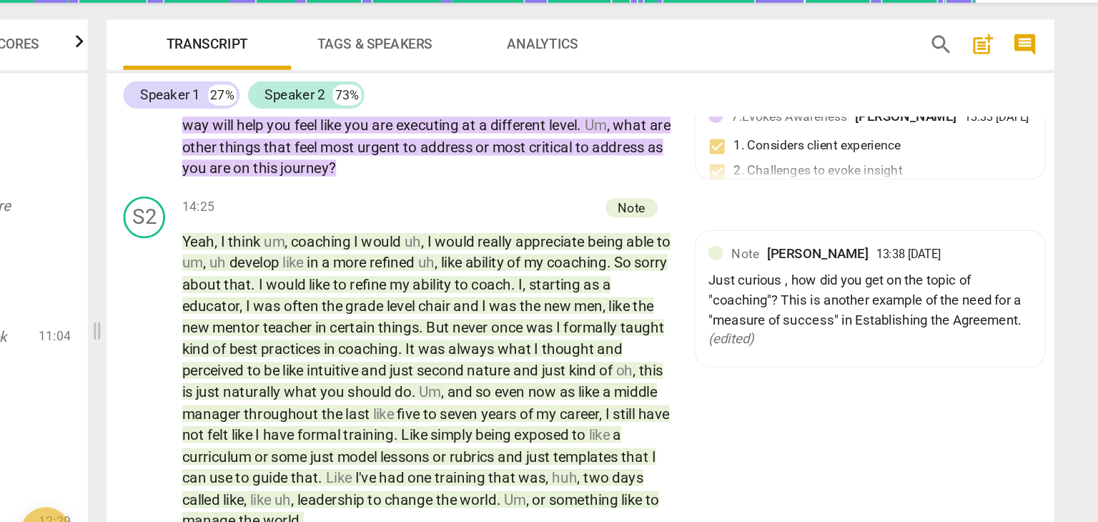
scroll to position [3691, 0]
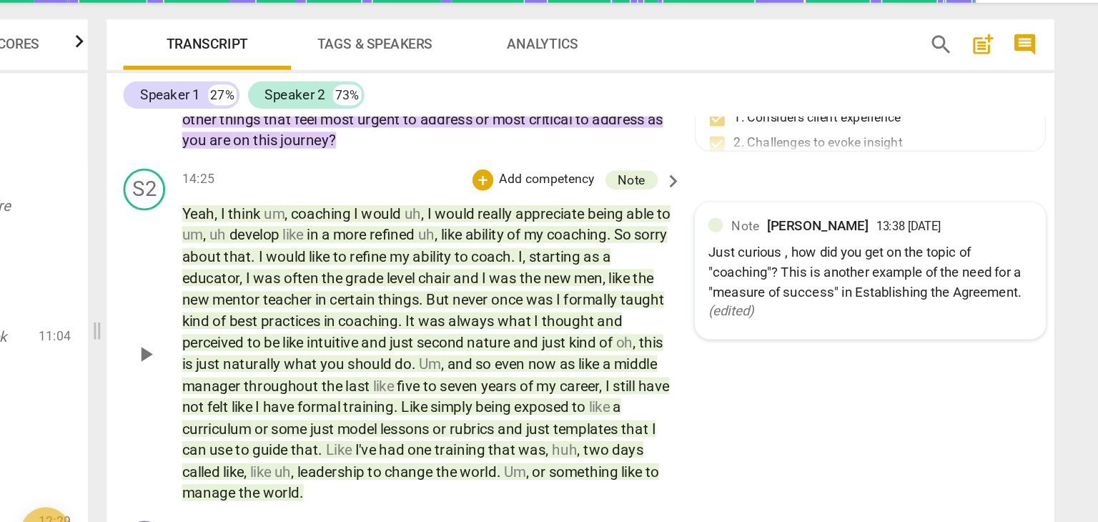
click at [828, 282] on div "Just curious , how did you get on the topic of "coaching"? This is another exam…" at bounding box center [926, 266] width 221 height 54
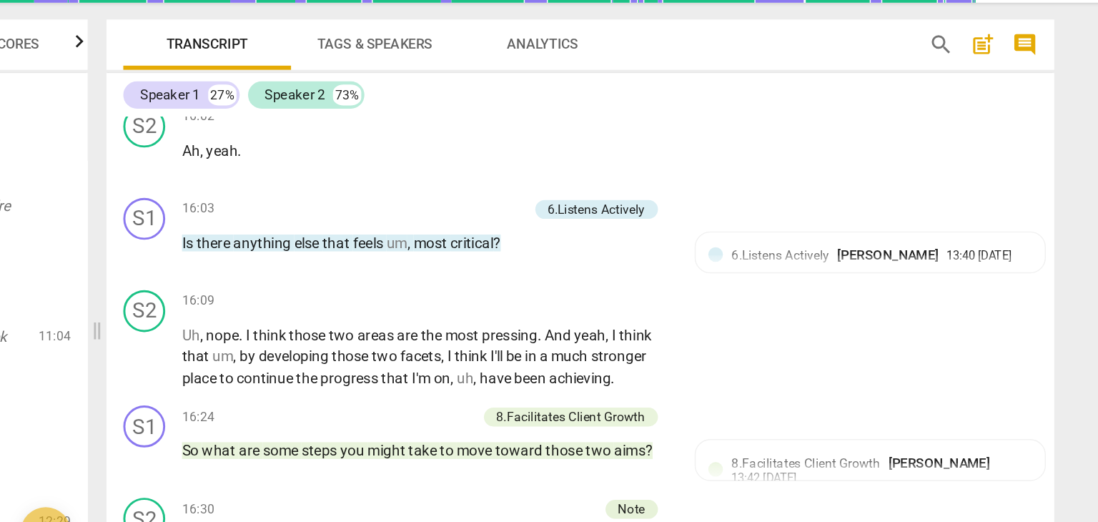
scroll to position [4214, 0]
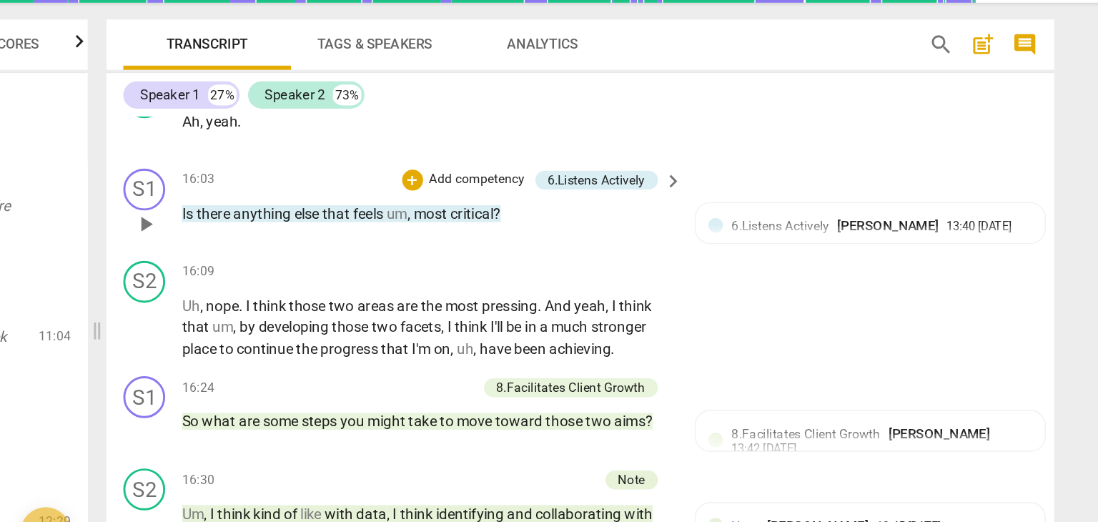
click at [897, 245] on div "S1 play_arrow pause 16:03 + Add competency 6.Listens Actively keyboard_arrow_ri…" at bounding box center [729, 213] width 646 height 63
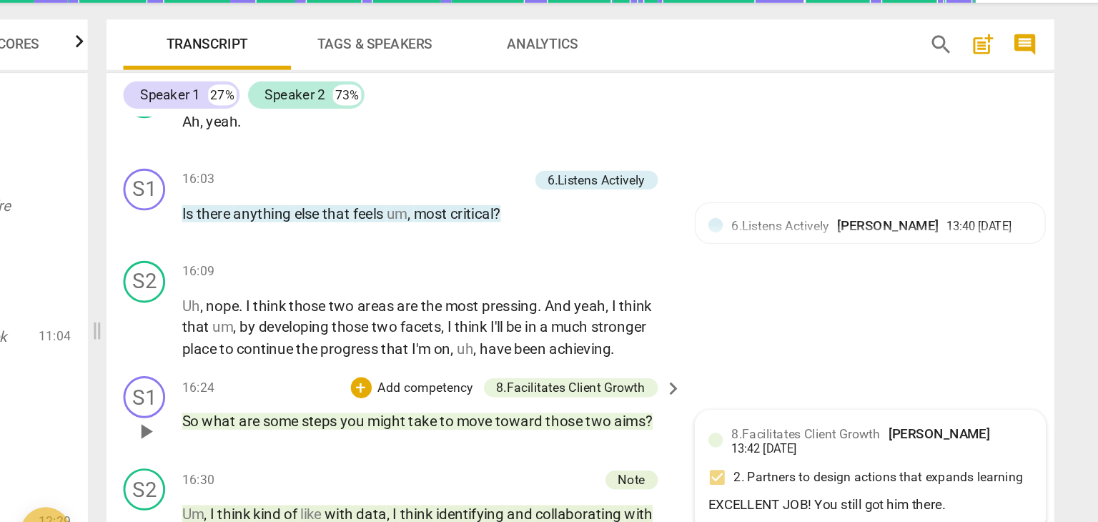
click at [895, 375] on div "8.Facilitates Client Growth LaVerne Adams" at bounding box center [923, 369] width 182 height 14
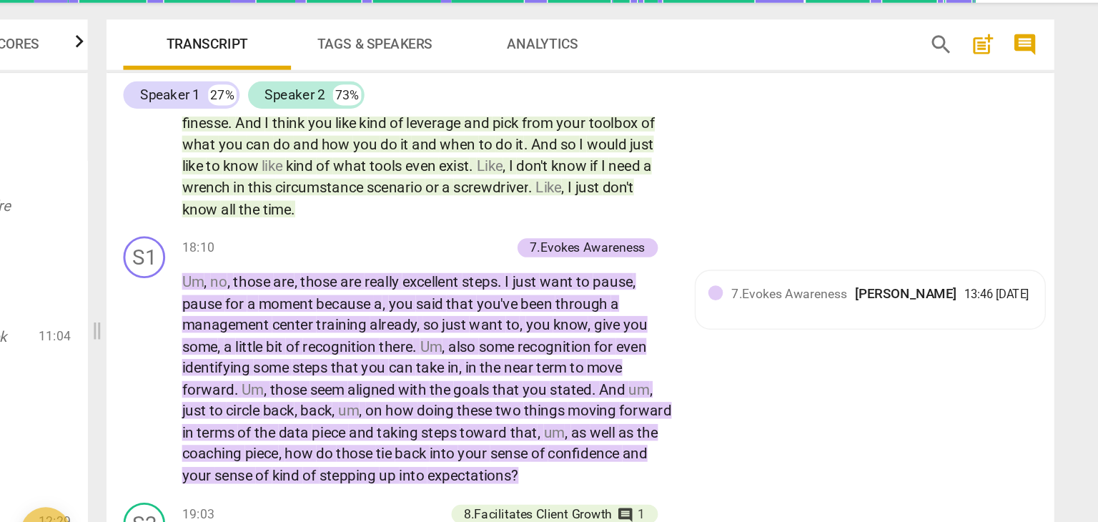
scroll to position [4786, 0]
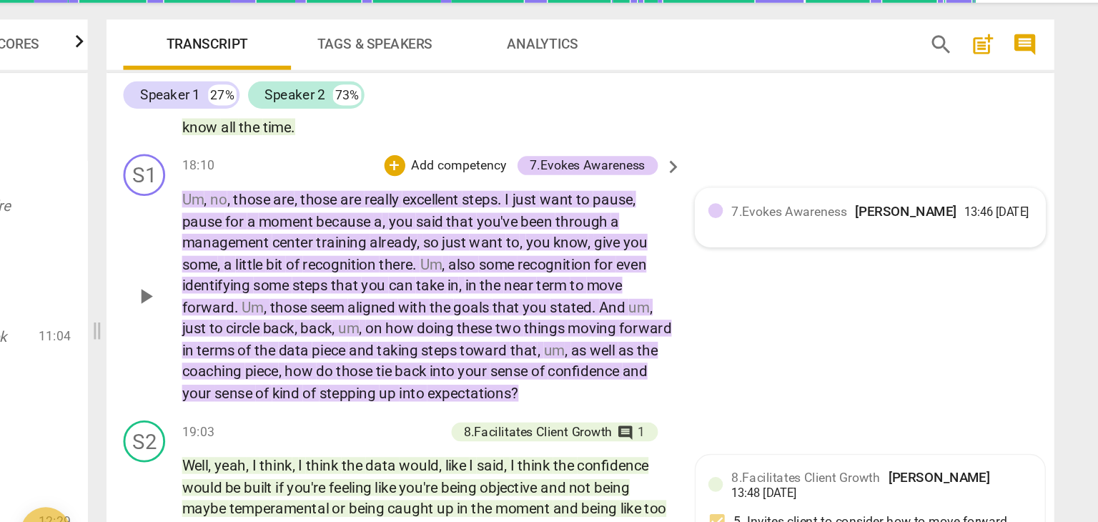
click at [906, 224] on div "7.Evokes Awareness LaVerne Adams 13:46 09-16-2025" at bounding box center [934, 217] width 205 height 14
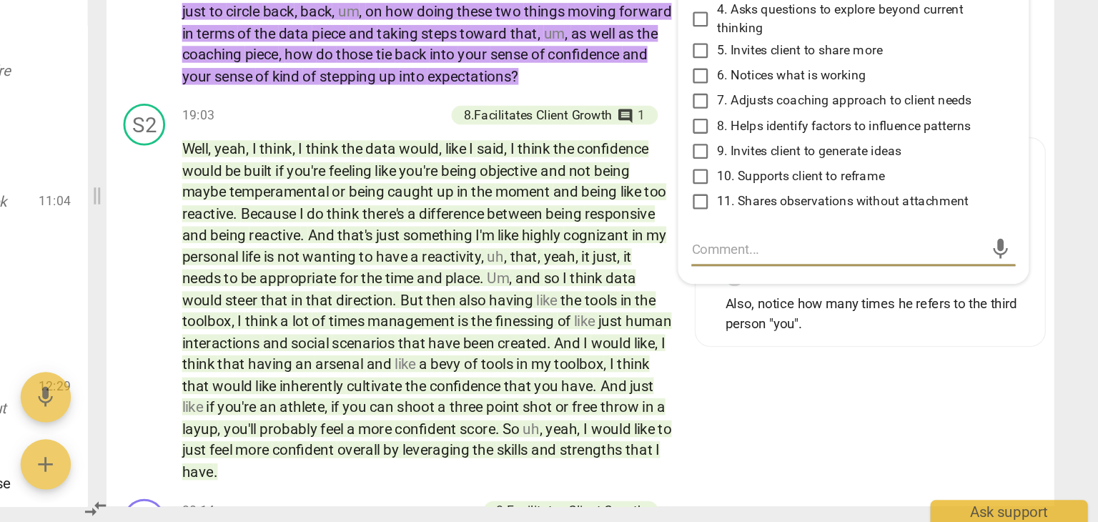
scroll to position [4928, 0]
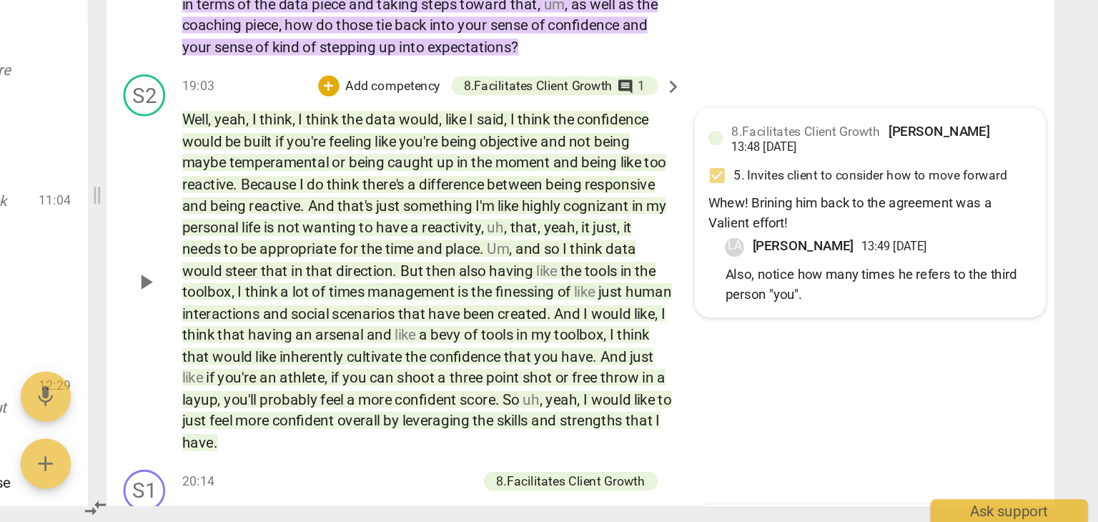
click at [895, 309] on div "Whew! Brining him back to the agreement was a Valient effort!" at bounding box center [926, 311] width 221 height 27
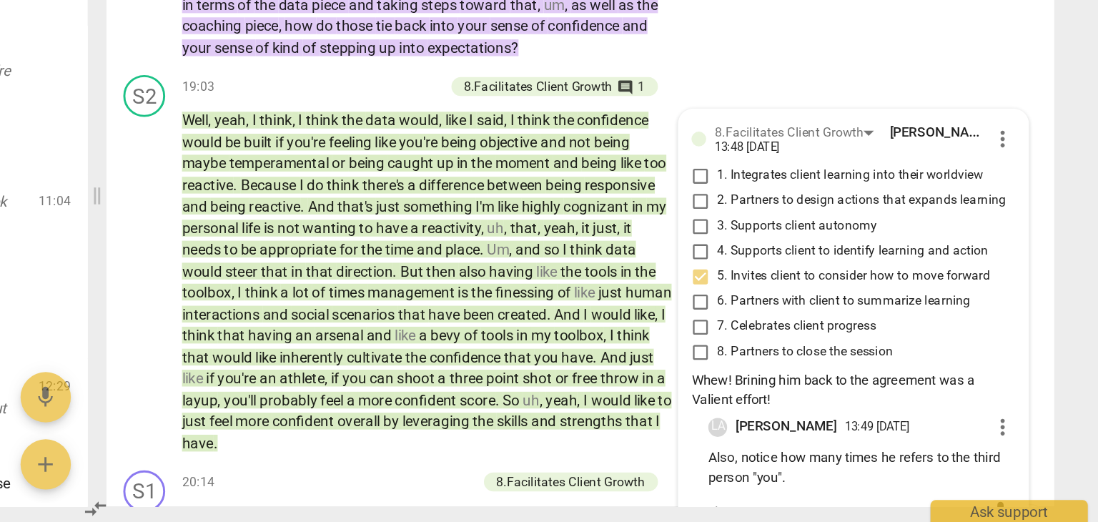
drag, startPoint x: 1047, startPoint y: 450, endPoint x: 1048, endPoint y: 458, distance: 7.9
click at [1048, 458] on div "S1 play_arrow pause 00:02 + Add competency Note keyboard_arrow_right Good morni…" at bounding box center [729, 331] width 646 height 357
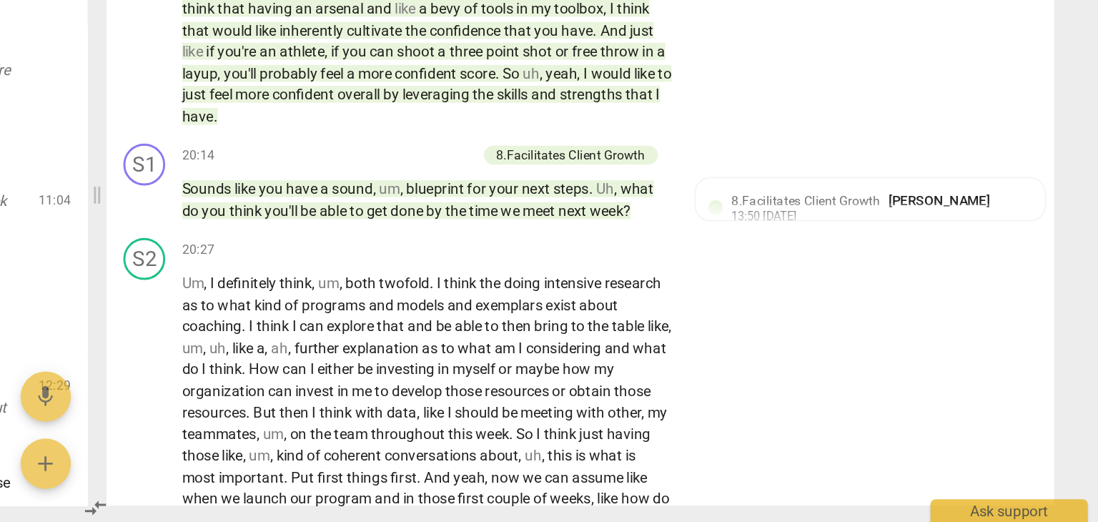
scroll to position [5160, 0]
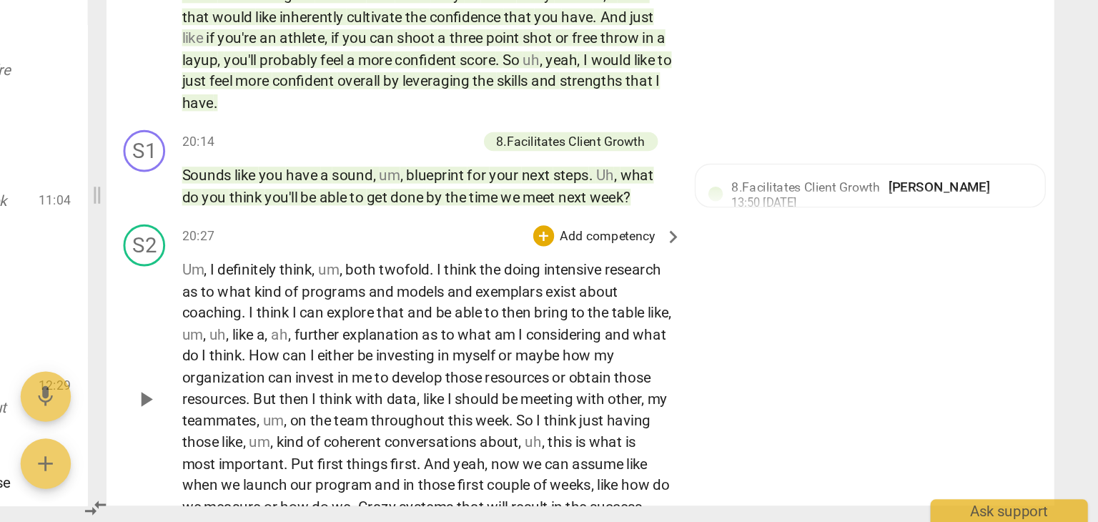
click at [914, 411] on div "S2 play_arrow pause 20:27 + Add competency keyboard_arrow_right Um , I definite…" at bounding box center [729, 426] width 646 height 226
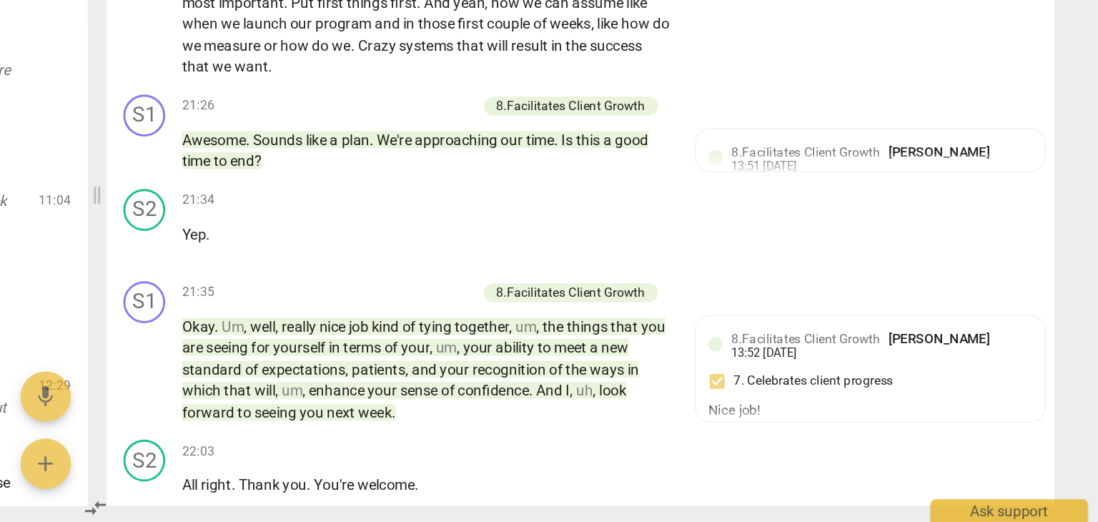
scroll to position [5503, 0]
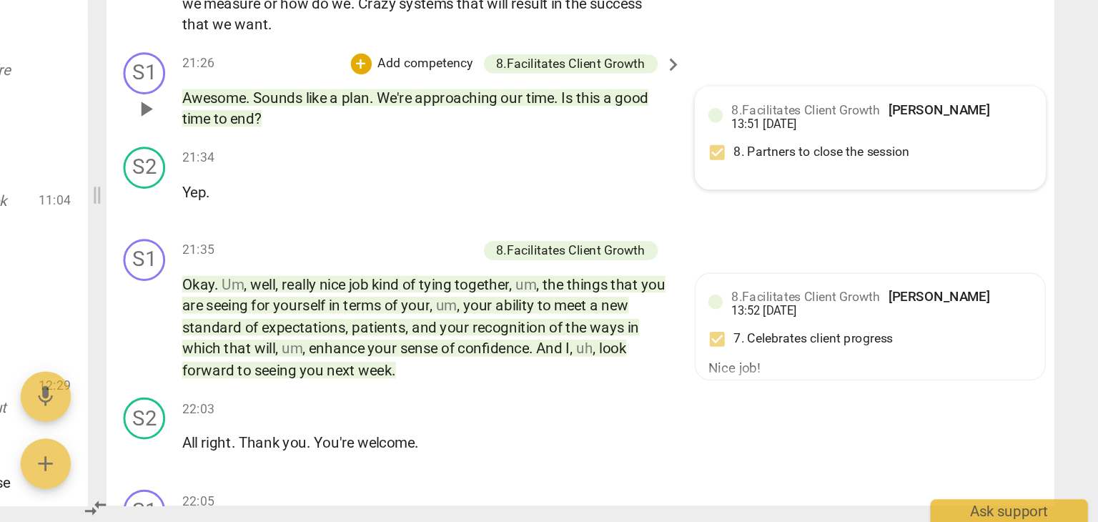
click at [908, 247] on div "8.Facilitates Client Growth LaVerne Adams" at bounding box center [923, 241] width 182 height 14
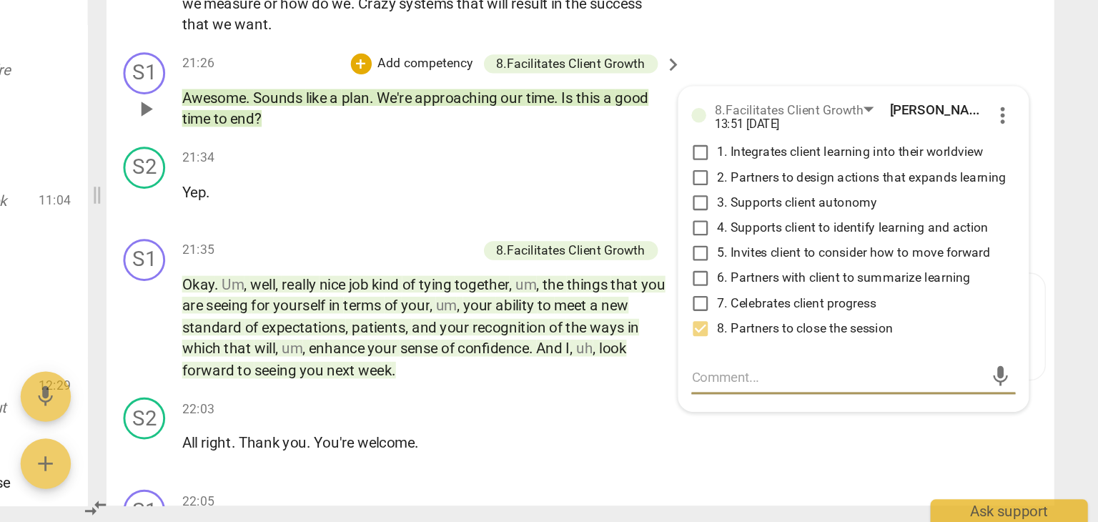
click at [902, 226] on div "S1 play_arrow pause 21:26 + Add competency 8.Facilitates Client Growth keyboard…" at bounding box center [729, 228] width 646 height 64
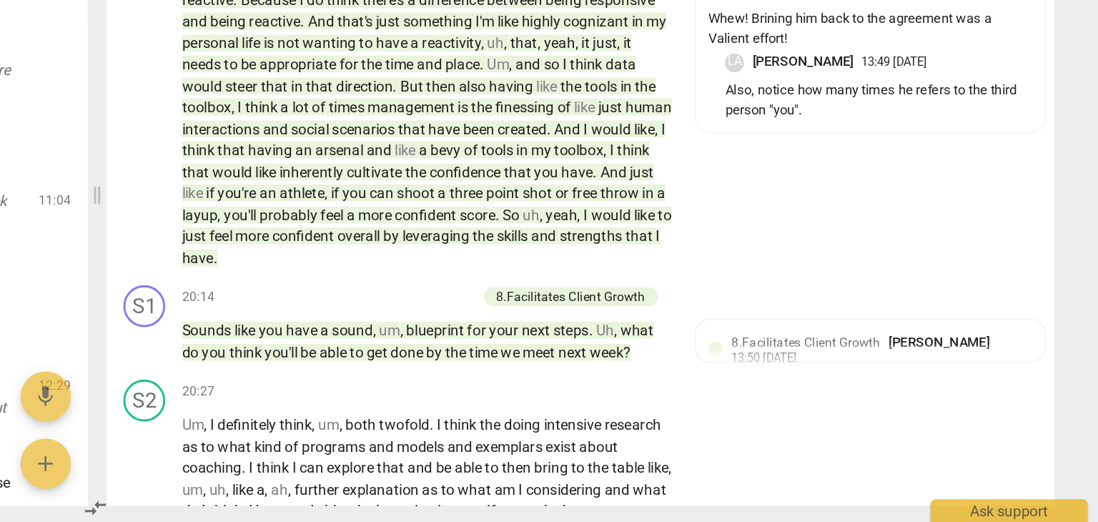
scroll to position [0, 0]
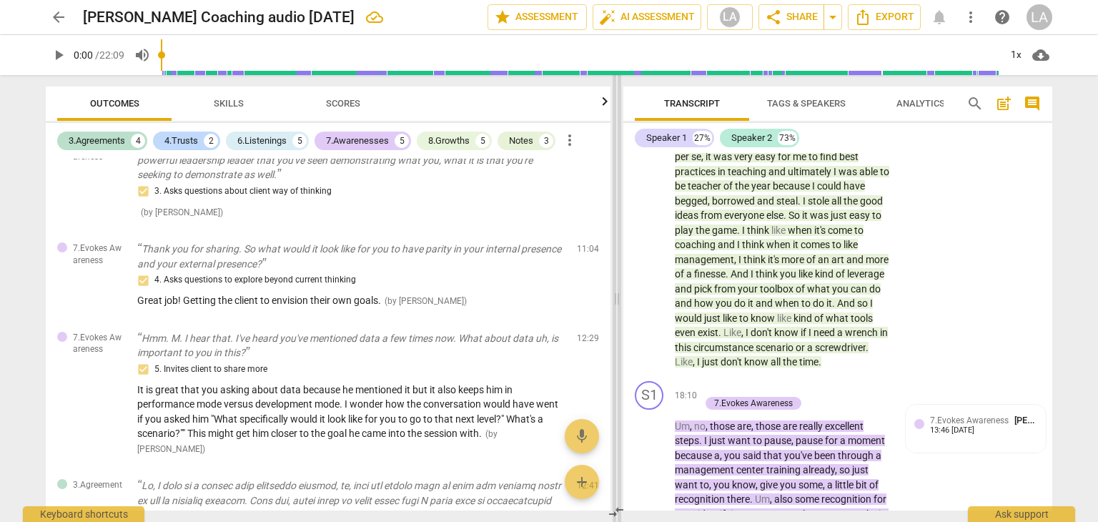
drag, startPoint x: 397, startPoint y: 298, endPoint x: 615, endPoint y: 286, distance: 217.6
click at [615, 286] on span at bounding box center [616, 298] width 9 height 447
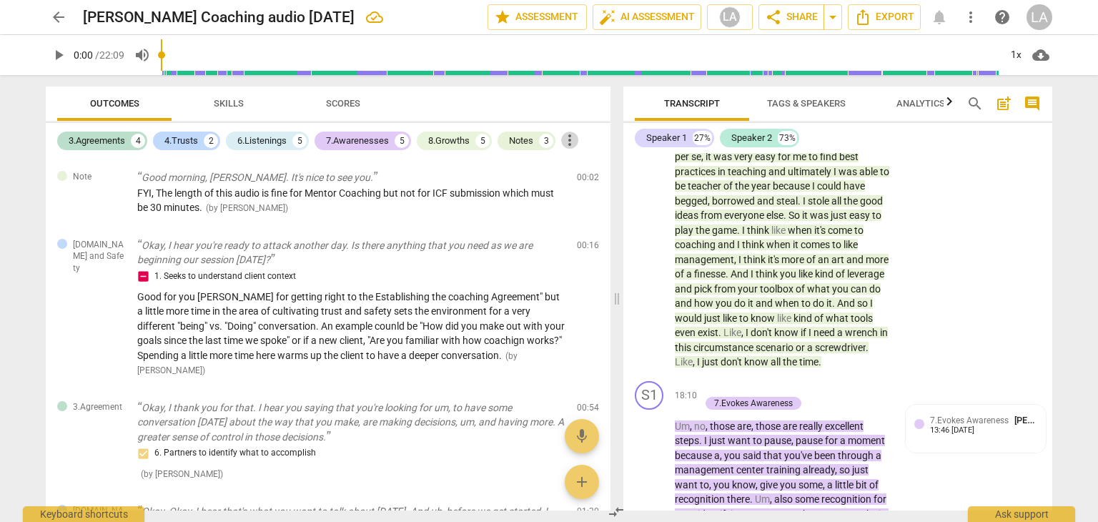
click at [576, 142] on span "more_vert" at bounding box center [569, 140] width 17 height 17
click at [525, 141] on div at bounding box center [549, 261] width 1098 height 522
click at [525, 141] on div "Notes" at bounding box center [521, 141] width 24 height 14
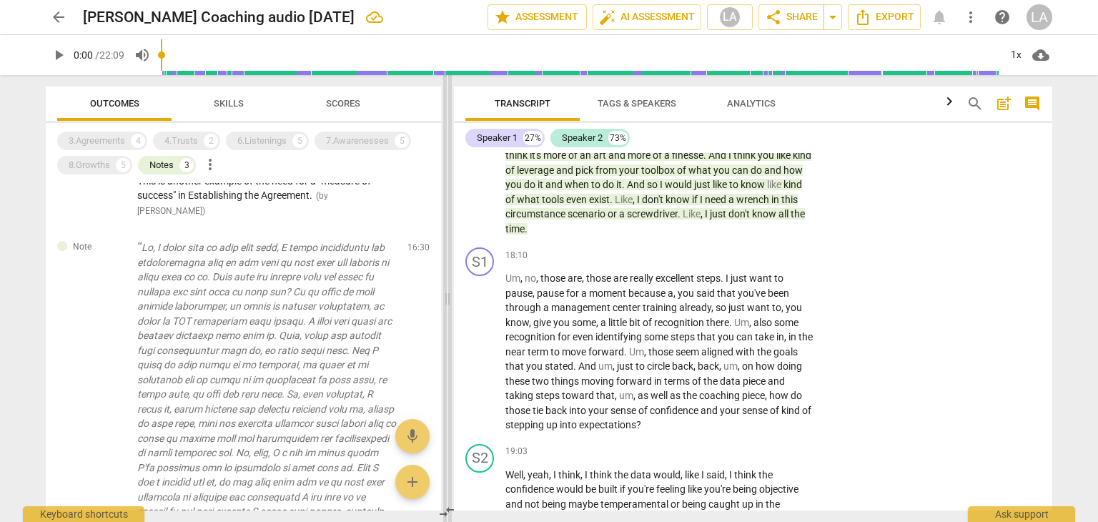
scroll to position [4968, 0]
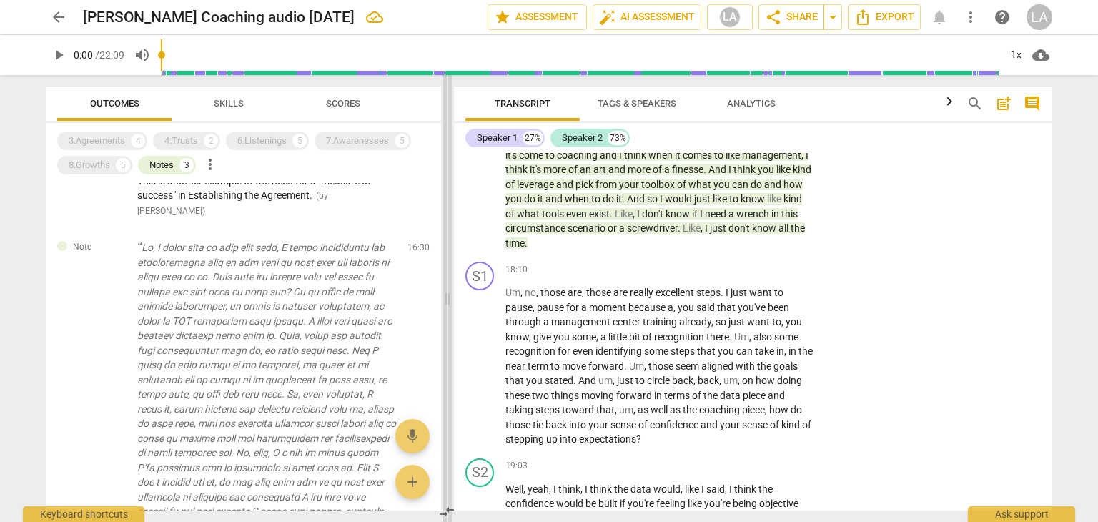
drag, startPoint x: 613, startPoint y: 298, endPoint x: 444, endPoint y: 316, distance: 170.3
click at [444, 316] on span at bounding box center [447, 298] width 9 height 447
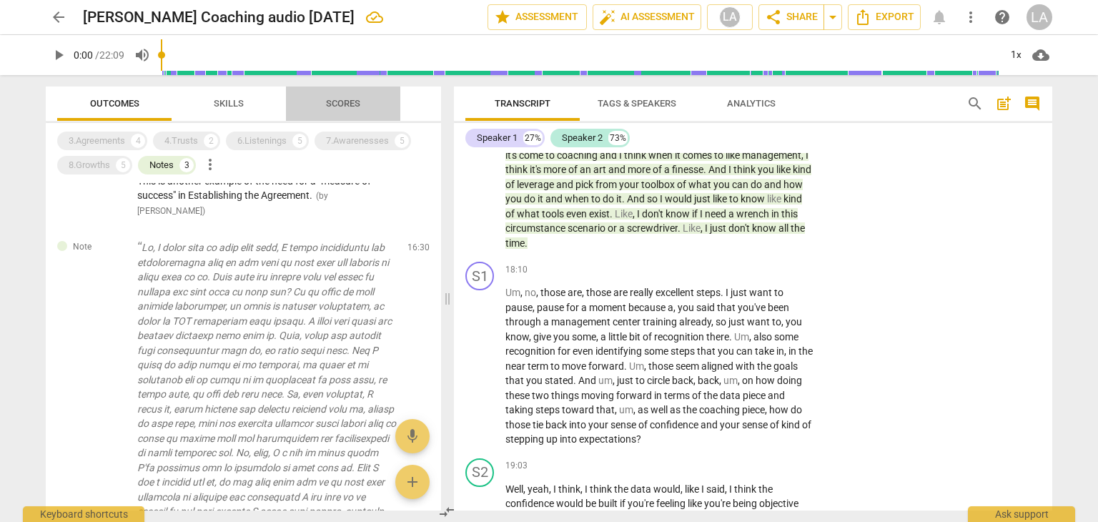
click at [351, 98] on span "Scores" at bounding box center [343, 103] width 34 height 11
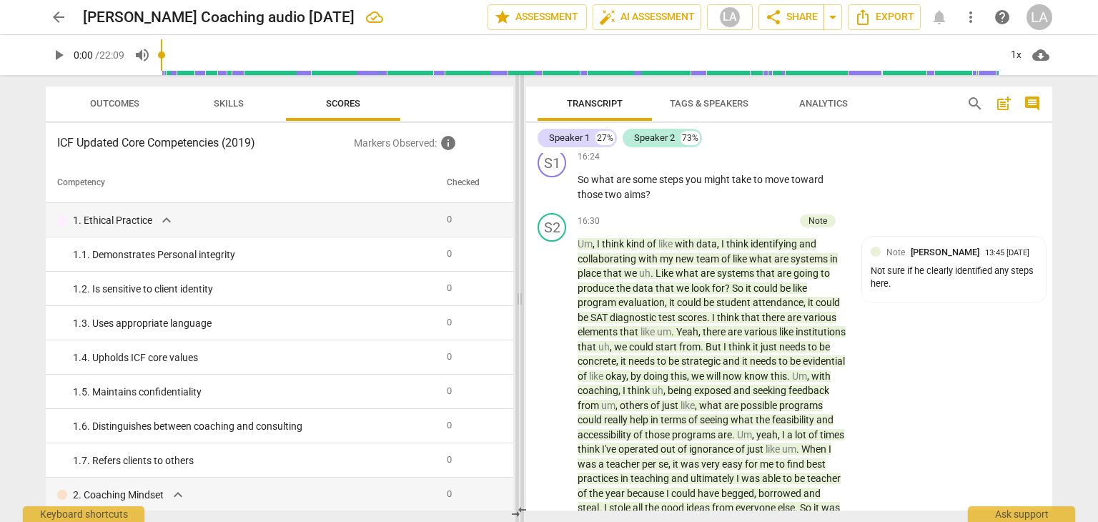
scroll to position [5656, 0]
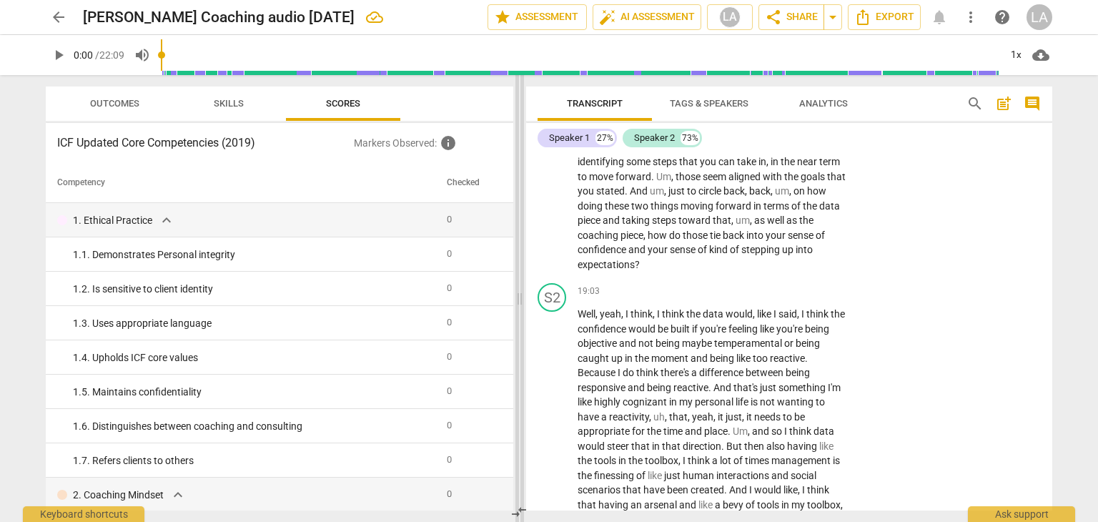
drag, startPoint x: 446, startPoint y: 302, endPoint x: 518, endPoint y: 294, distance: 72.5
click at [518, 294] on span at bounding box center [519, 298] width 9 height 447
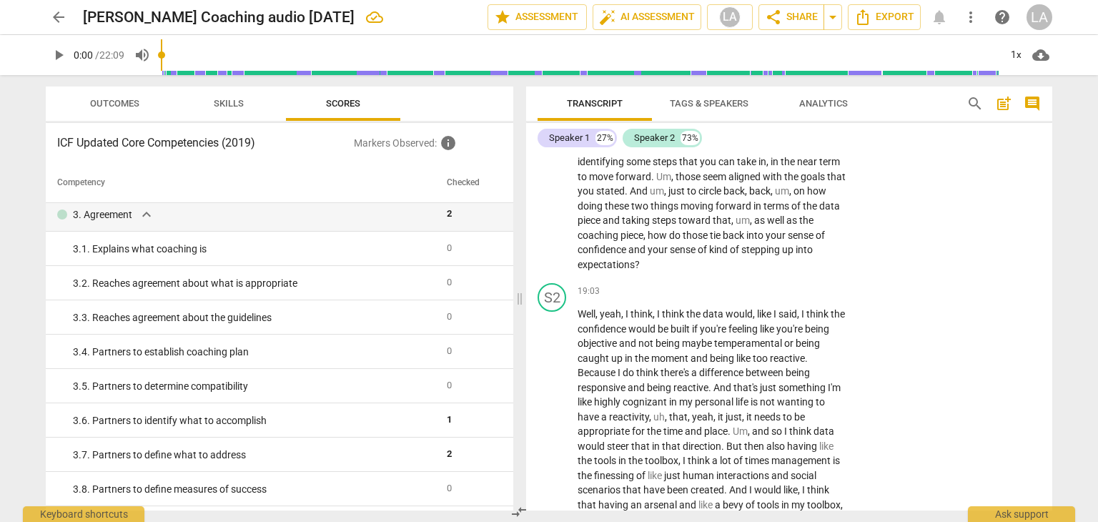
scroll to position [216, 0]
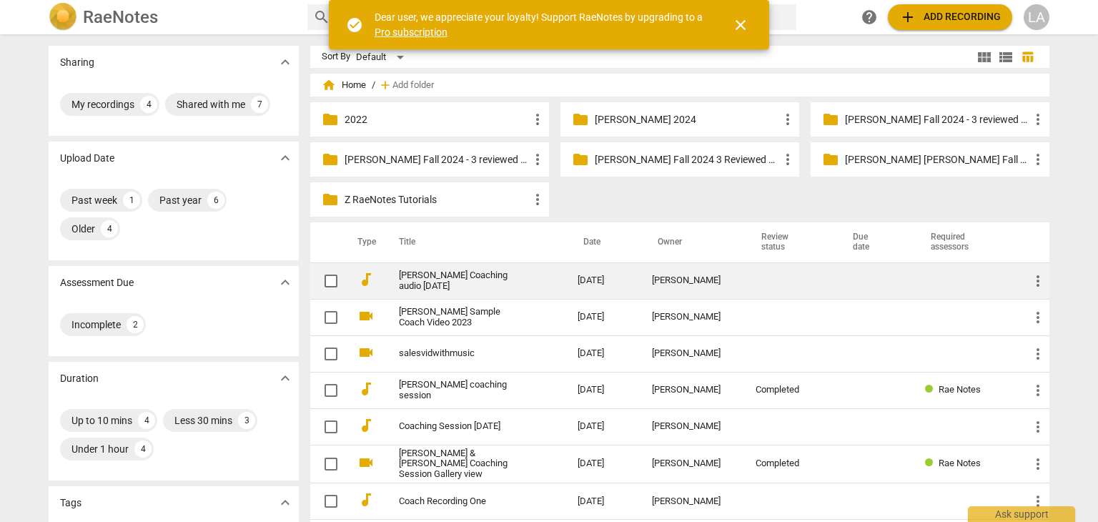
click at [546, 292] on td "[PERSON_NAME] Coaching audio [DATE]" at bounding box center [474, 280] width 184 height 36
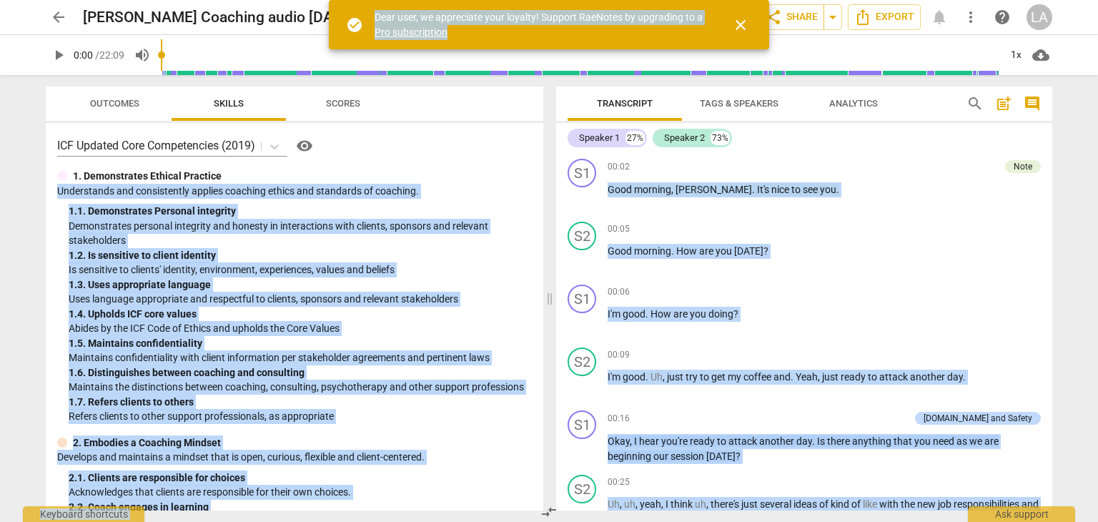
drag, startPoint x: 387, startPoint y: 134, endPoint x: 369, endPoint y: 179, distance: 48.4
click at [369, 0] on div "arrow_back [PERSON_NAME] Coaching audio [DATE] edit star Assessment auto_fix_hi…" at bounding box center [549, 0] width 1098 height 0
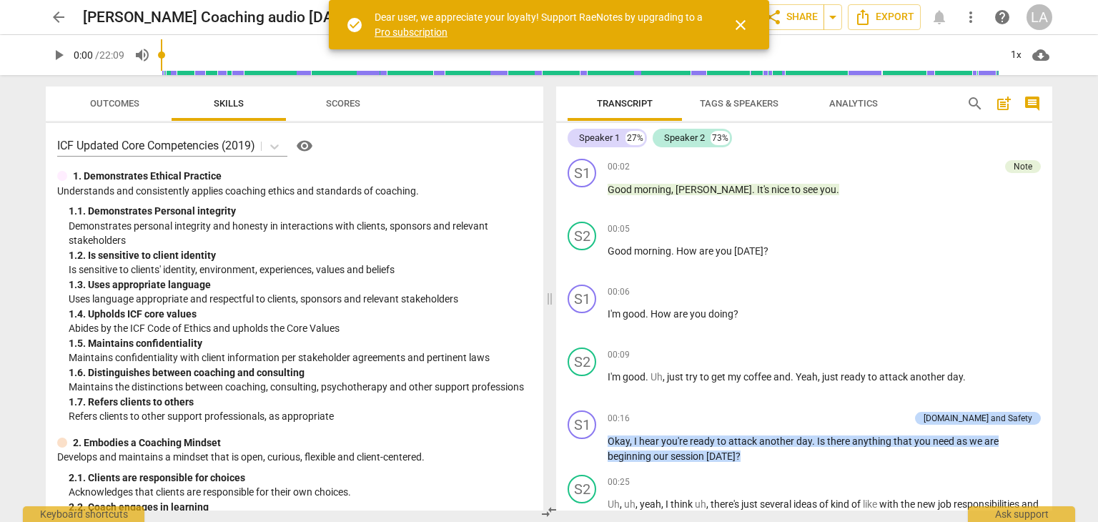
click at [1072, 147] on div "arrow_back [PERSON_NAME] Coaching audio [DATE] edit star Assessment auto_fix_hi…" at bounding box center [549, 261] width 1098 height 522
click at [734, 21] on span "close" at bounding box center [740, 24] width 17 height 17
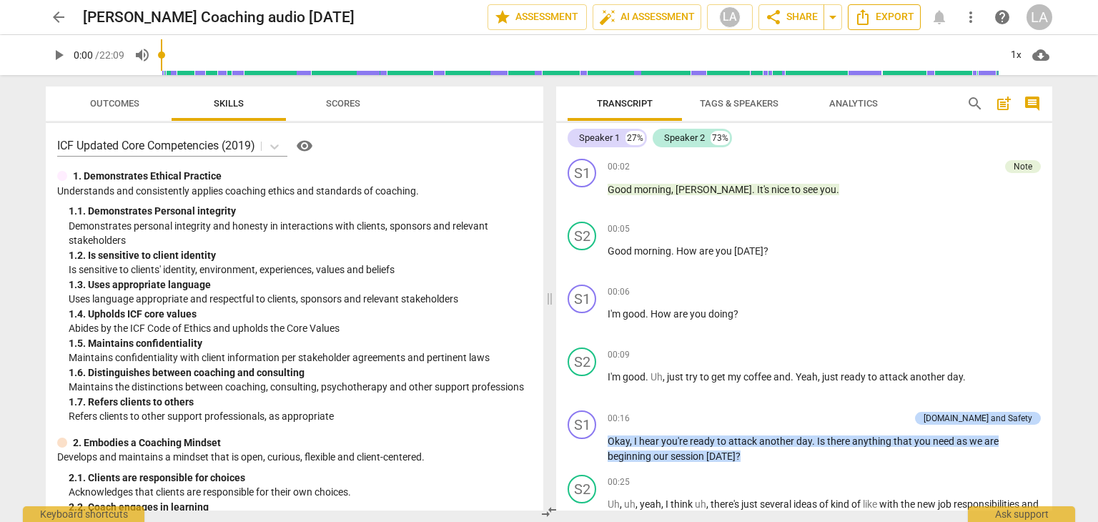
click at [878, 15] on span "Export" at bounding box center [884, 17] width 60 height 17
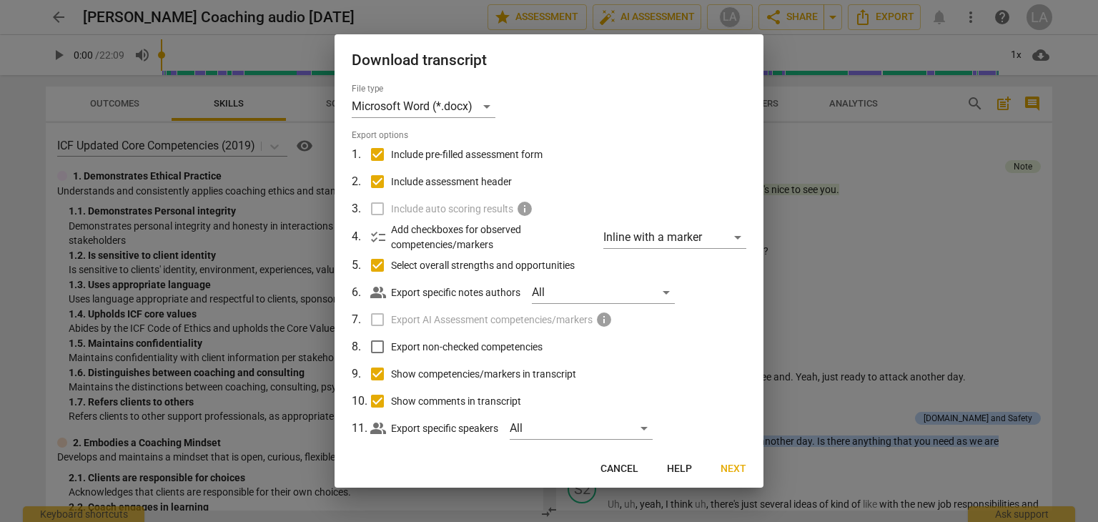
scroll to position [20, 0]
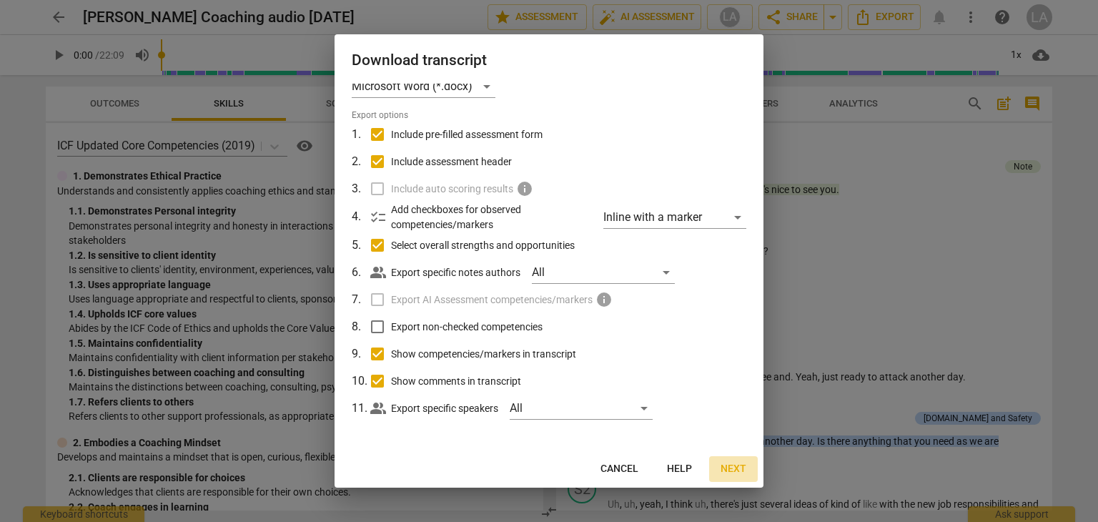
click at [728, 469] on span "Next" at bounding box center [733, 469] width 26 height 14
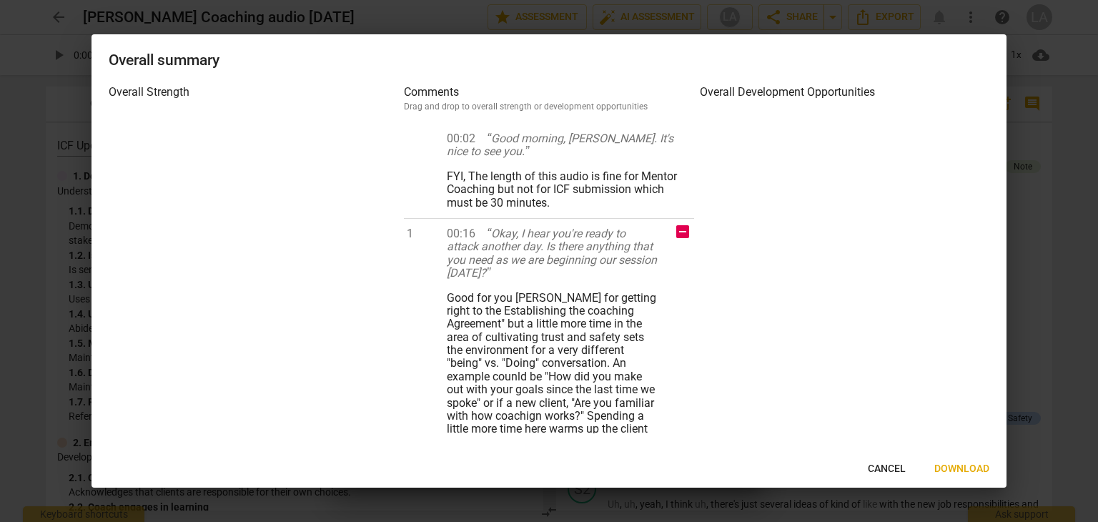
scroll to position [0, 0]
click at [893, 468] on span "Cancel" at bounding box center [887, 469] width 38 height 14
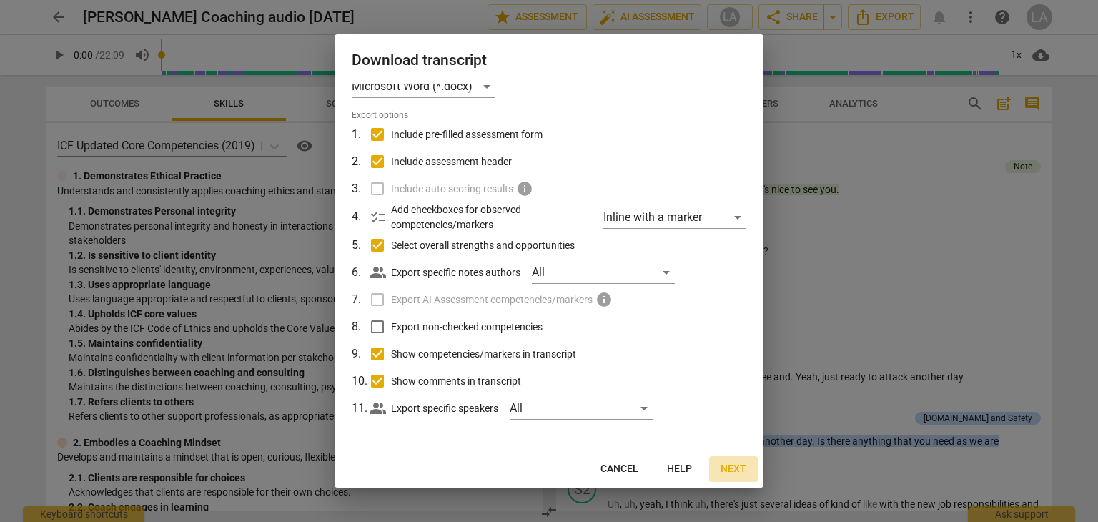
click at [743, 467] on span "Next" at bounding box center [733, 469] width 26 height 14
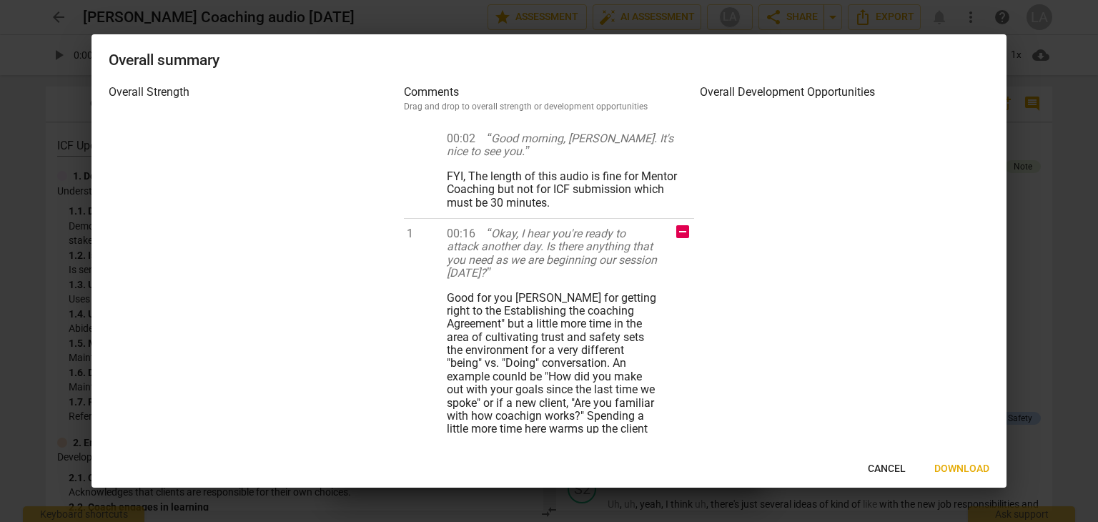
click at [875, 472] on span "Cancel" at bounding box center [887, 469] width 38 height 14
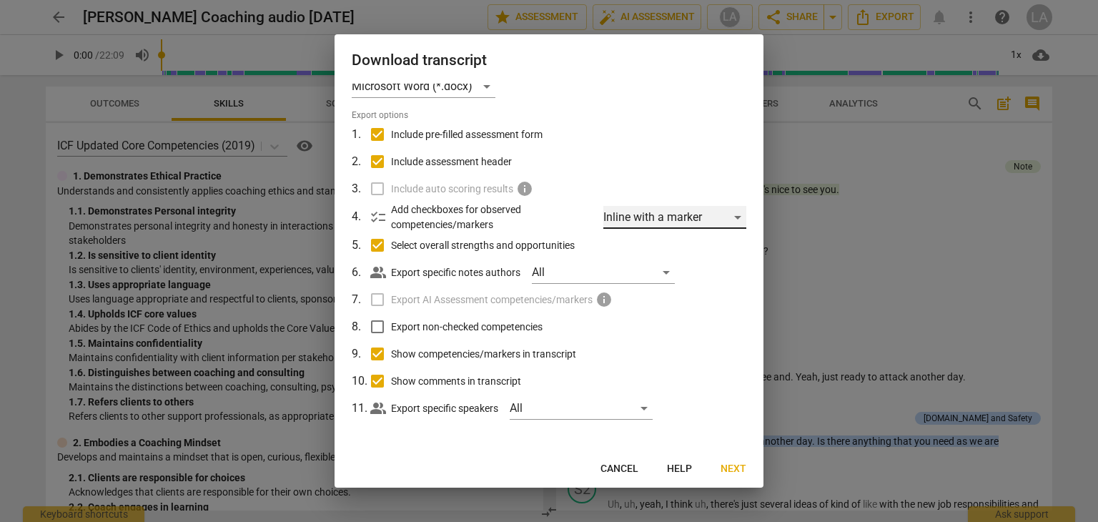
click at [728, 217] on div "Inline with a marker" at bounding box center [674, 217] width 143 height 23
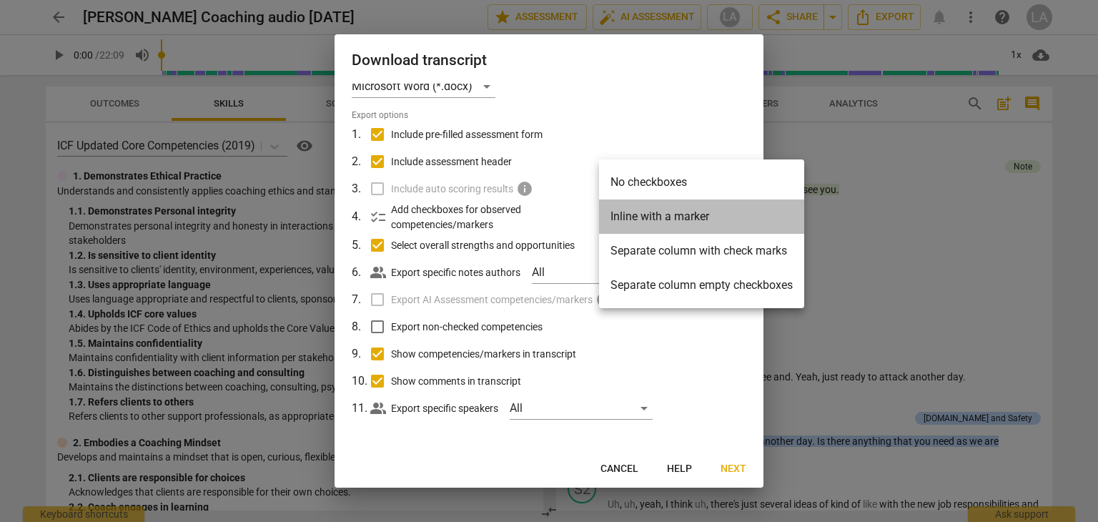
click at [728, 217] on li "Inline with a marker" at bounding box center [701, 216] width 205 height 34
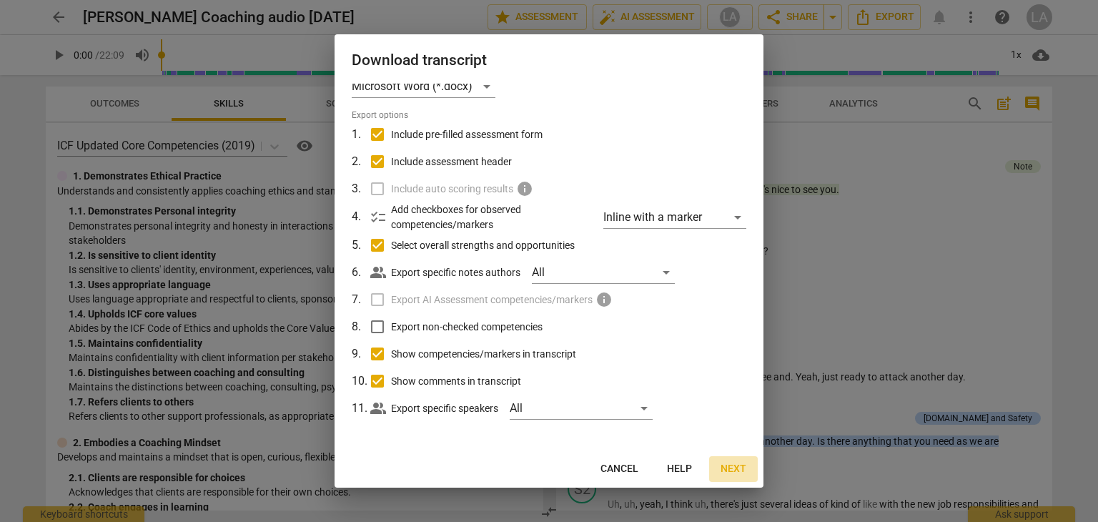
click at [724, 468] on span "Next" at bounding box center [733, 469] width 26 height 14
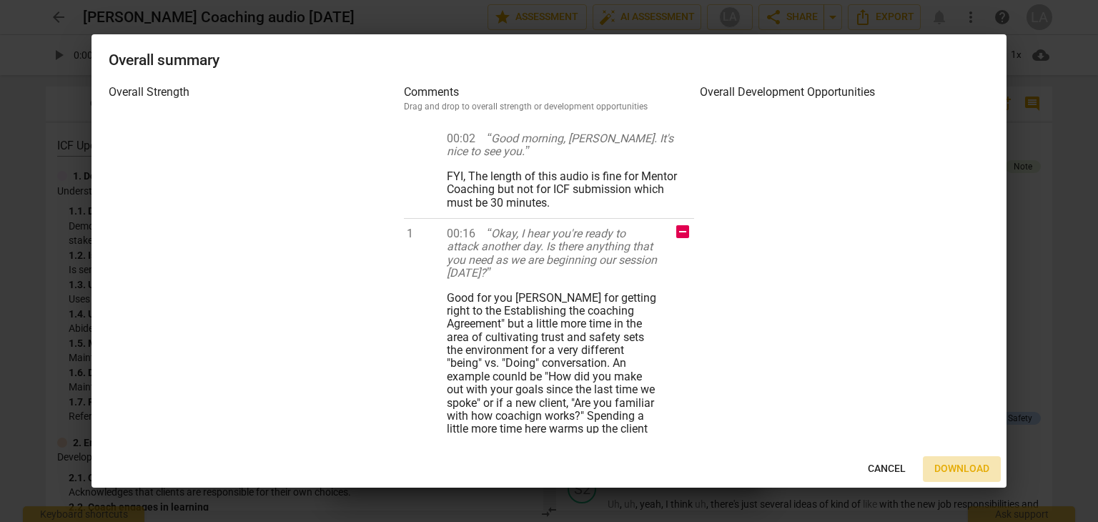
click at [952, 467] on span "Download" at bounding box center [961, 469] width 55 height 14
